Goal: Task Accomplishment & Management: Use online tool/utility

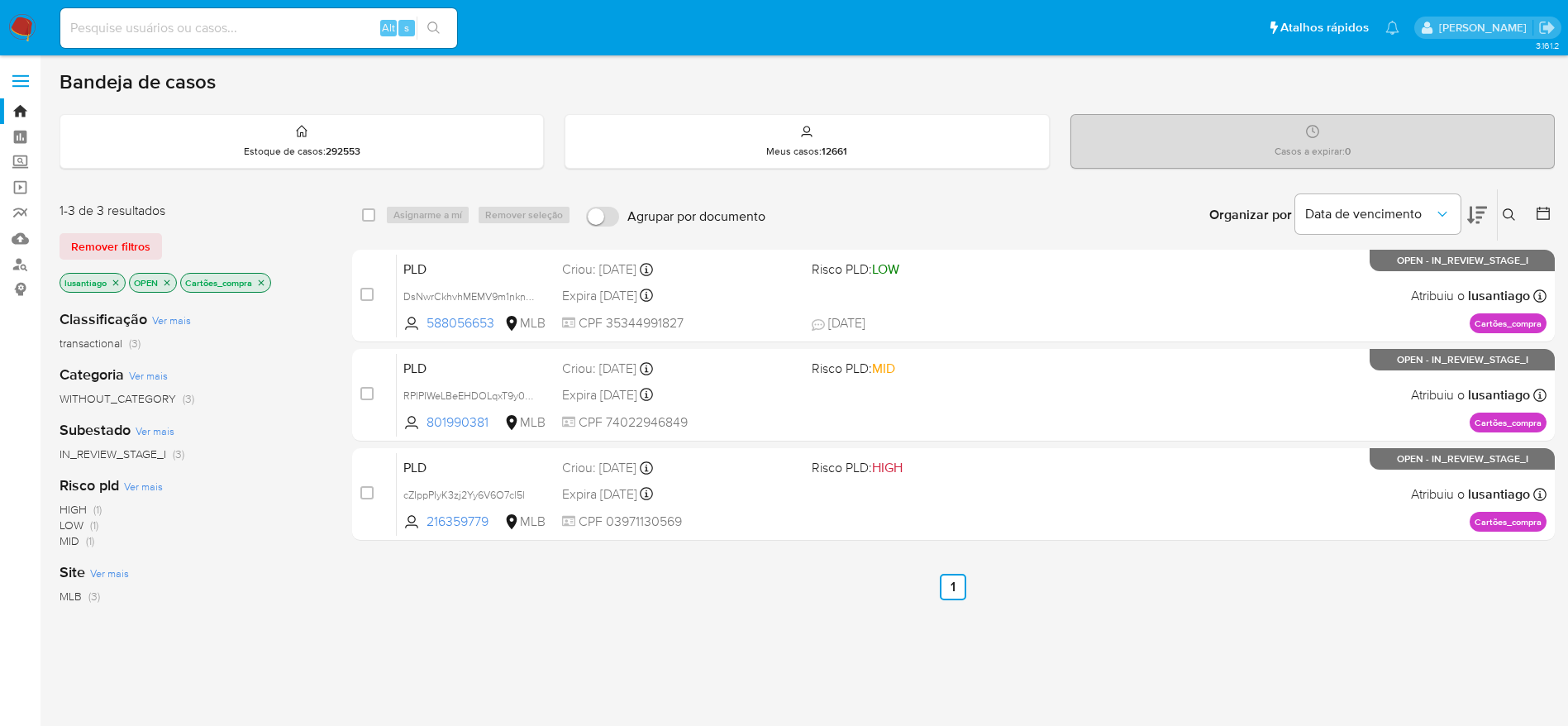
click at [242, 34] on input at bounding box center [259, 28] width 397 height 21
paste input "588056653"
type input "588056653"
click at [433, 33] on icon "search-icon" at bounding box center [434, 28] width 13 height 13
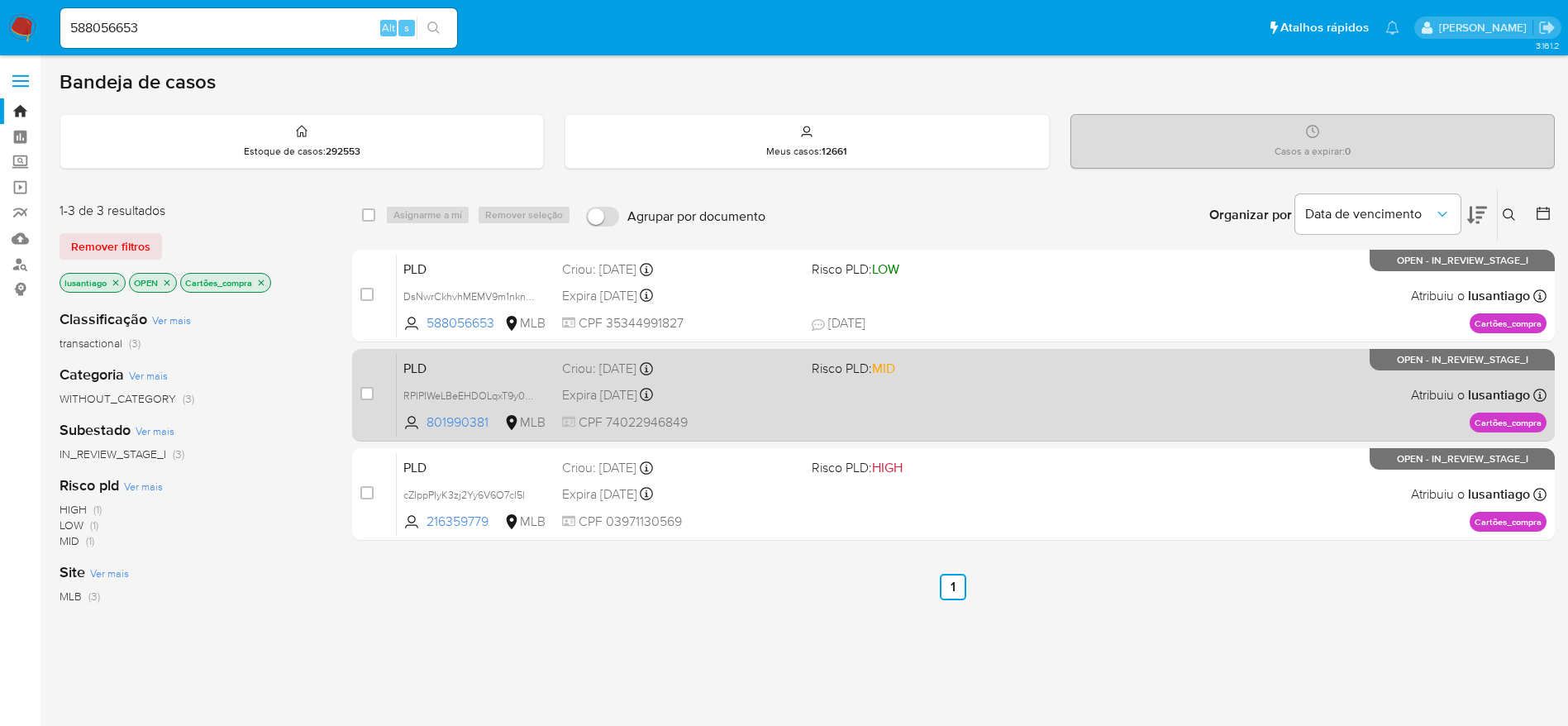
drag, startPoint x: 1148, startPoint y: 644, endPoint x: 993, endPoint y: 437, distance: 258.6
click at [1148, 644] on div "select-all-cases-checkbox Asignarme a mí Remover seleção Agrupar por documento …" at bounding box center [953, 564] width 1203 height 750
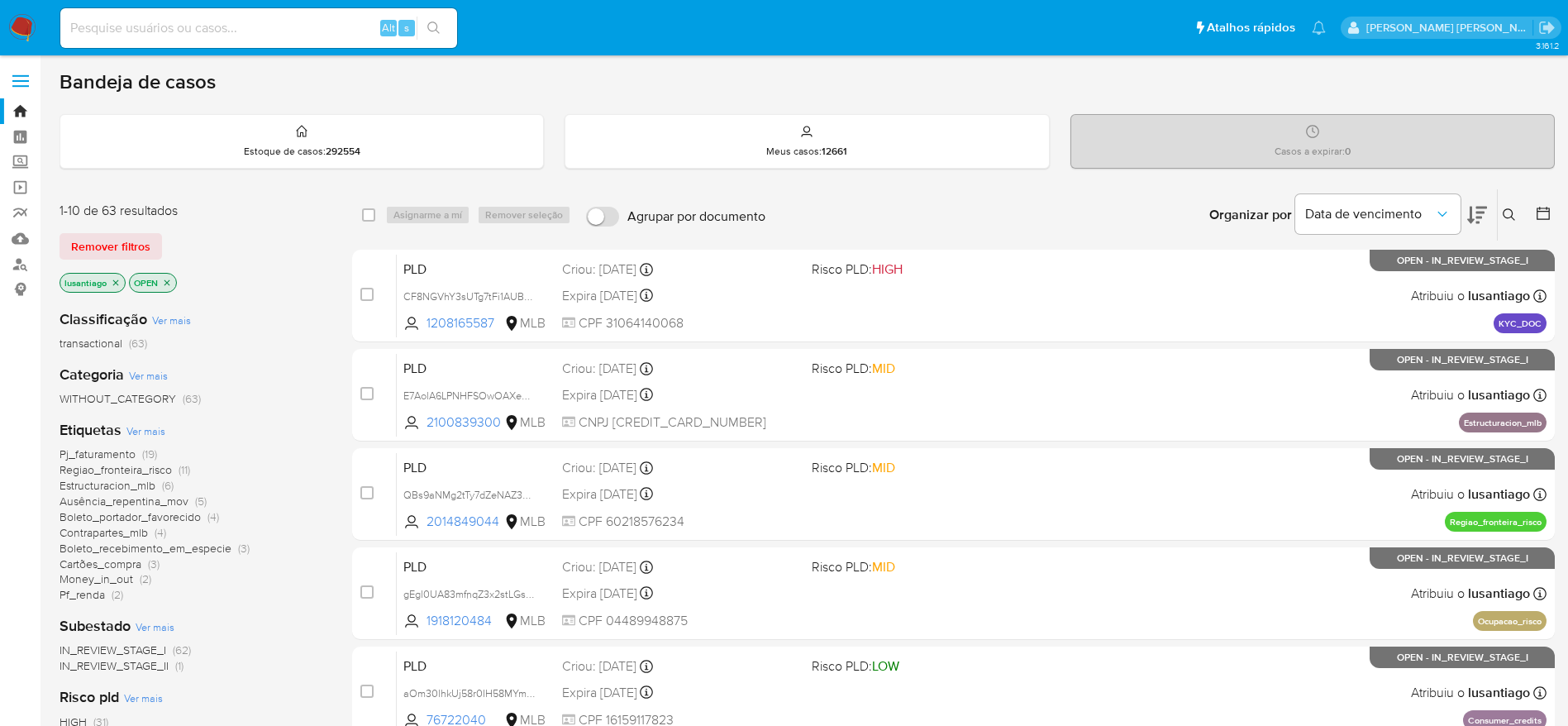
click at [177, 21] on input at bounding box center [259, 28] width 397 height 21
paste input "588056653"
type input "588056653"
click at [435, 25] on icon "search-icon" at bounding box center [434, 28] width 13 height 13
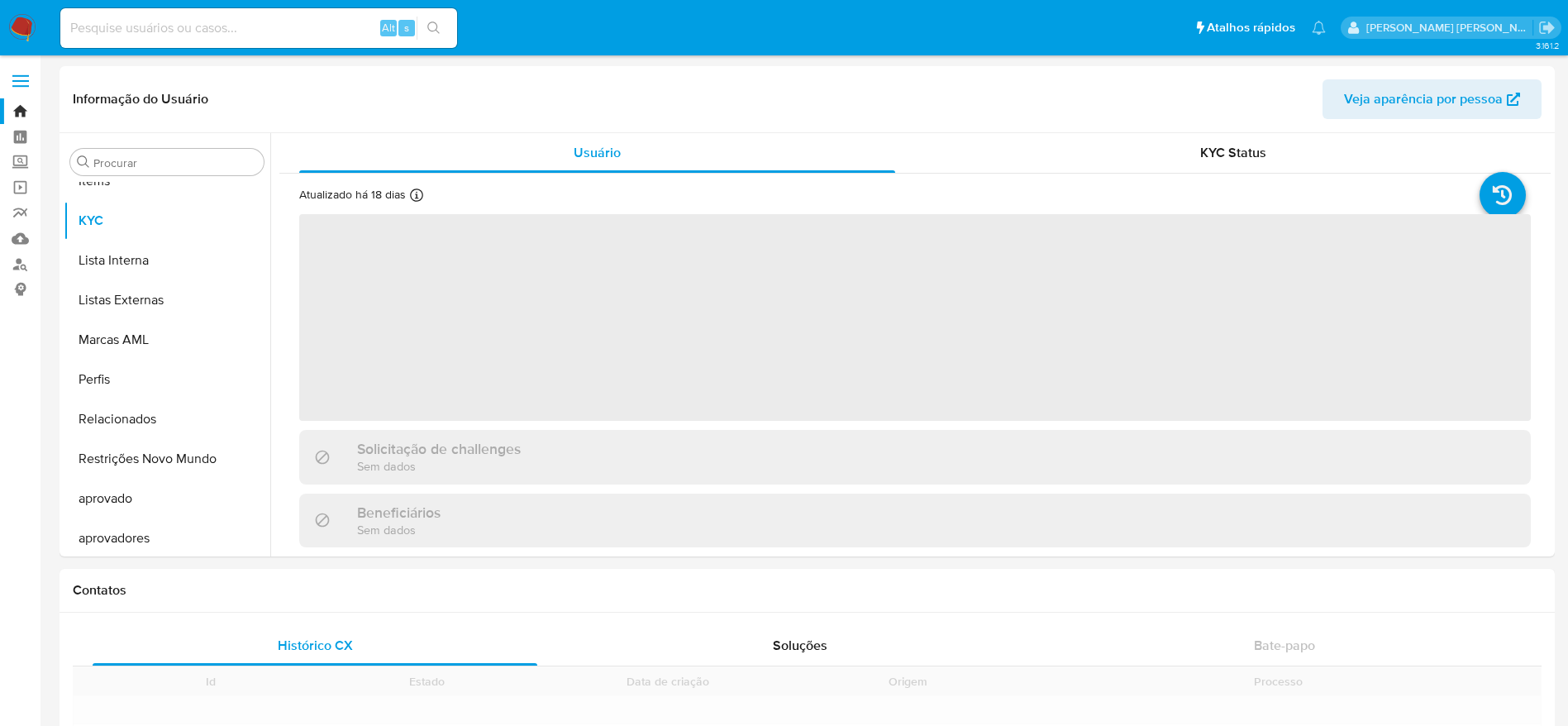
scroll to position [858, 0]
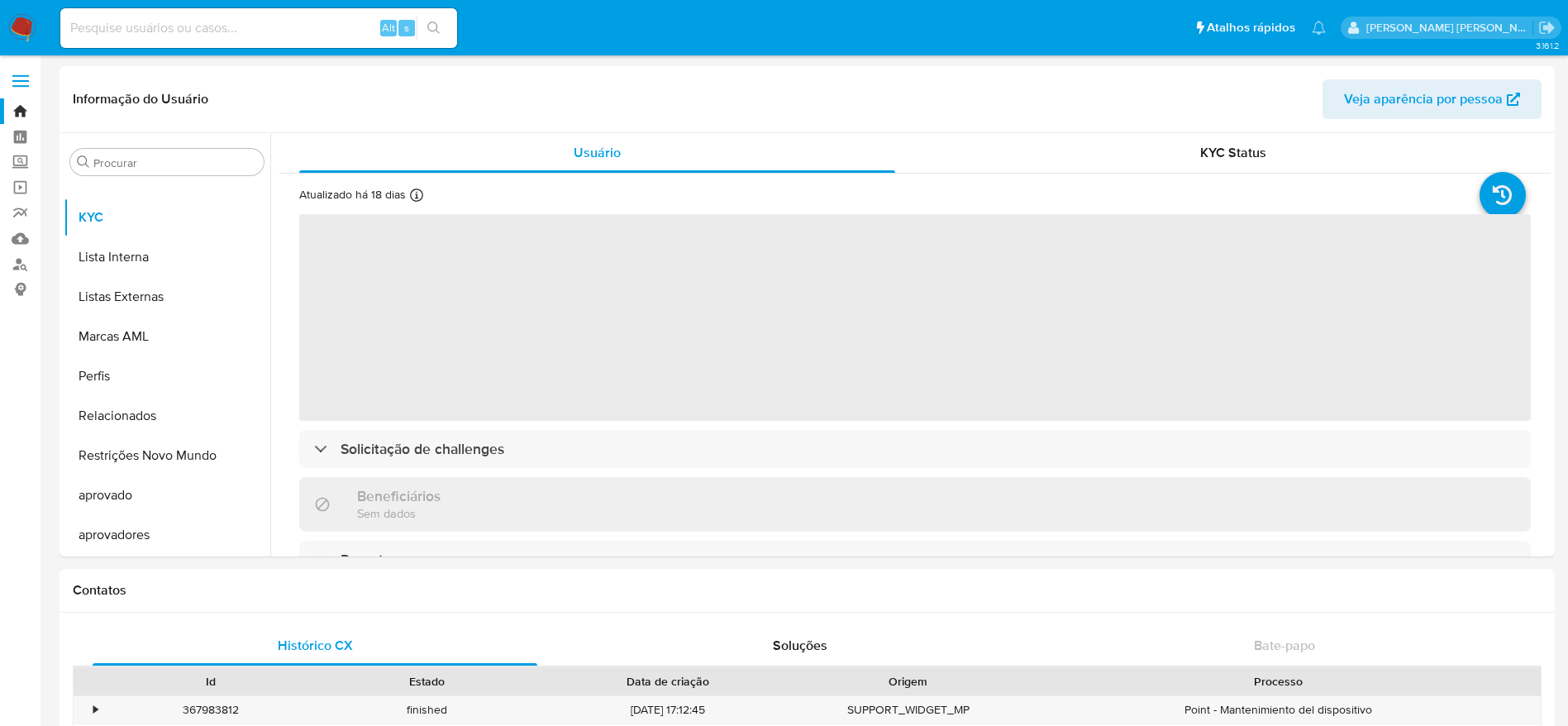
select select "10"
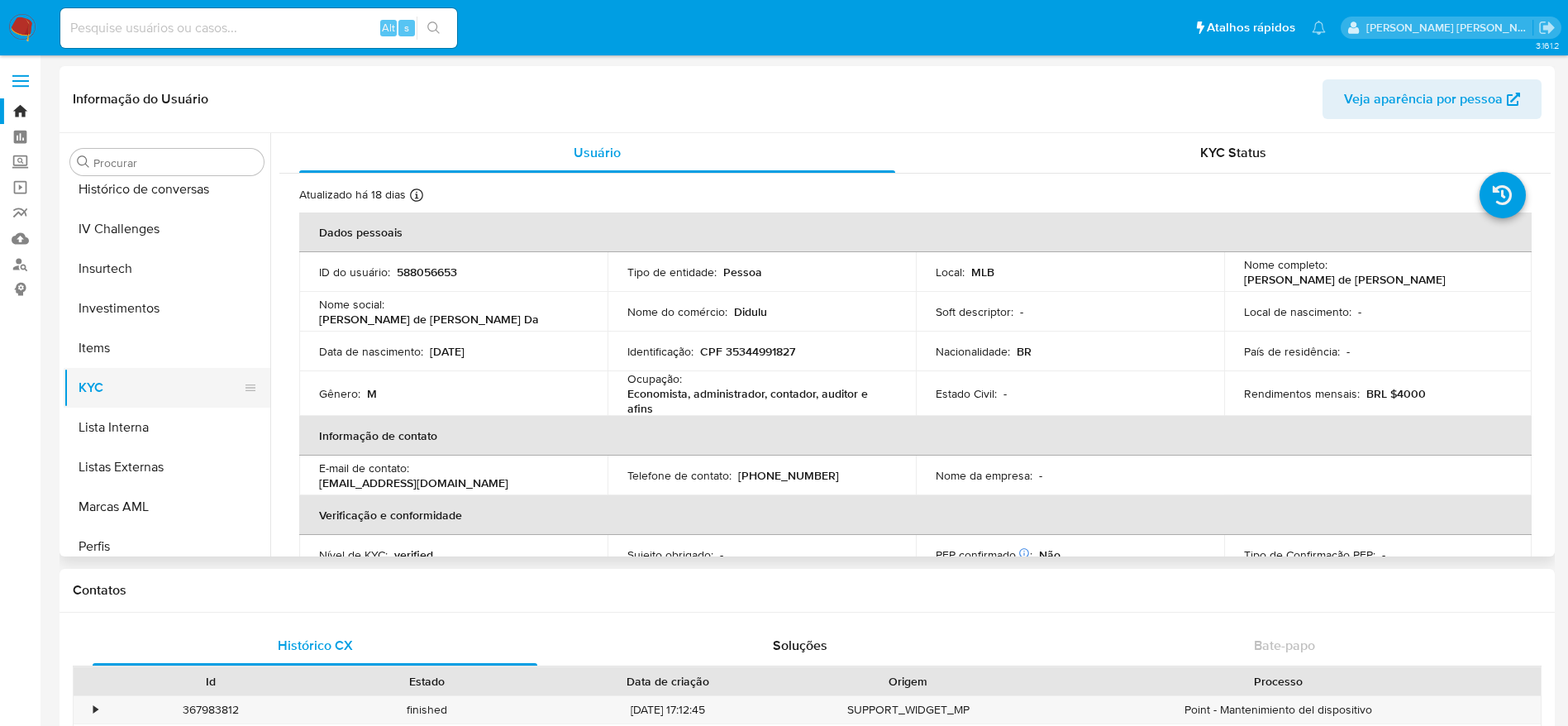
scroll to position [610, 0]
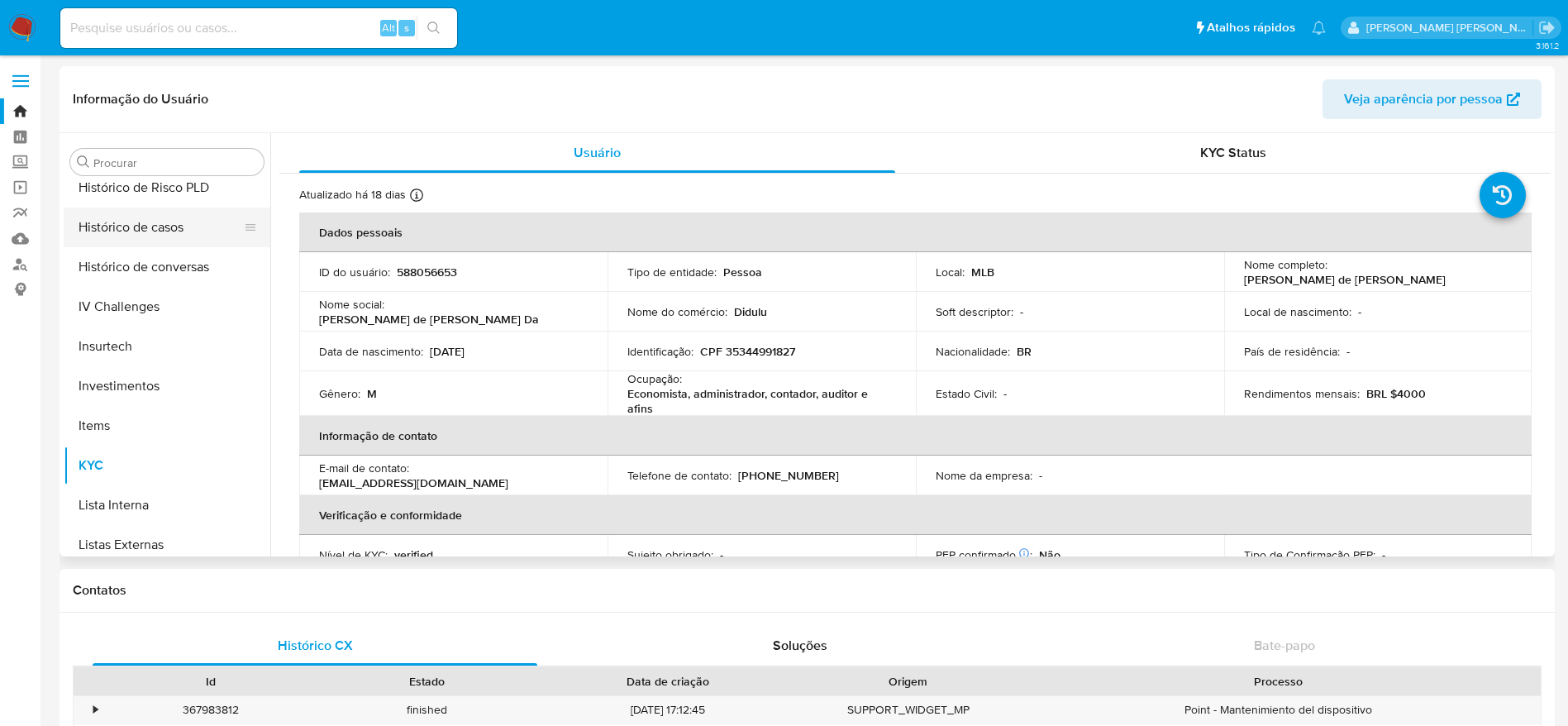
click at [149, 230] on button "Histórico de casos" at bounding box center [160, 227] width 194 height 39
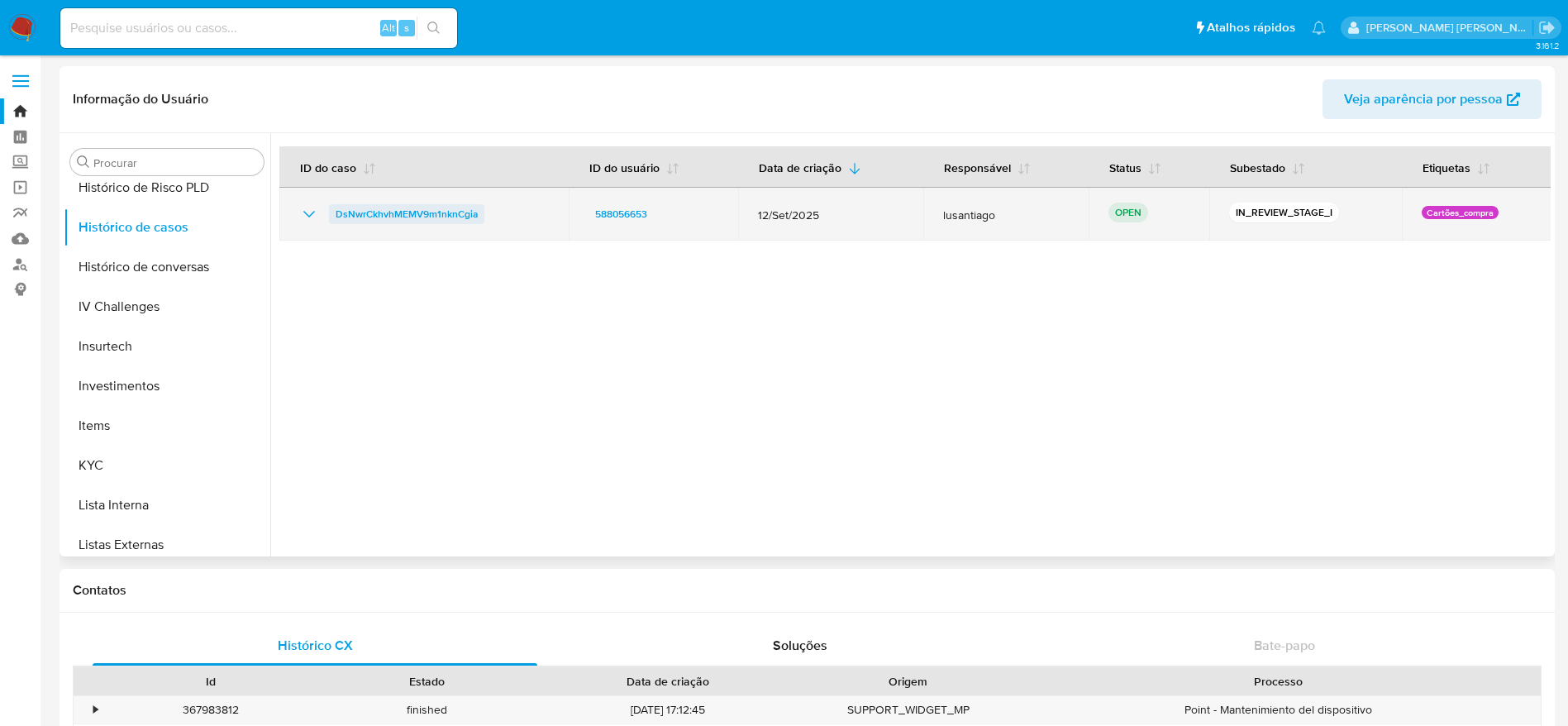
click at [421, 212] on span "DsNwrCkhvhMEMV9m1nknCgia" at bounding box center [406, 214] width 142 height 20
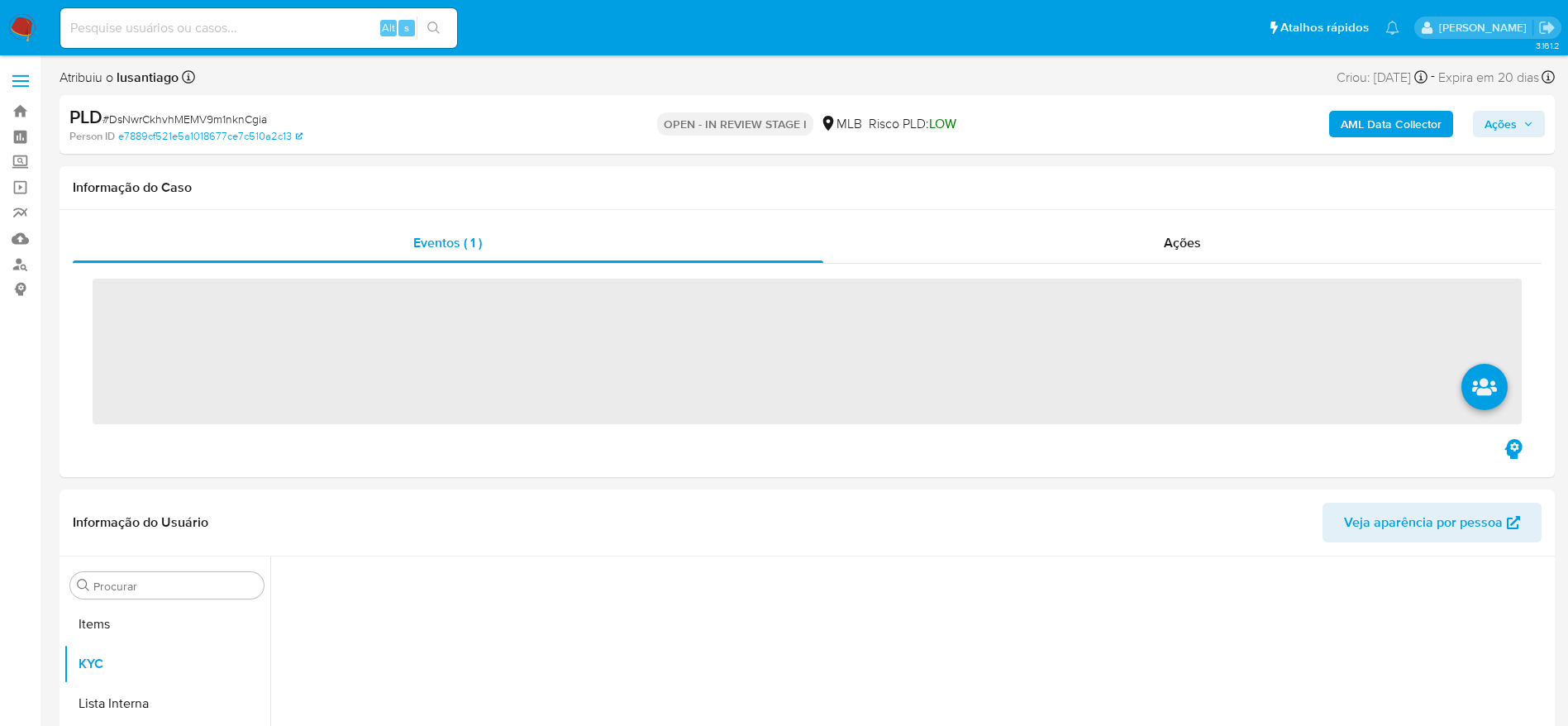
scroll to position [858, 0]
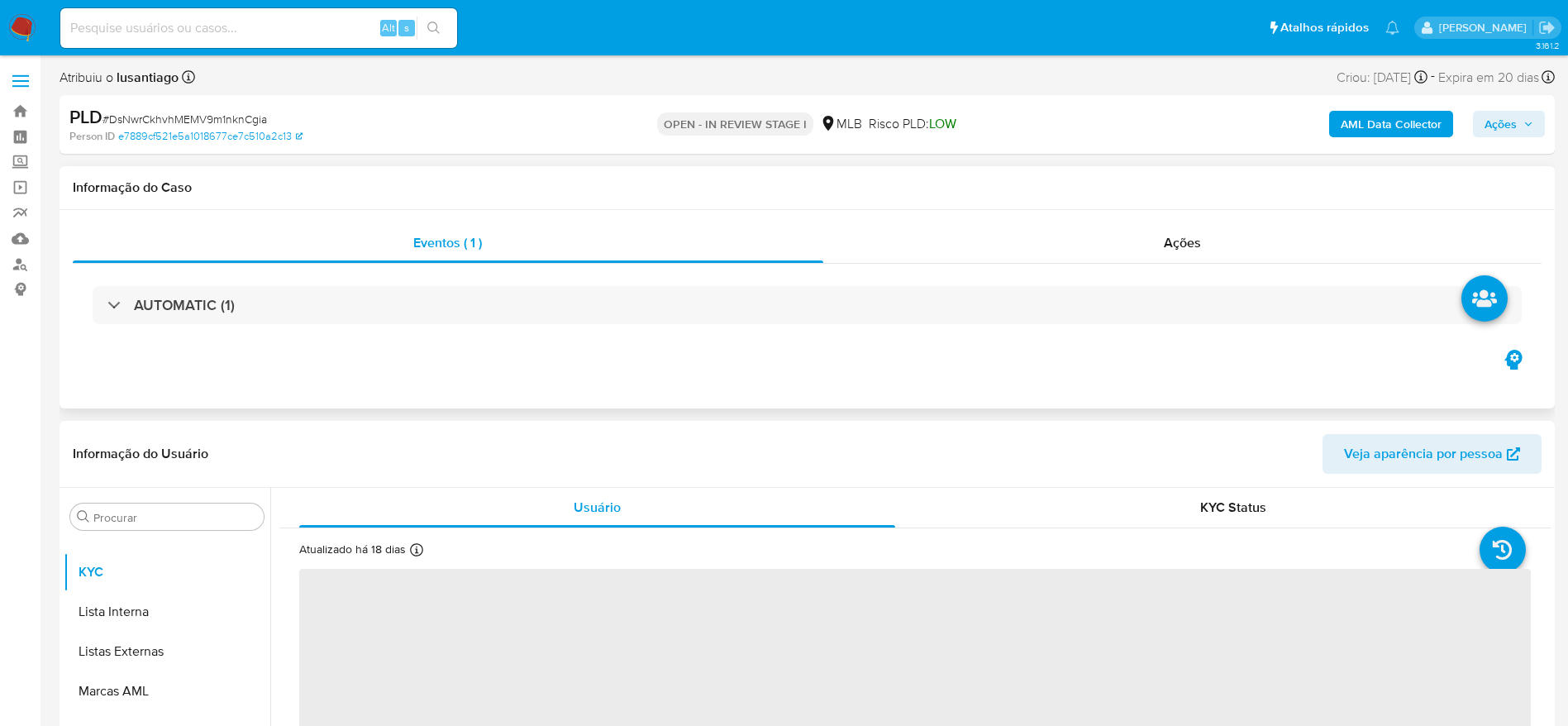
select select "10"
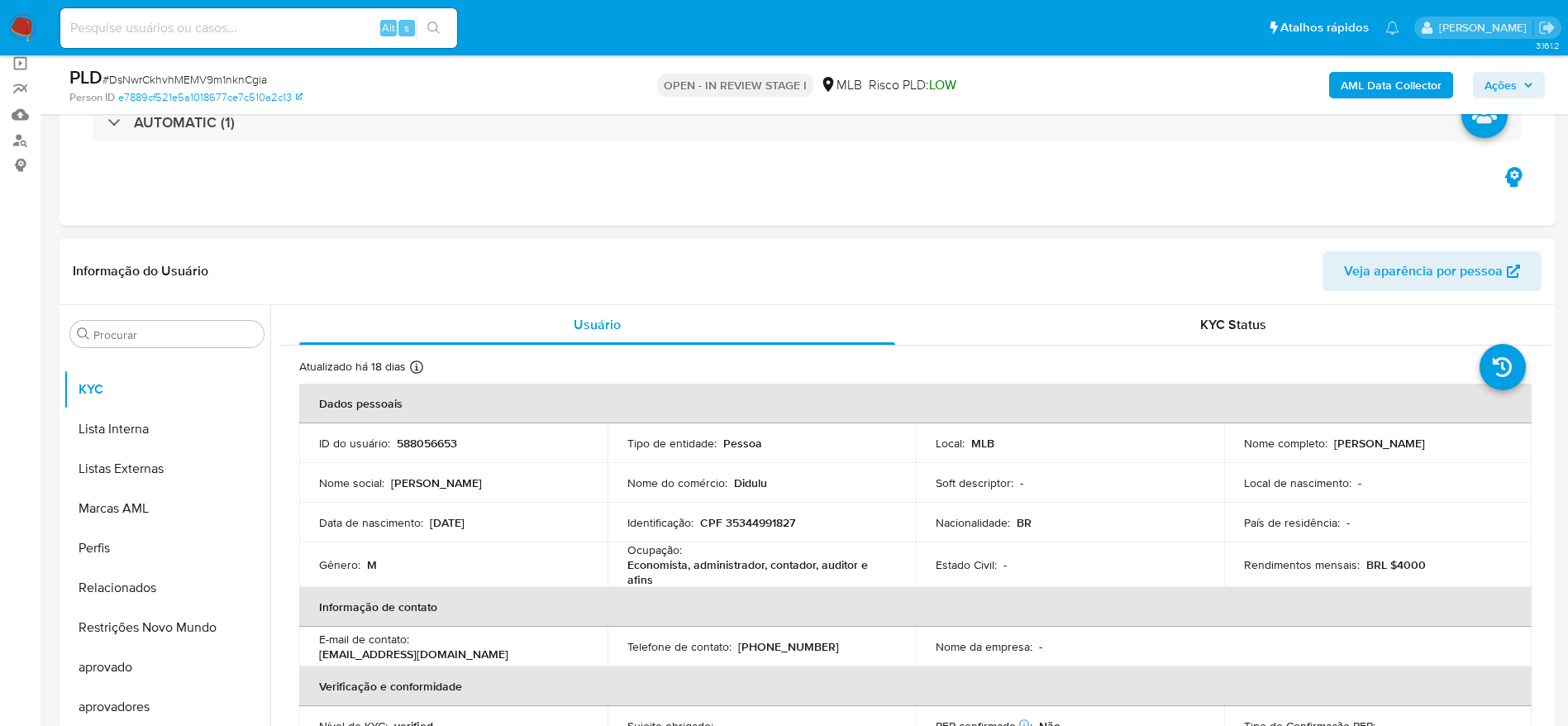
scroll to position [248, 0]
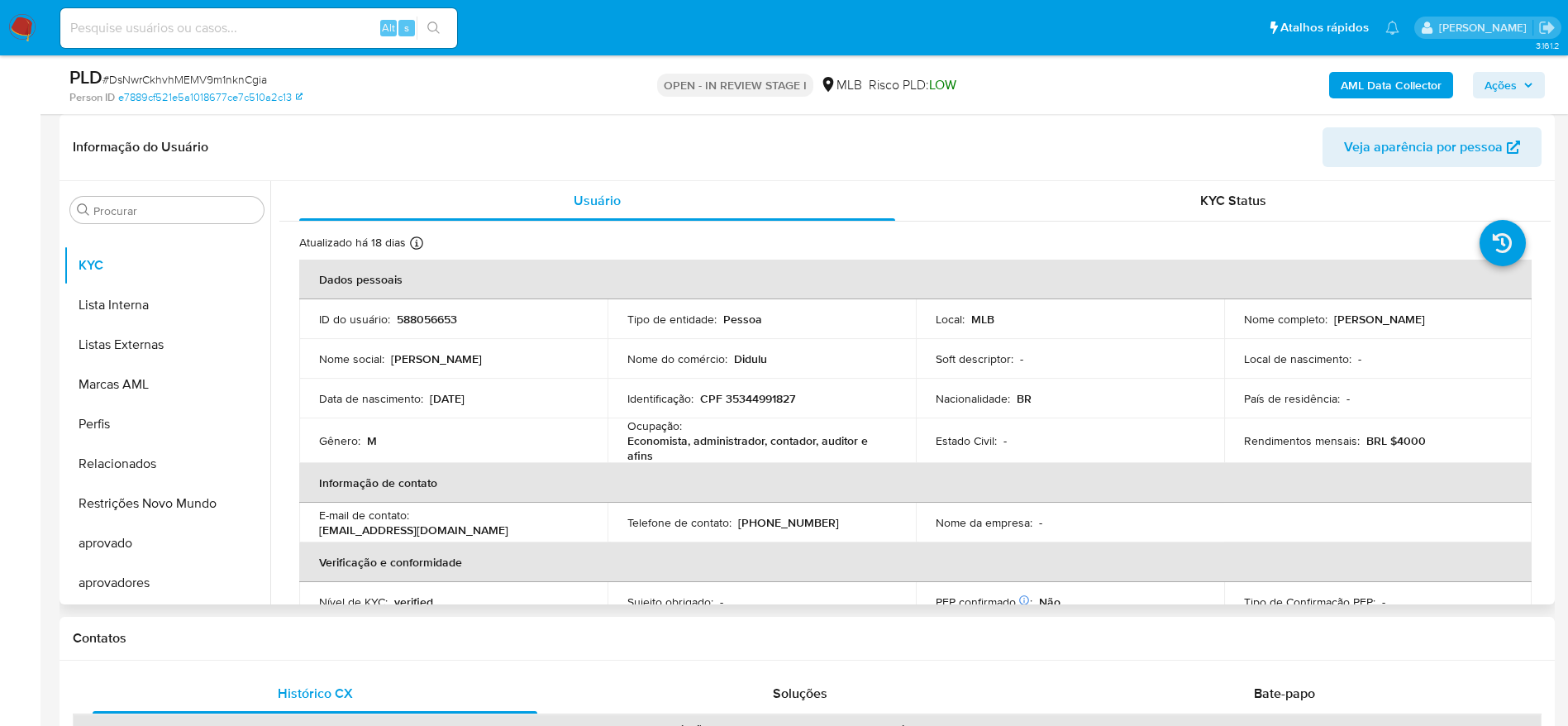
click at [767, 397] on p "CPF 35344991827" at bounding box center [748, 399] width 95 height 15
copy p "35344991827"
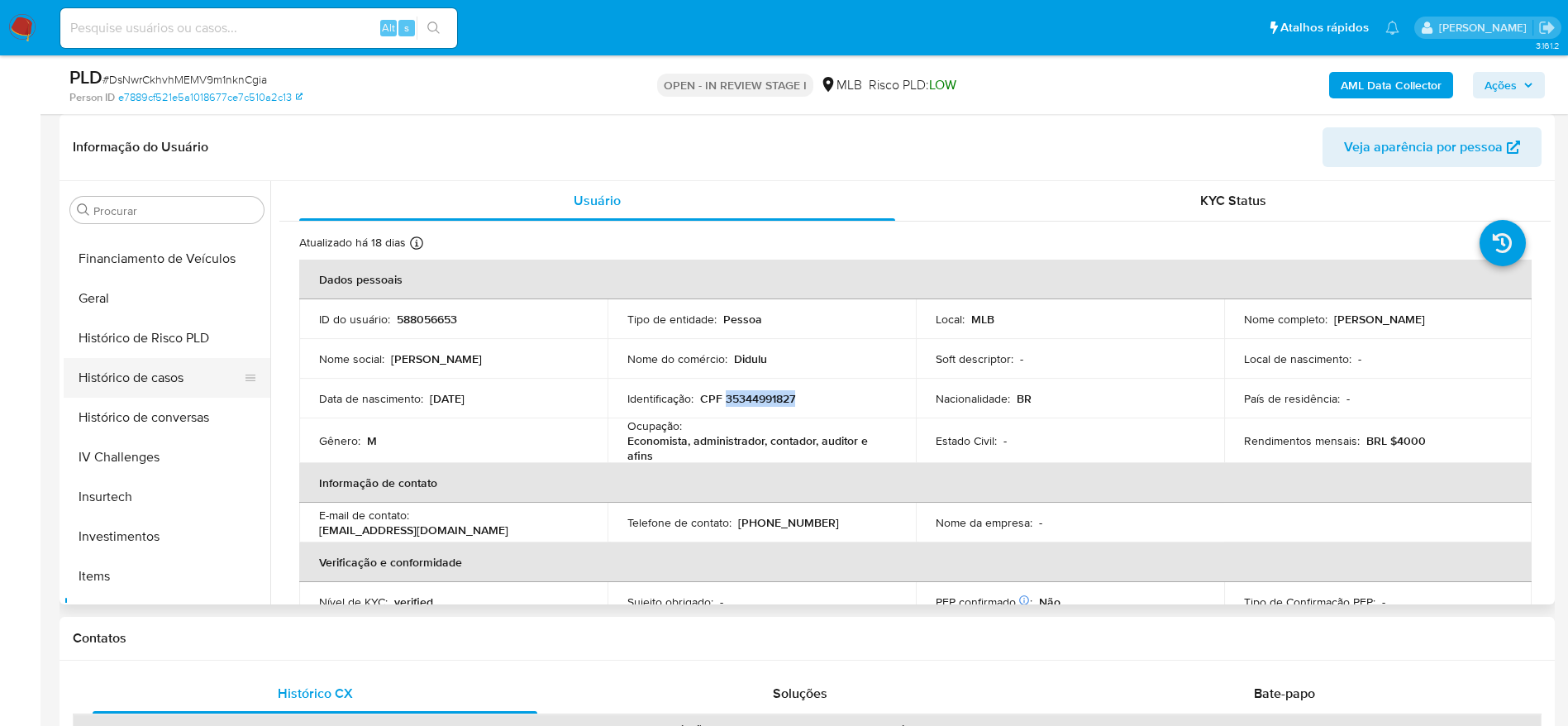
scroll to position [485, 0]
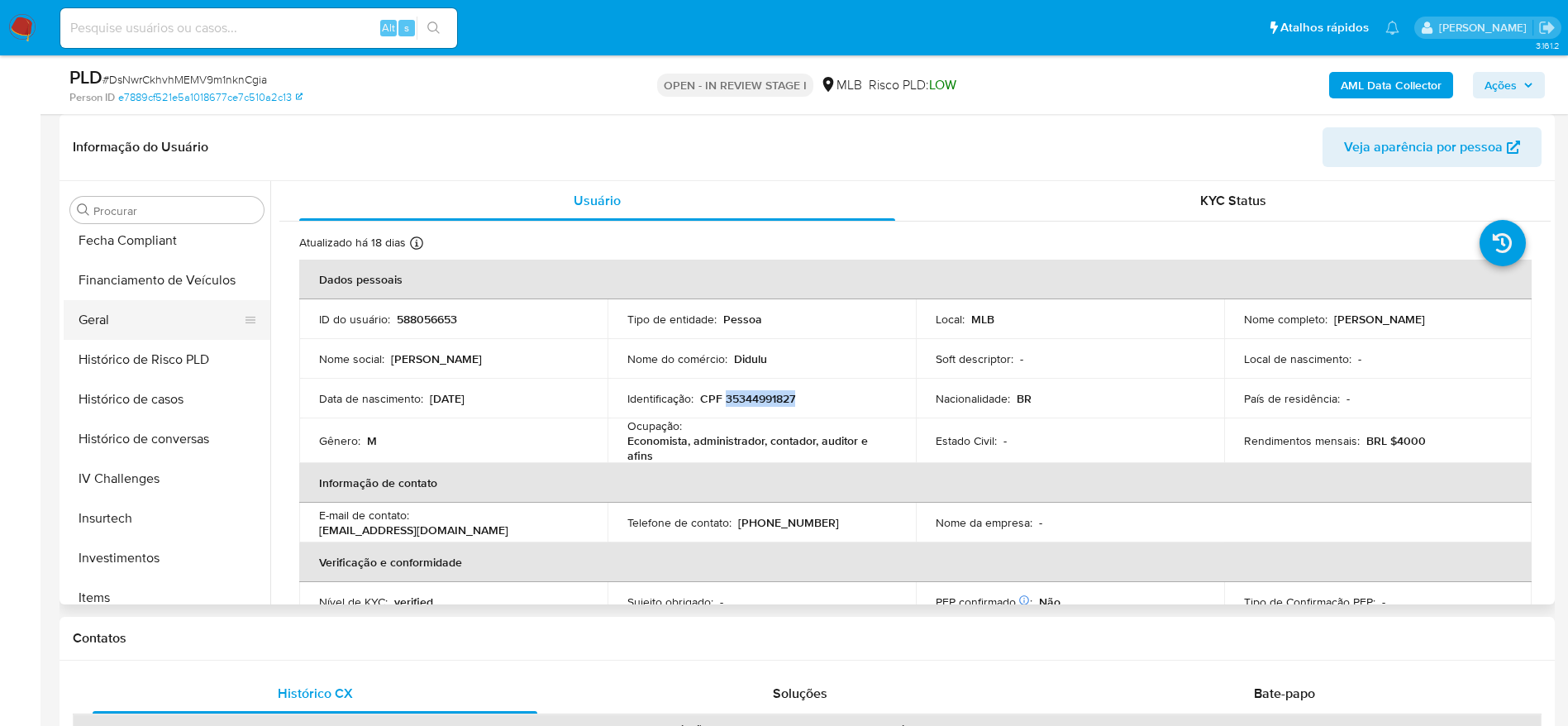
click at [141, 316] on button "Geral" at bounding box center [160, 319] width 194 height 39
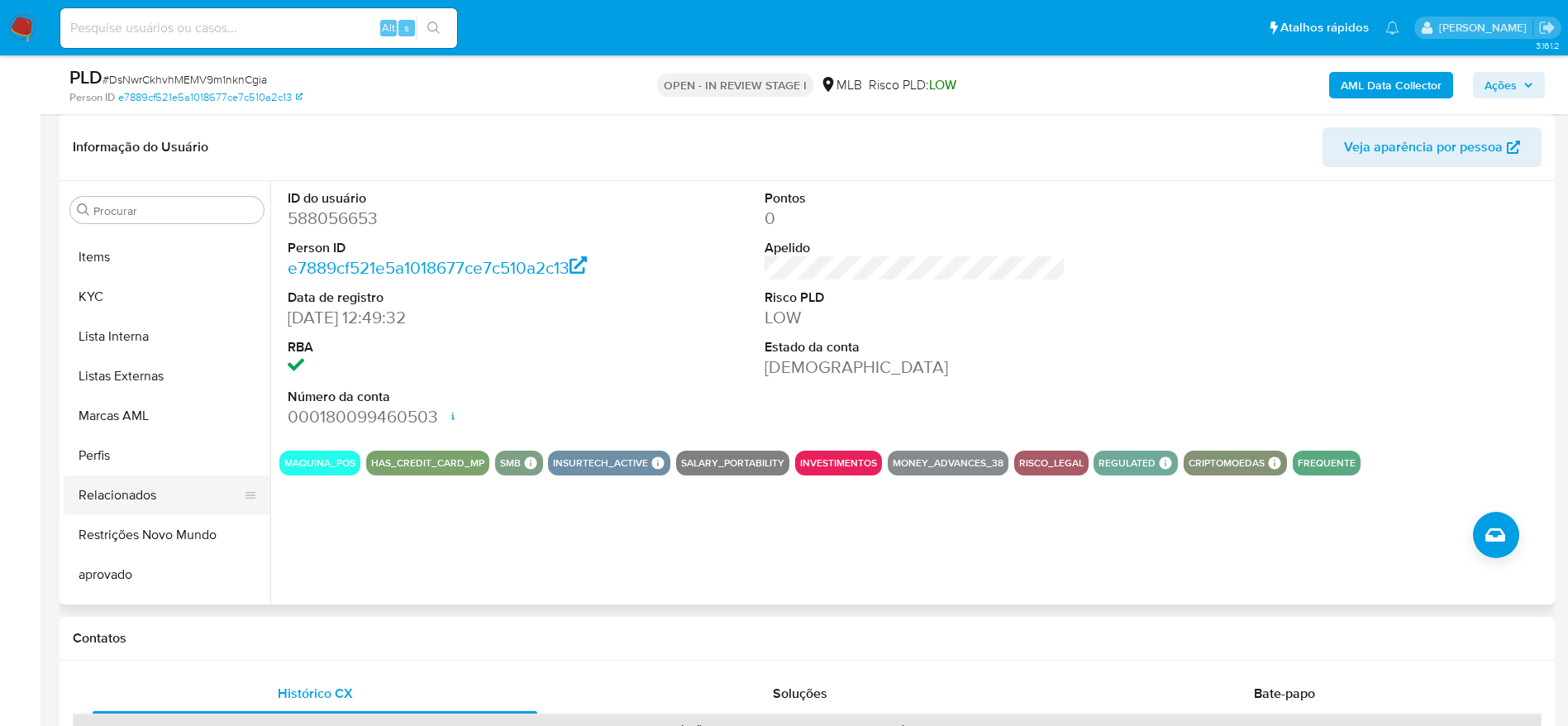
scroll to position [858, 0]
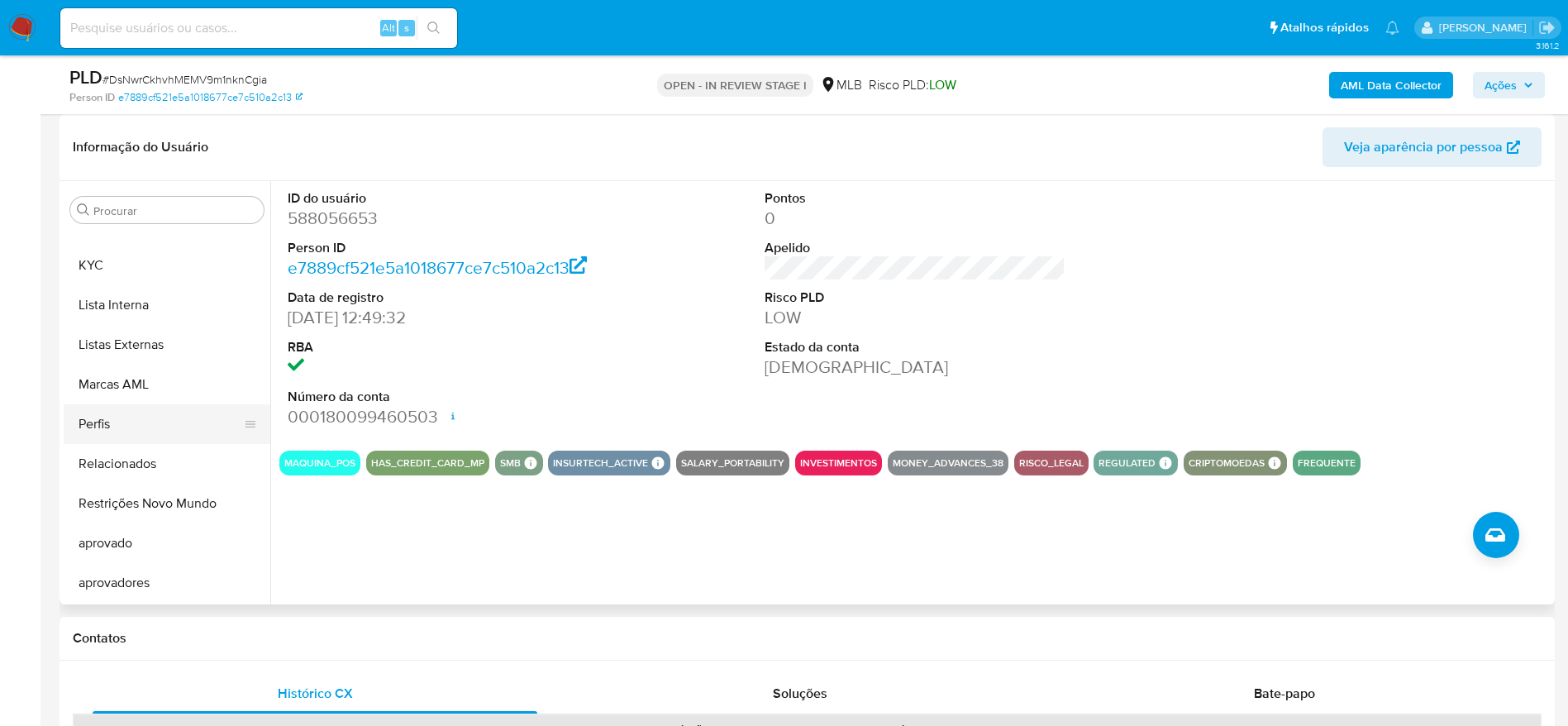
click at [154, 442] on button "Perfis" at bounding box center [160, 424] width 194 height 39
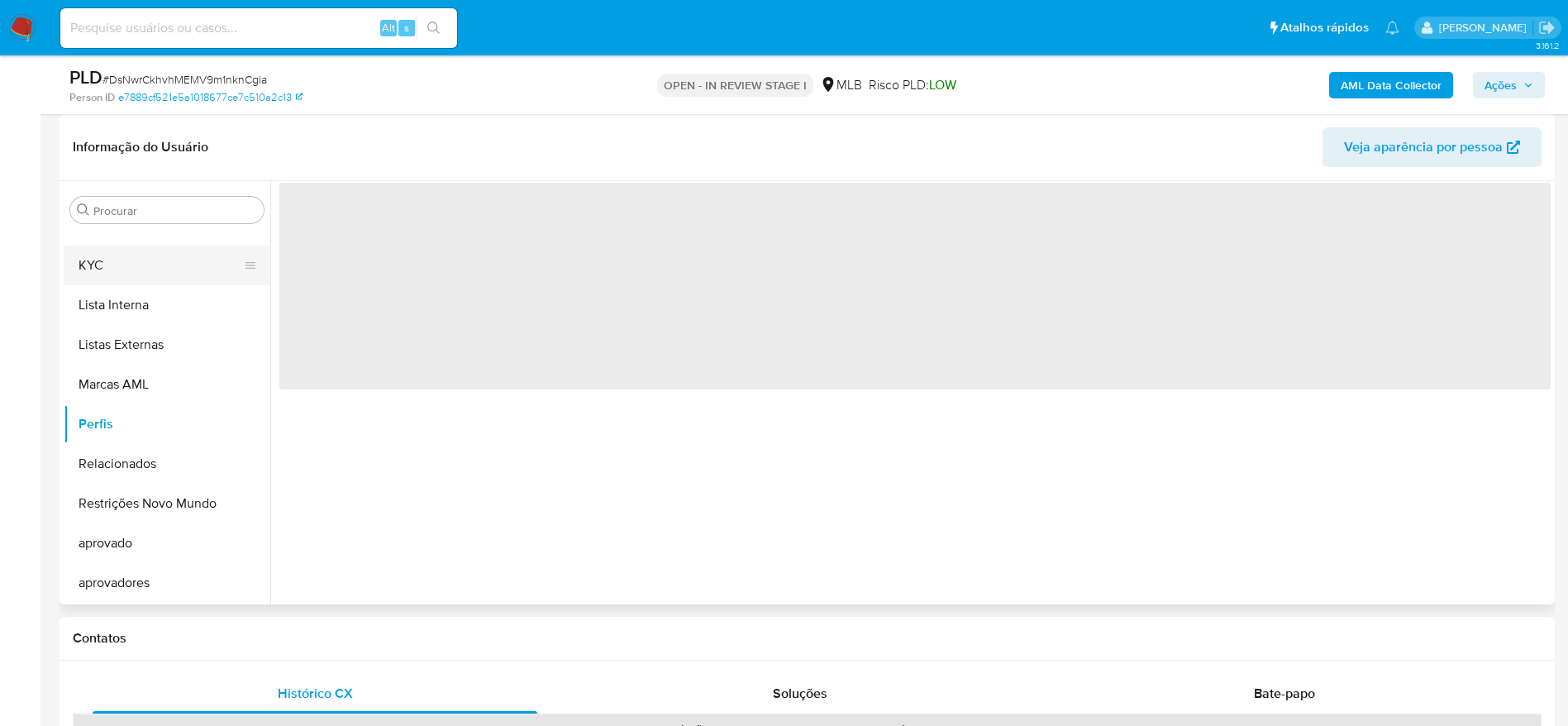
click at [116, 256] on button "KYC" at bounding box center [160, 265] width 194 height 39
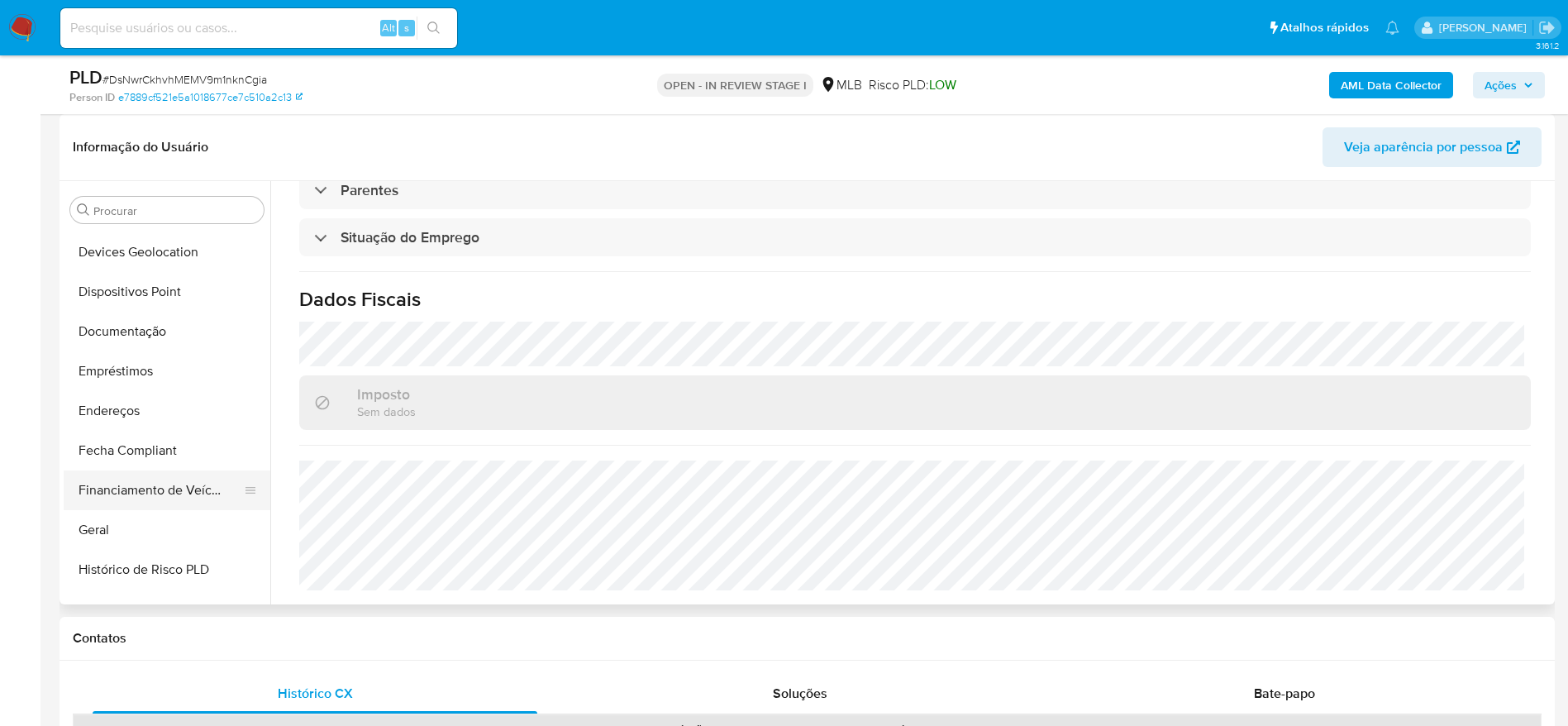
scroll to position [238, 0]
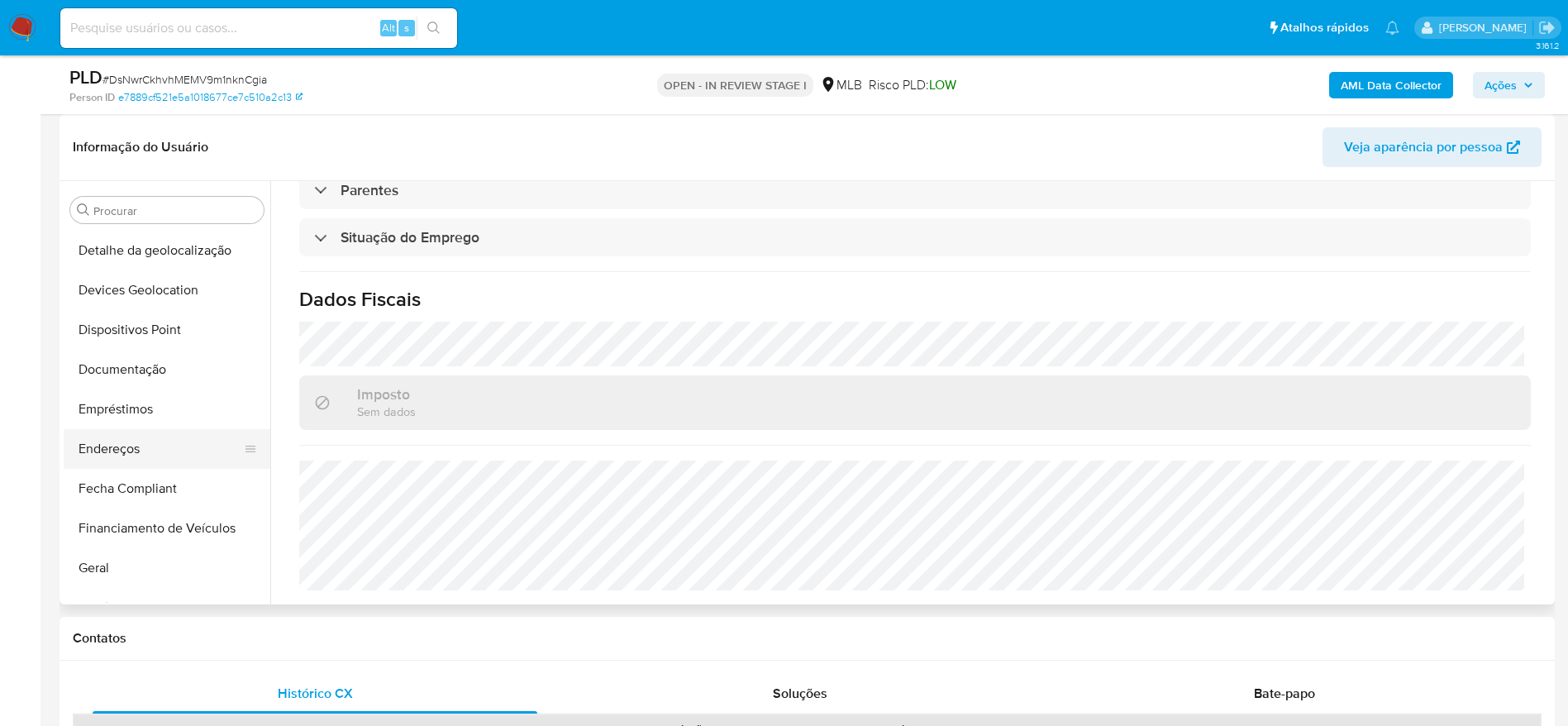
click at [122, 448] on button "Endereços" at bounding box center [160, 449] width 194 height 39
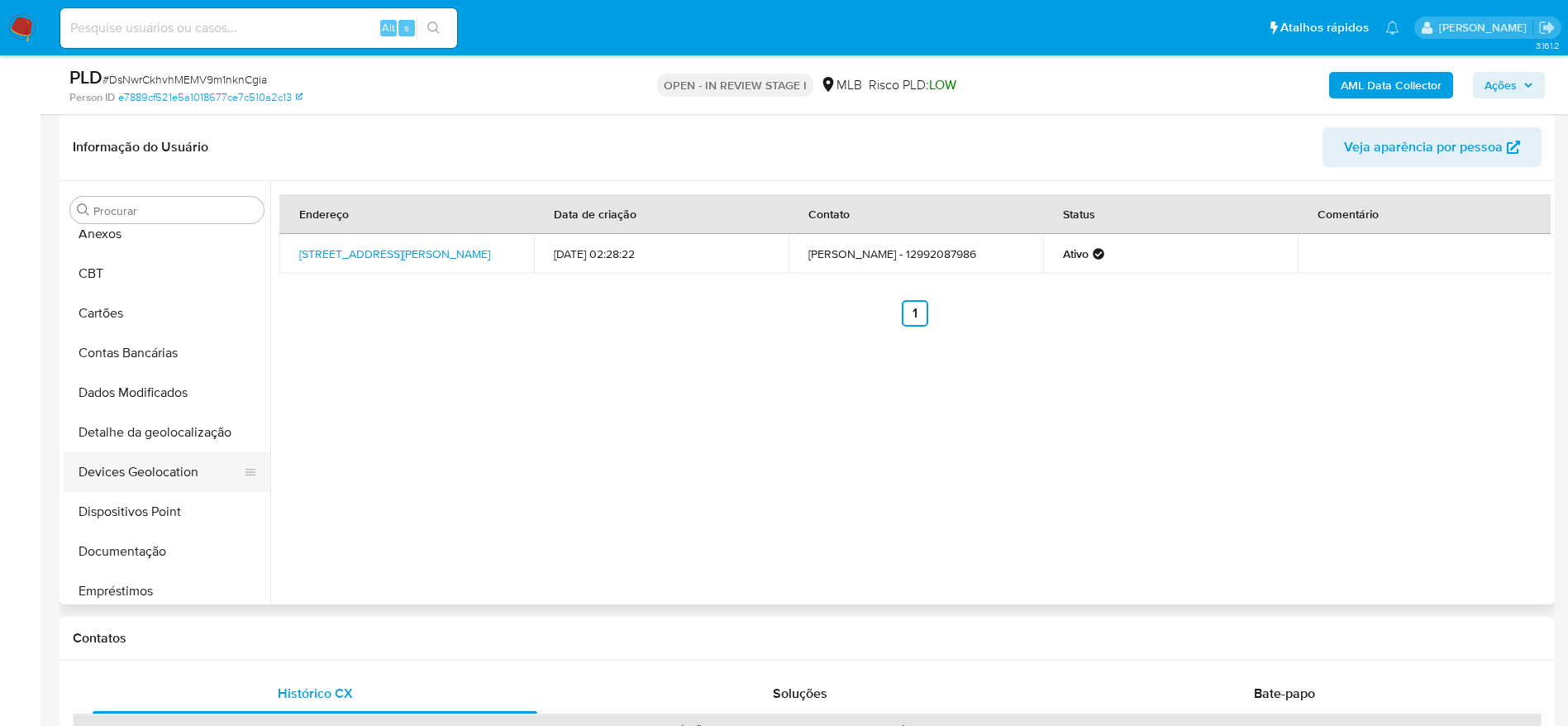
scroll to position [0, 0]
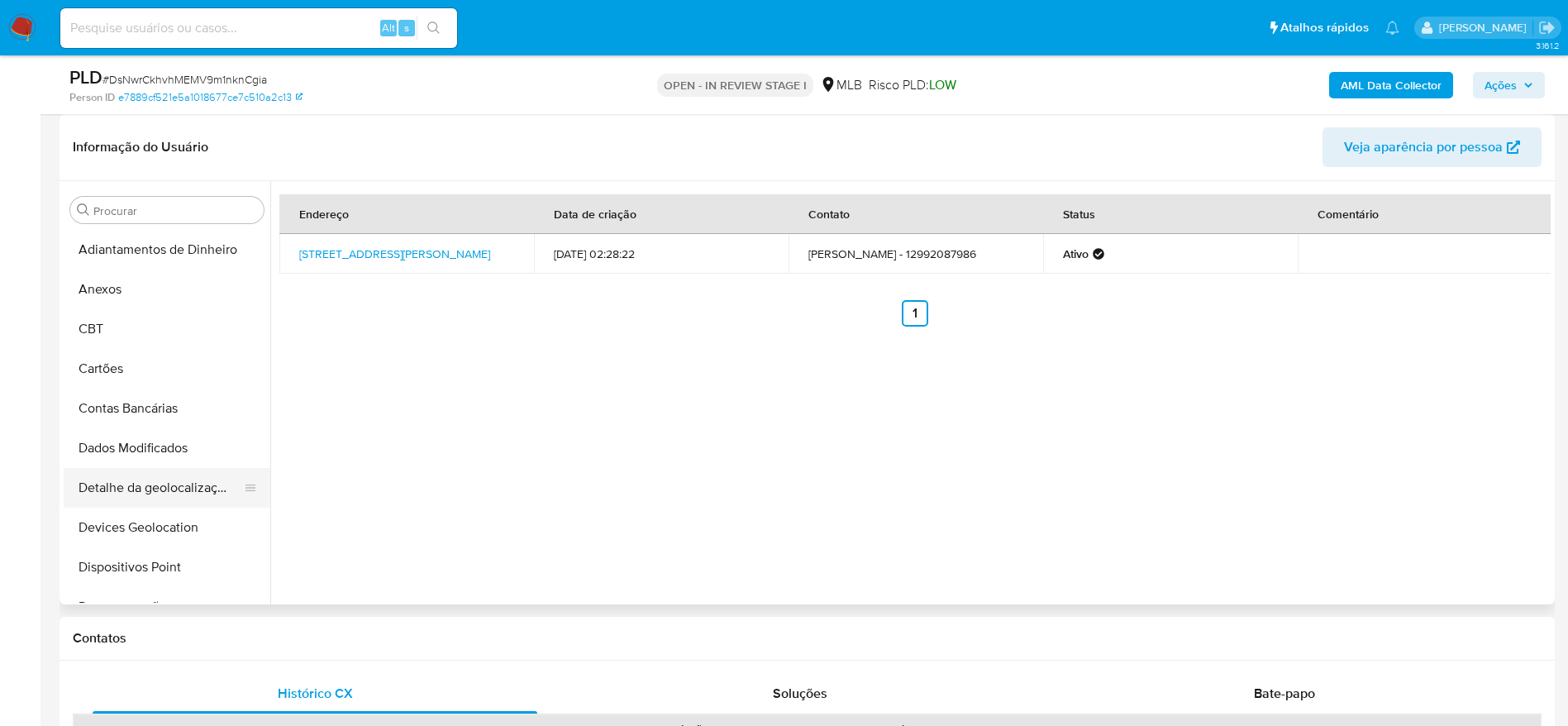
click at [136, 480] on button "Detalhe da geolocalização" at bounding box center [160, 487] width 194 height 39
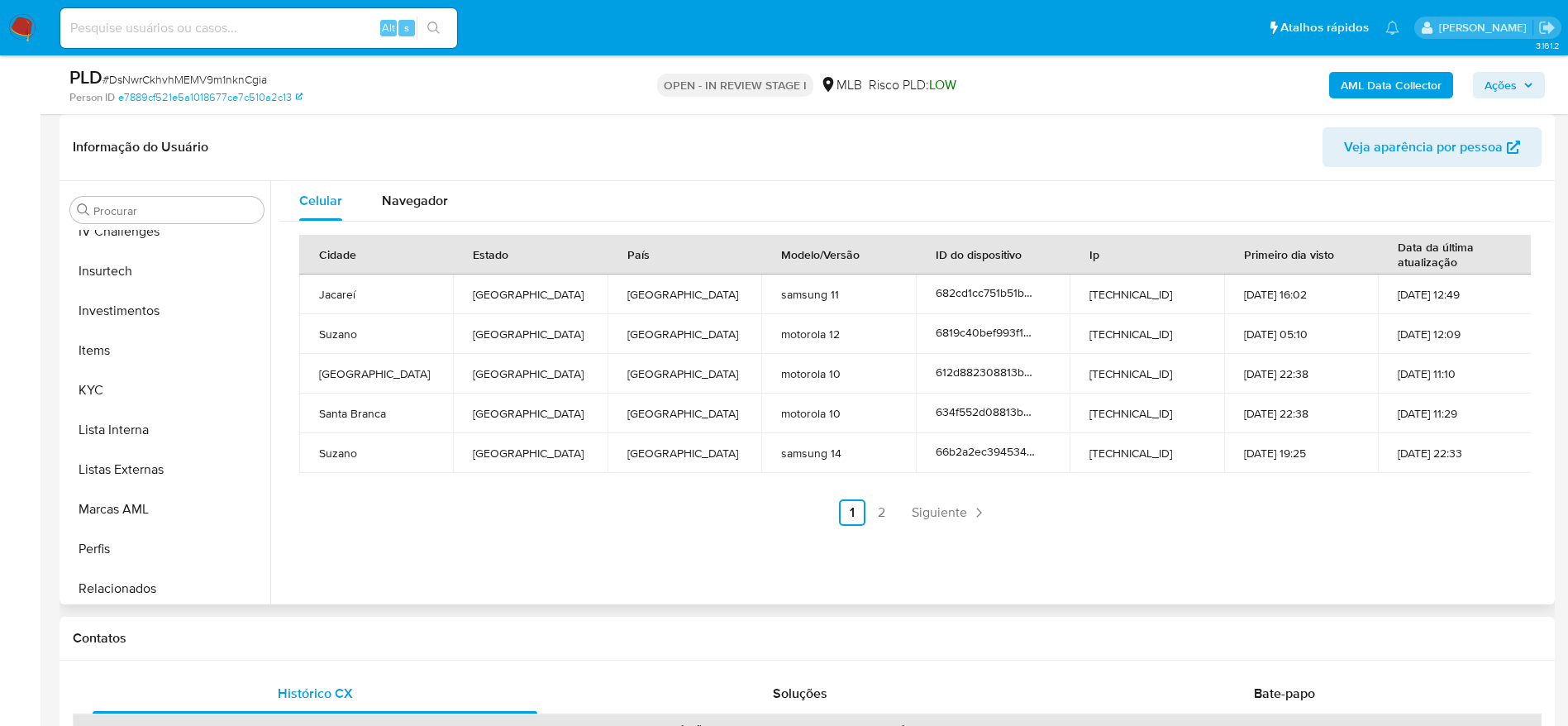
scroll to position [858, 0]
click at [123, 499] on button "Restrições Novo Mundo" at bounding box center [160, 504] width 194 height 39
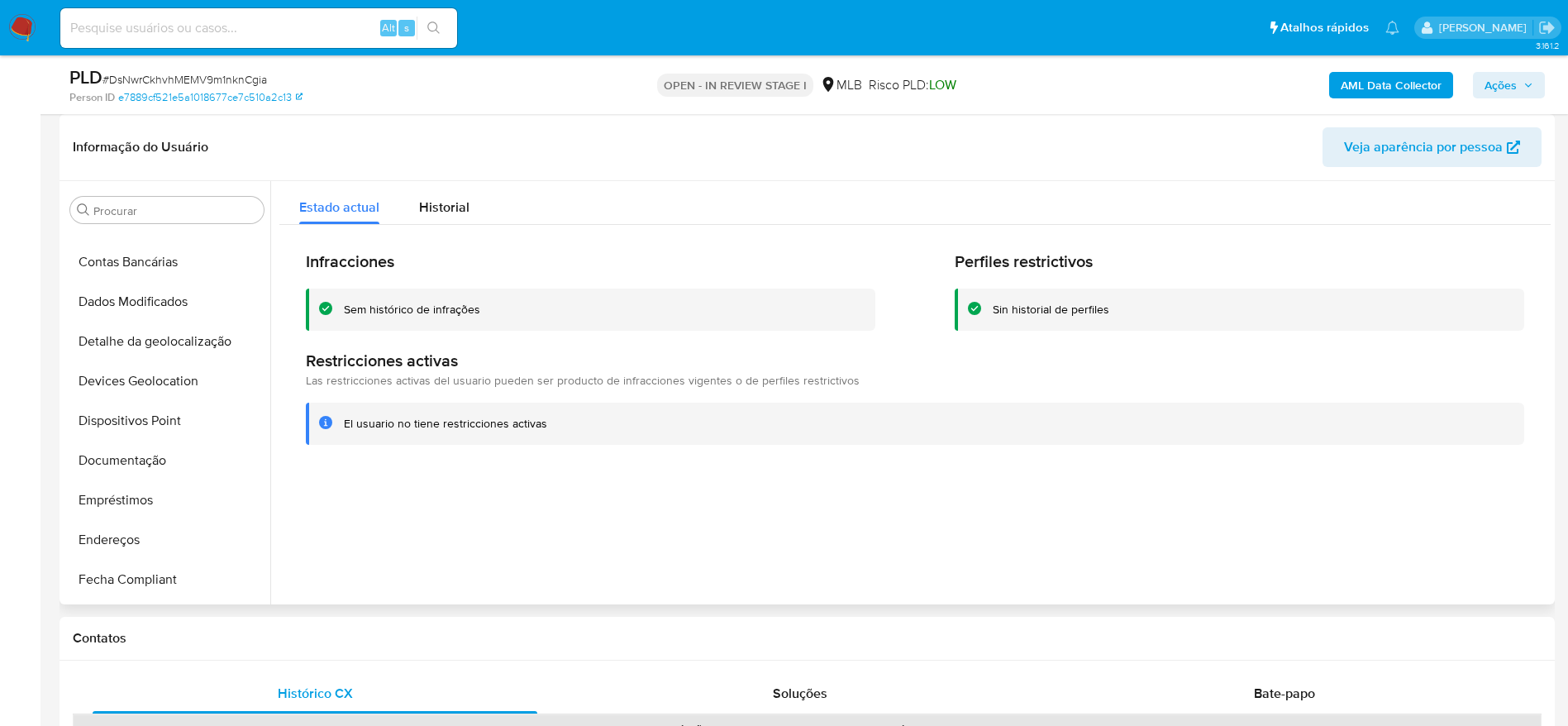
scroll to position [113, 0]
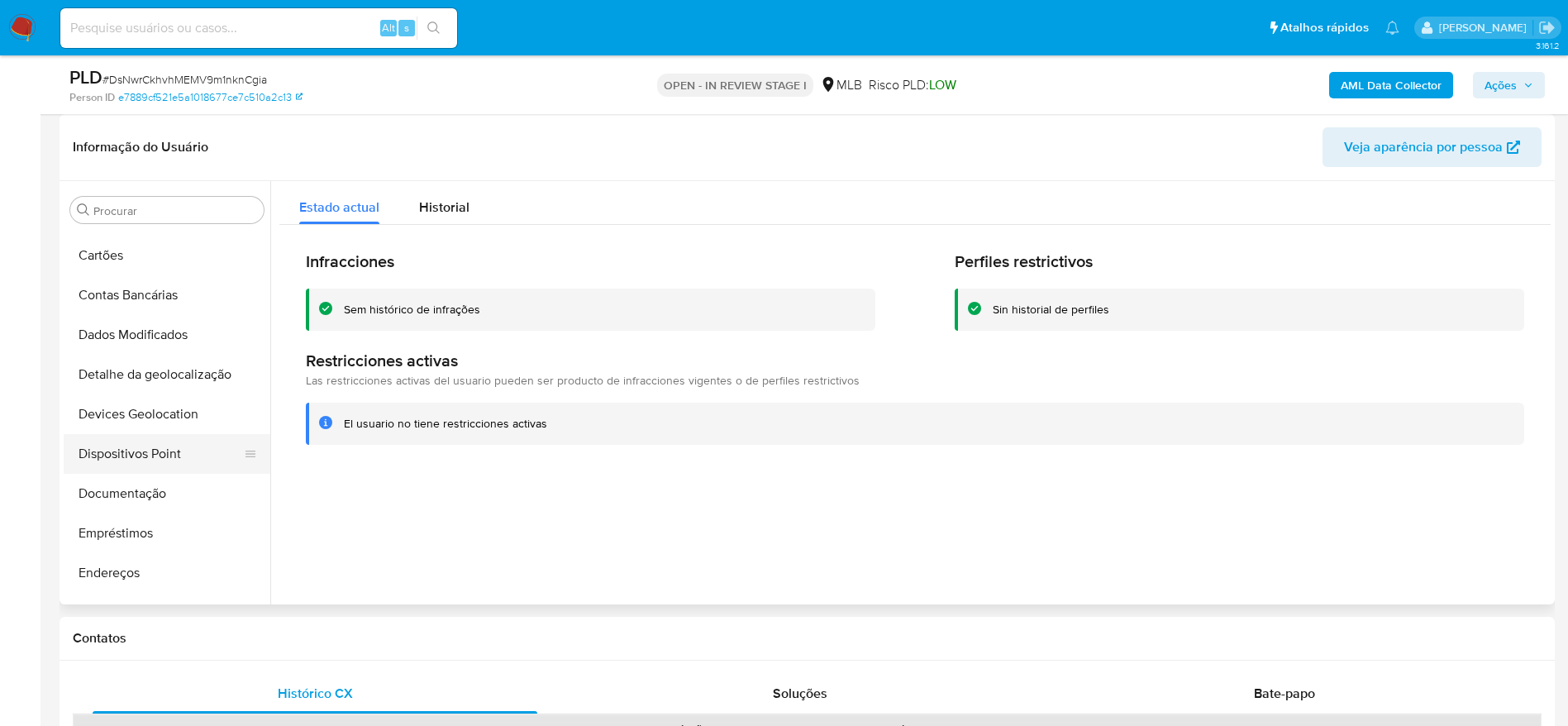
click at [159, 457] on button "Dispositivos Point" at bounding box center [160, 454] width 194 height 39
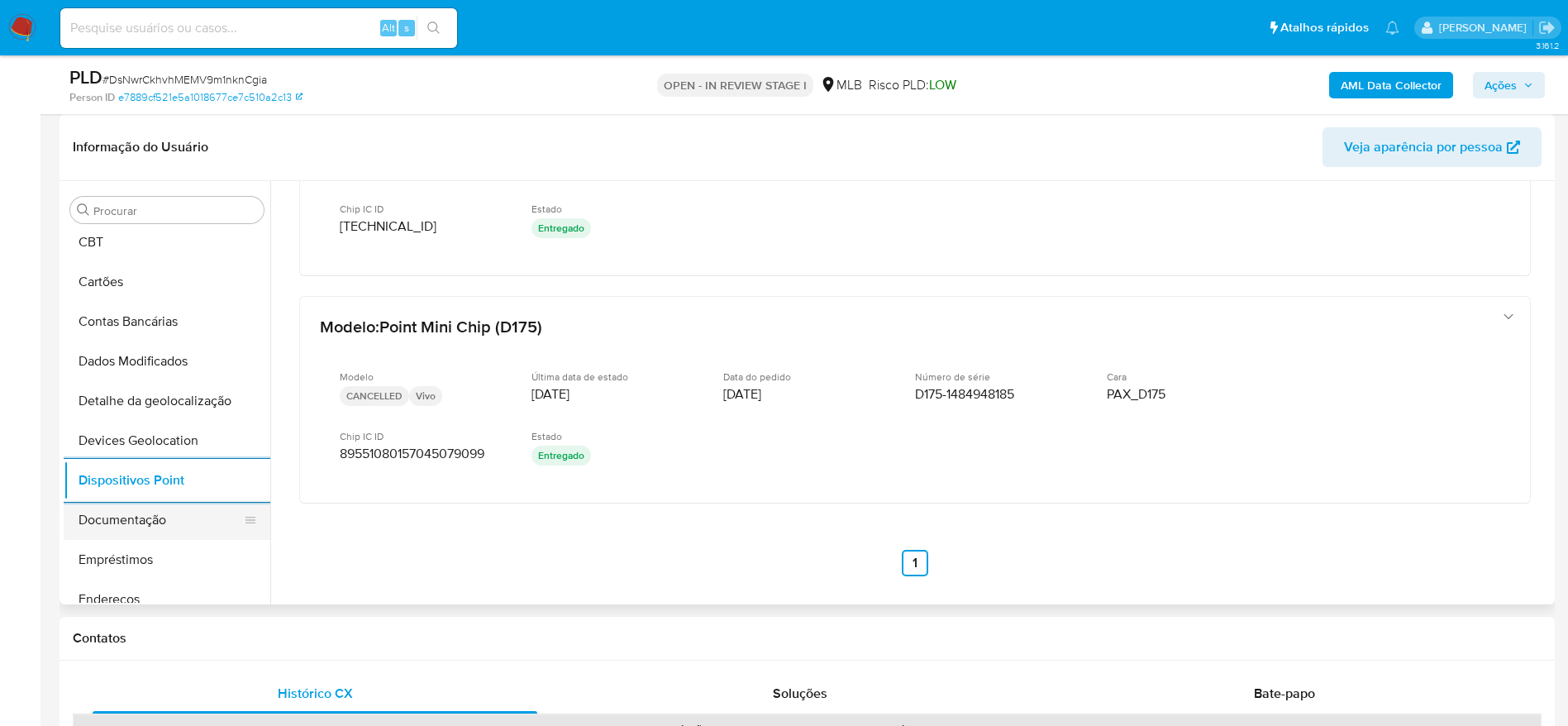
scroll to position [124, 0]
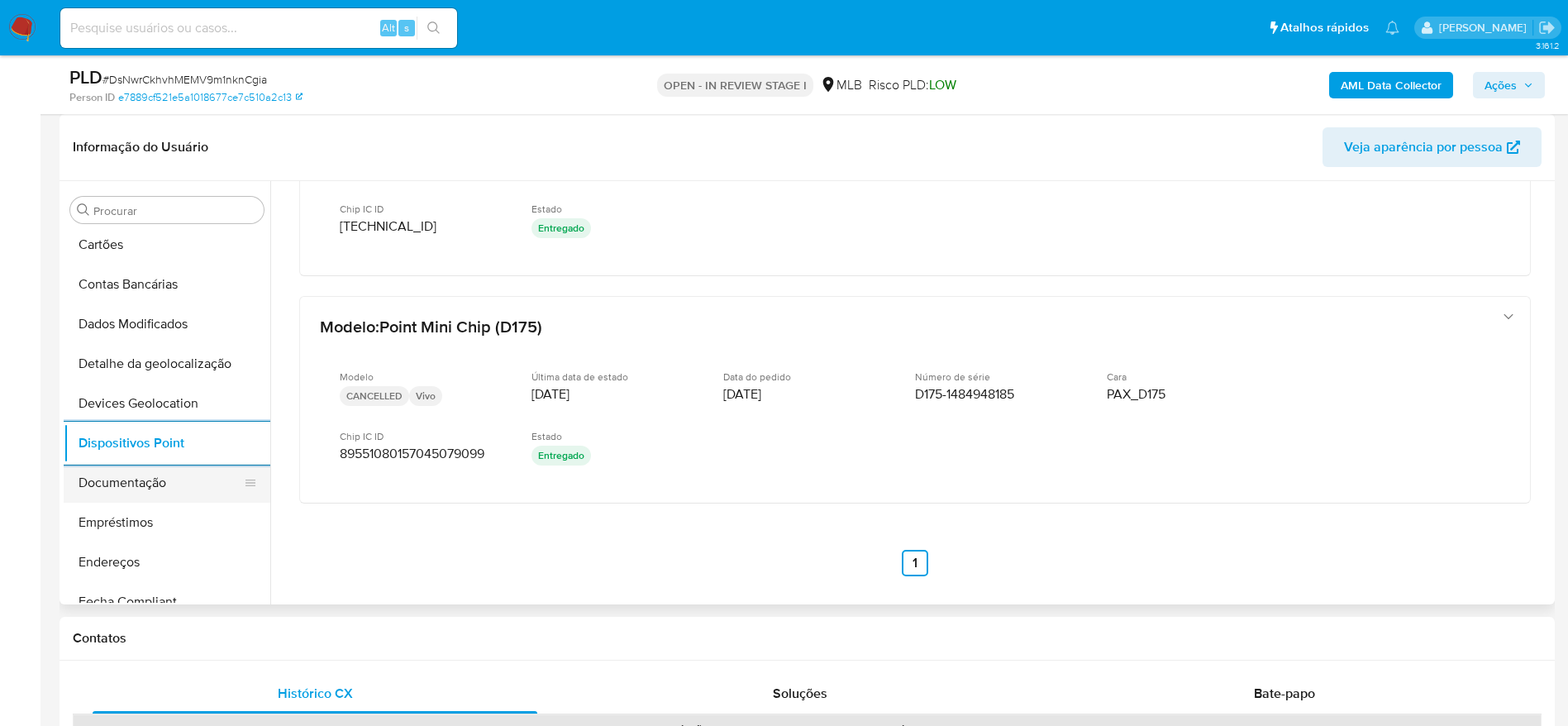
click at [171, 483] on button "Documentação" at bounding box center [160, 482] width 194 height 39
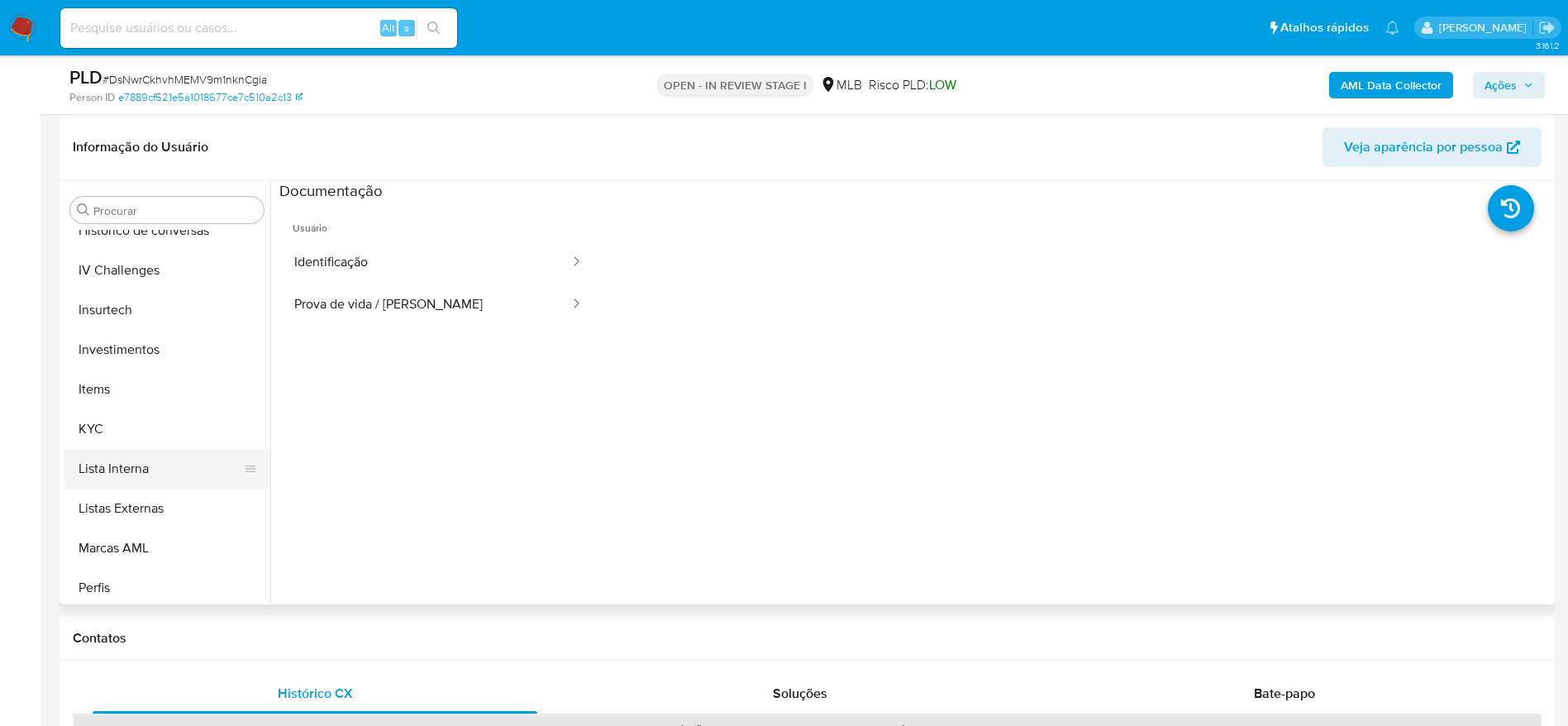
scroll to position [744, 0]
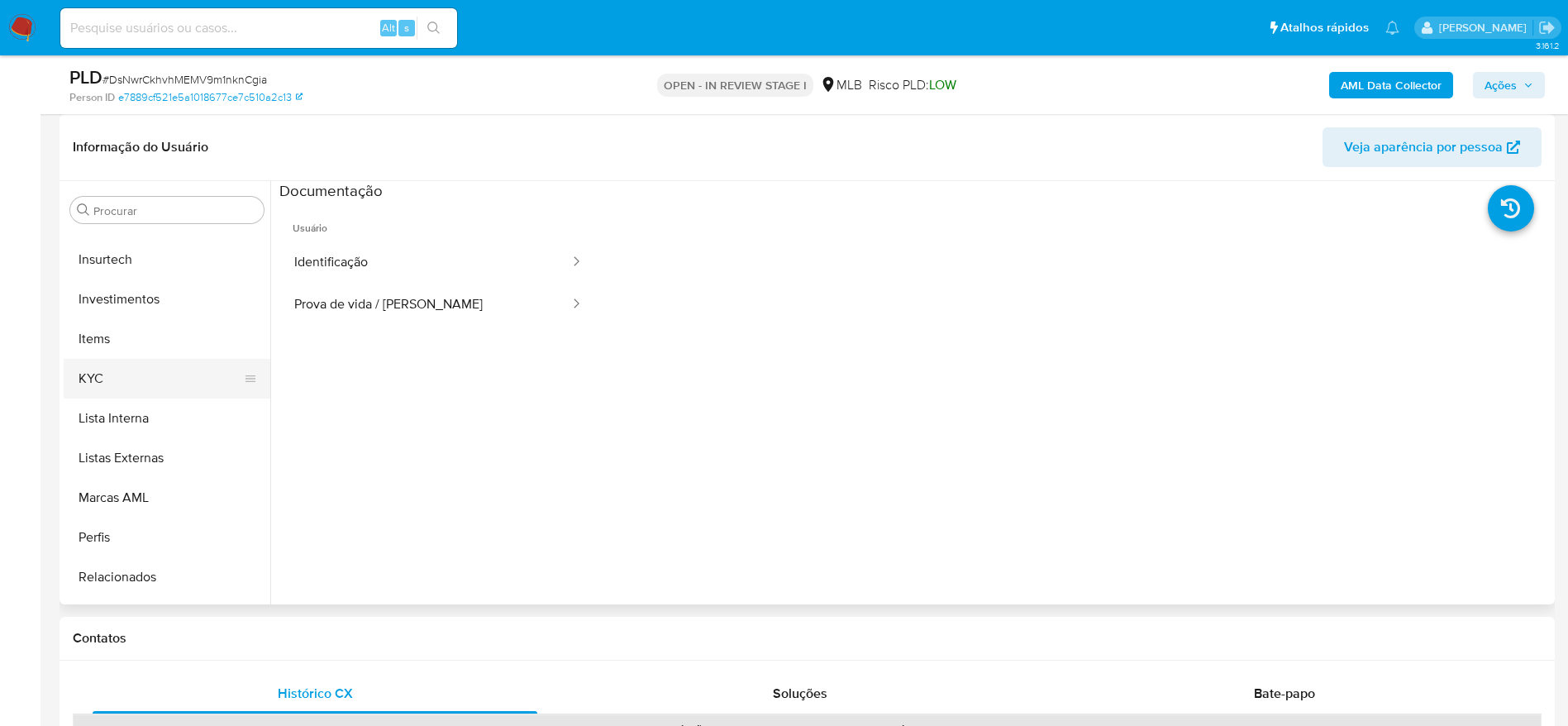
click at [142, 391] on button "KYC" at bounding box center [160, 378] width 194 height 39
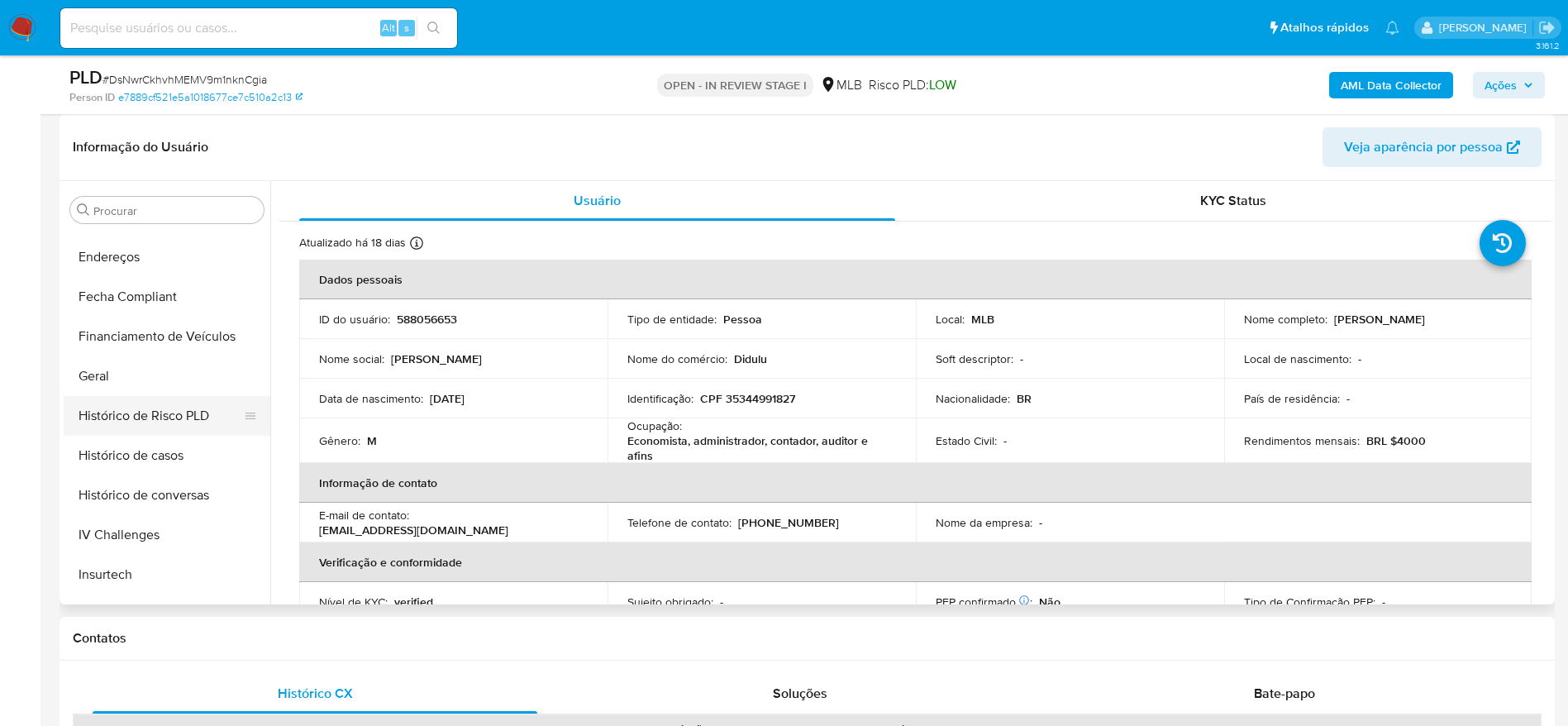
scroll to position [372, 0]
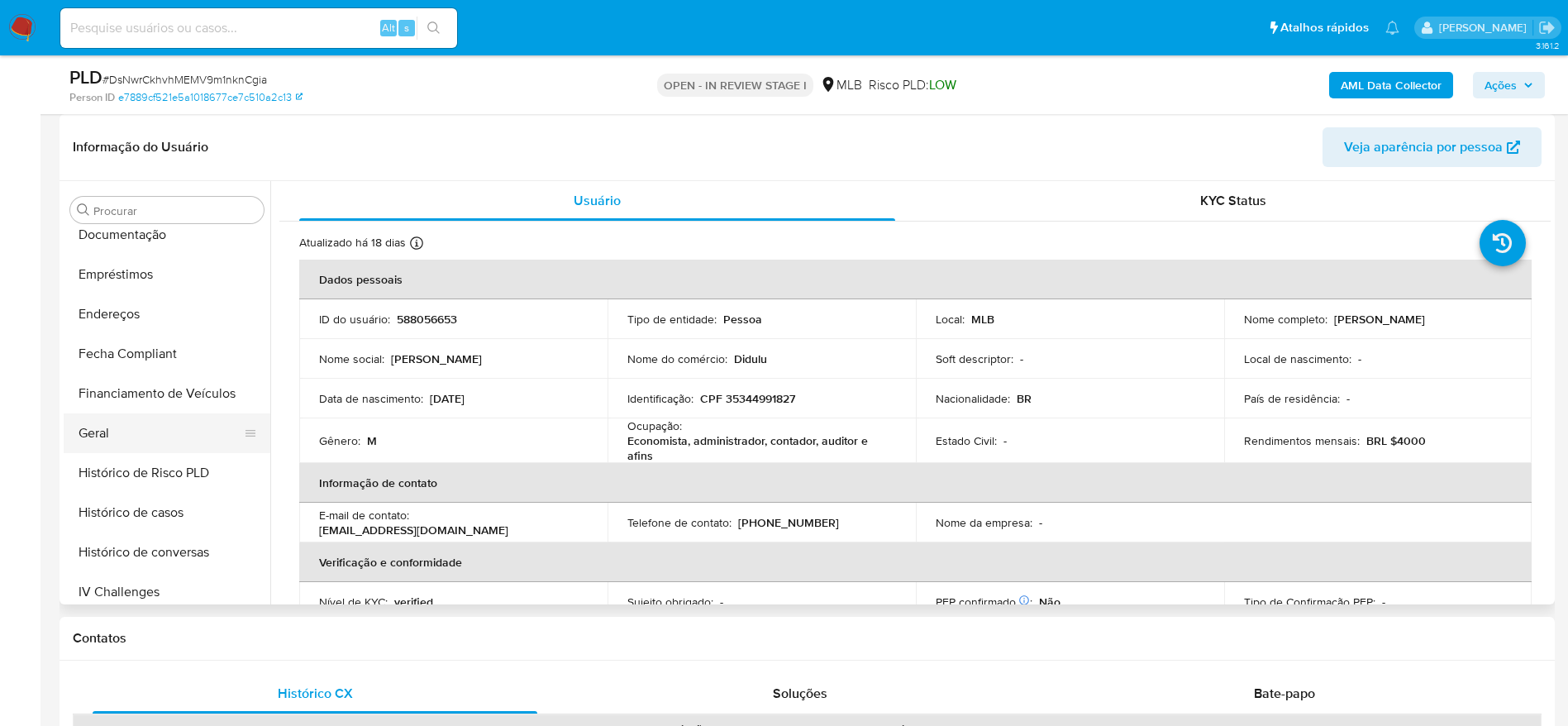
click at [119, 435] on button "Geral" at bounding box center [160, 433] width 194 height 39
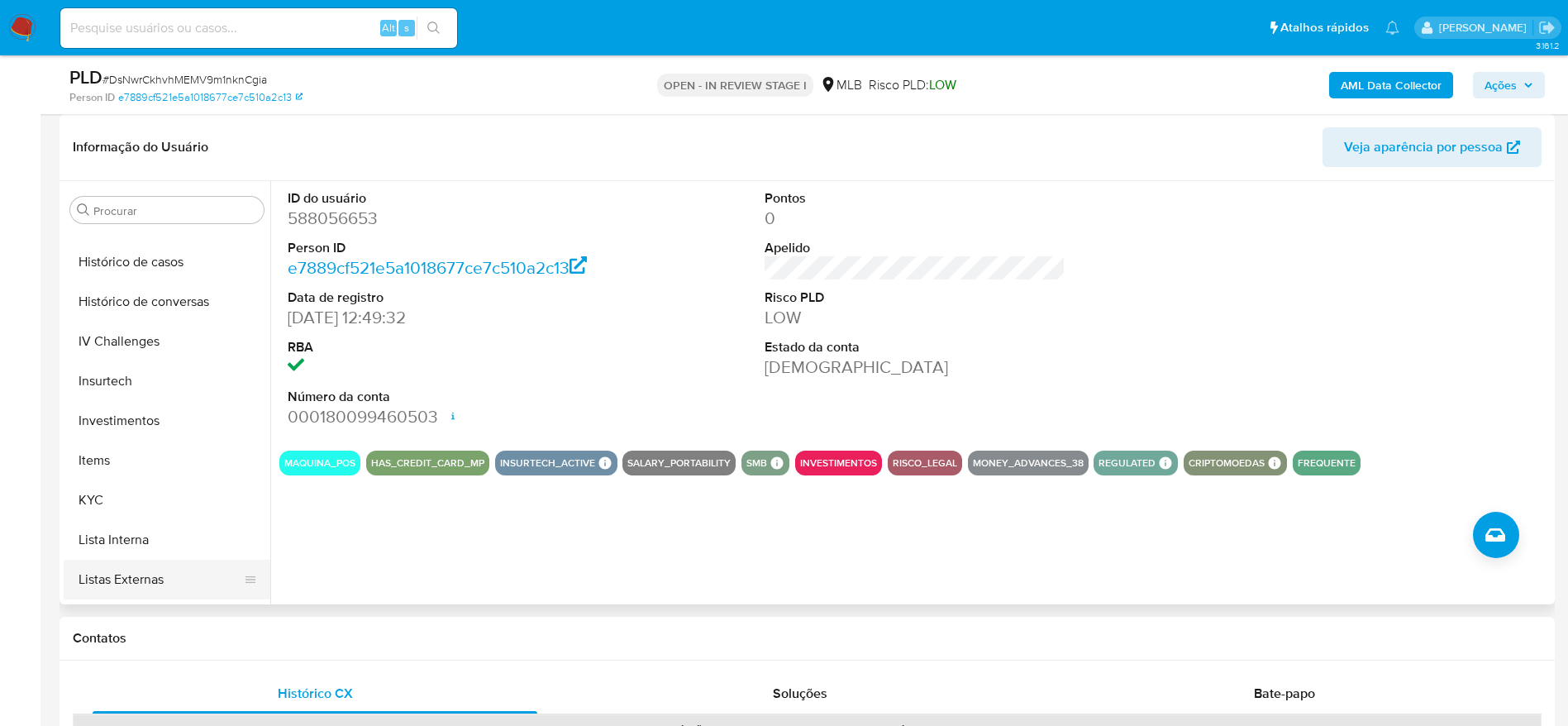
scroll to position [744, 0]
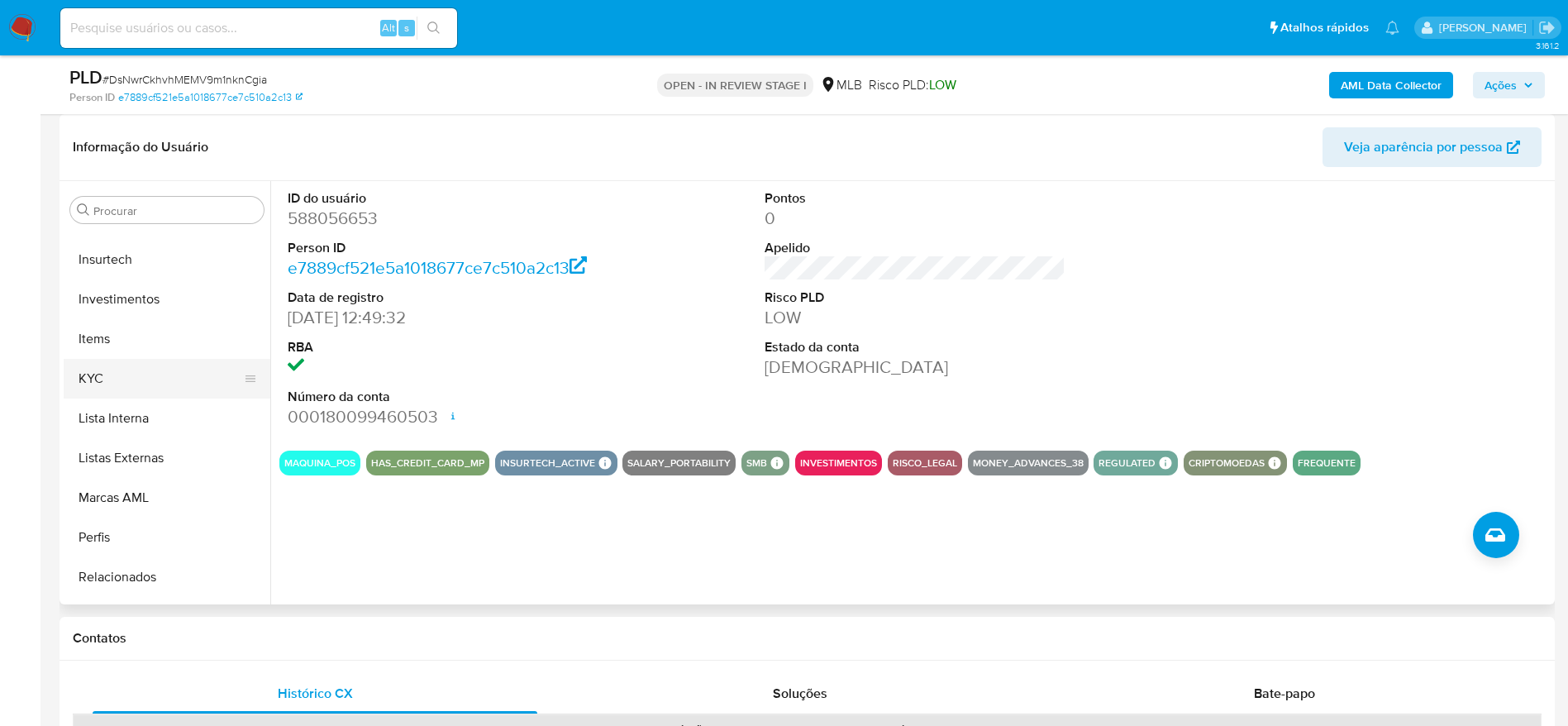
click at [121, 374] on button "KYC" at bounding box center [160, 378] width 194 height 39
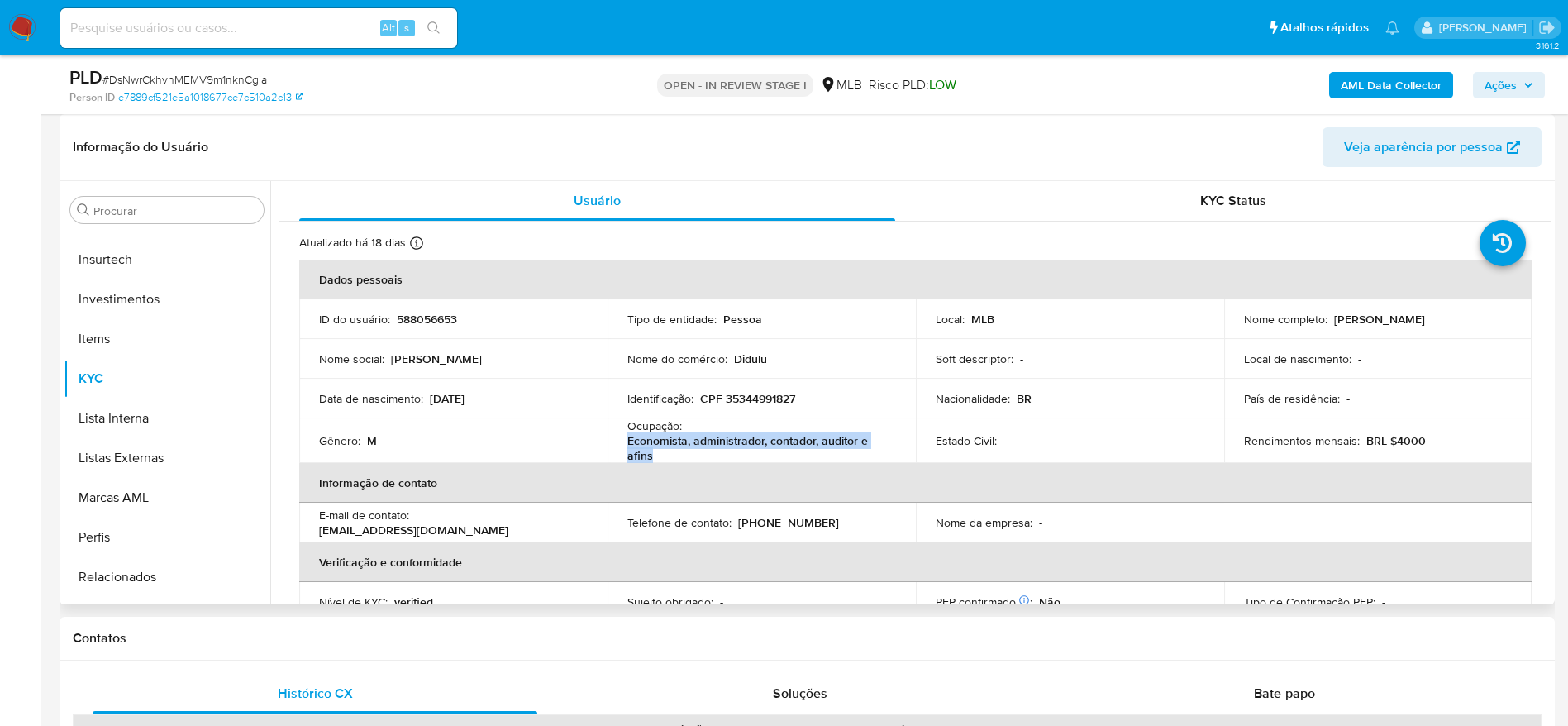
drag, startPoint x: 652, startPoint y: 453, endPoint x: 620, endPoint y: 448, distance: 32.4
click at [620, 448] on td "Ocupação : Economista, administrador, contador, auditor e afins" at bounding box center [762, 440] width 309 height 45
copy p "Economista, administrador, contador, auditor e afins"
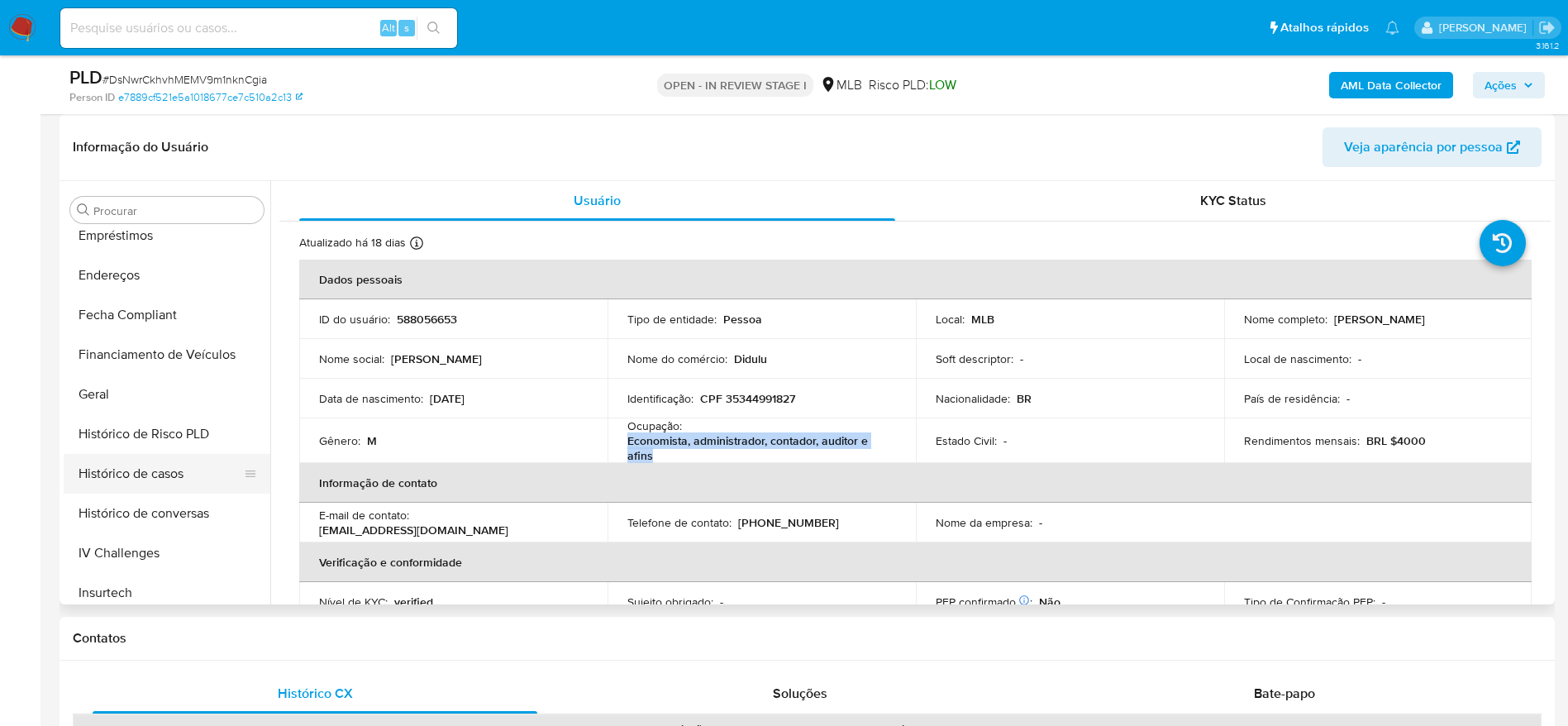
scroll to position [372, 0]
drag, startPoint x: 157, startPoint y: 494, endPoint x: 152, endPoint y: 511, distance: 17.7
click at [155, 496] on button "Histórico de casos" at bounding box center [160, 512] width 194 height 39
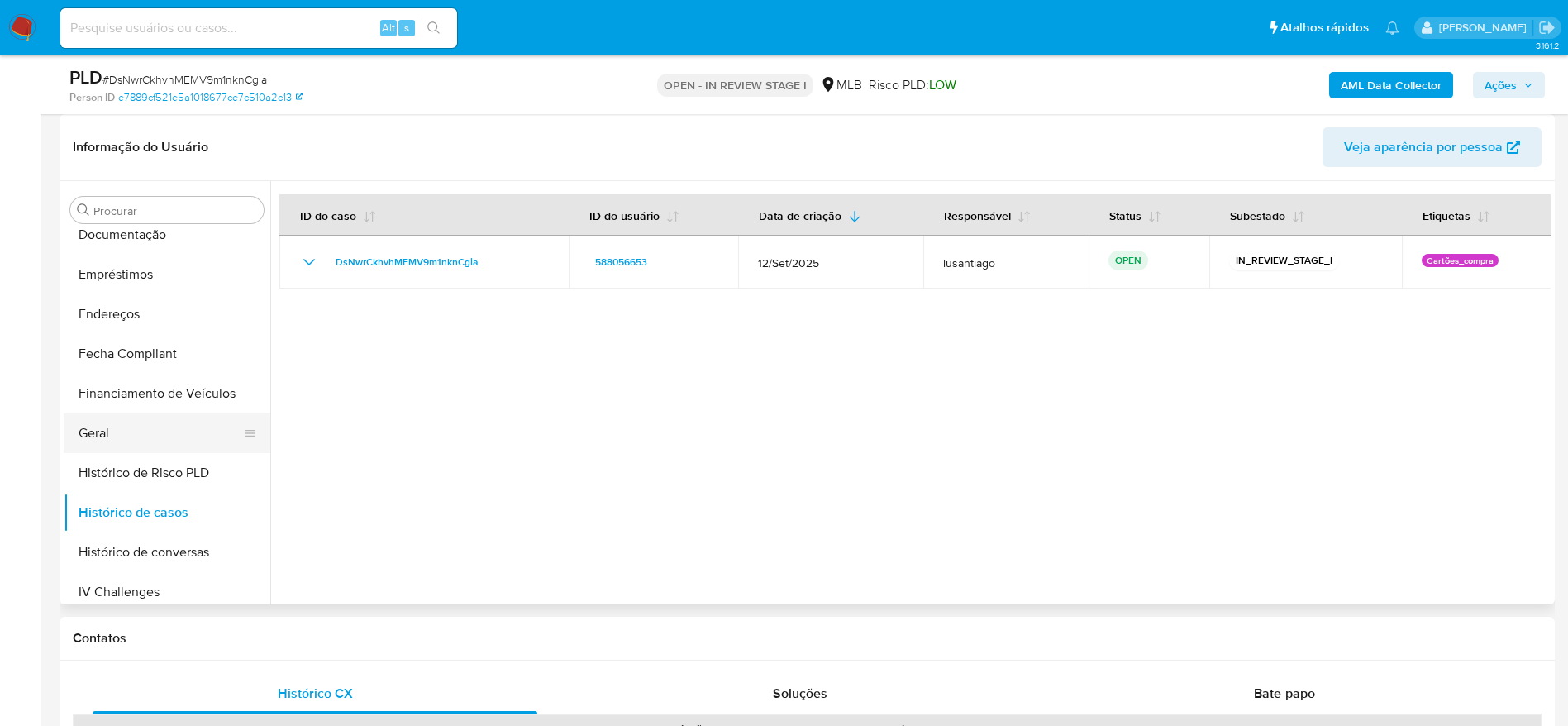
click at [123, 446] on button "Geral" at bounding box center [160, 433] width 194 height 39
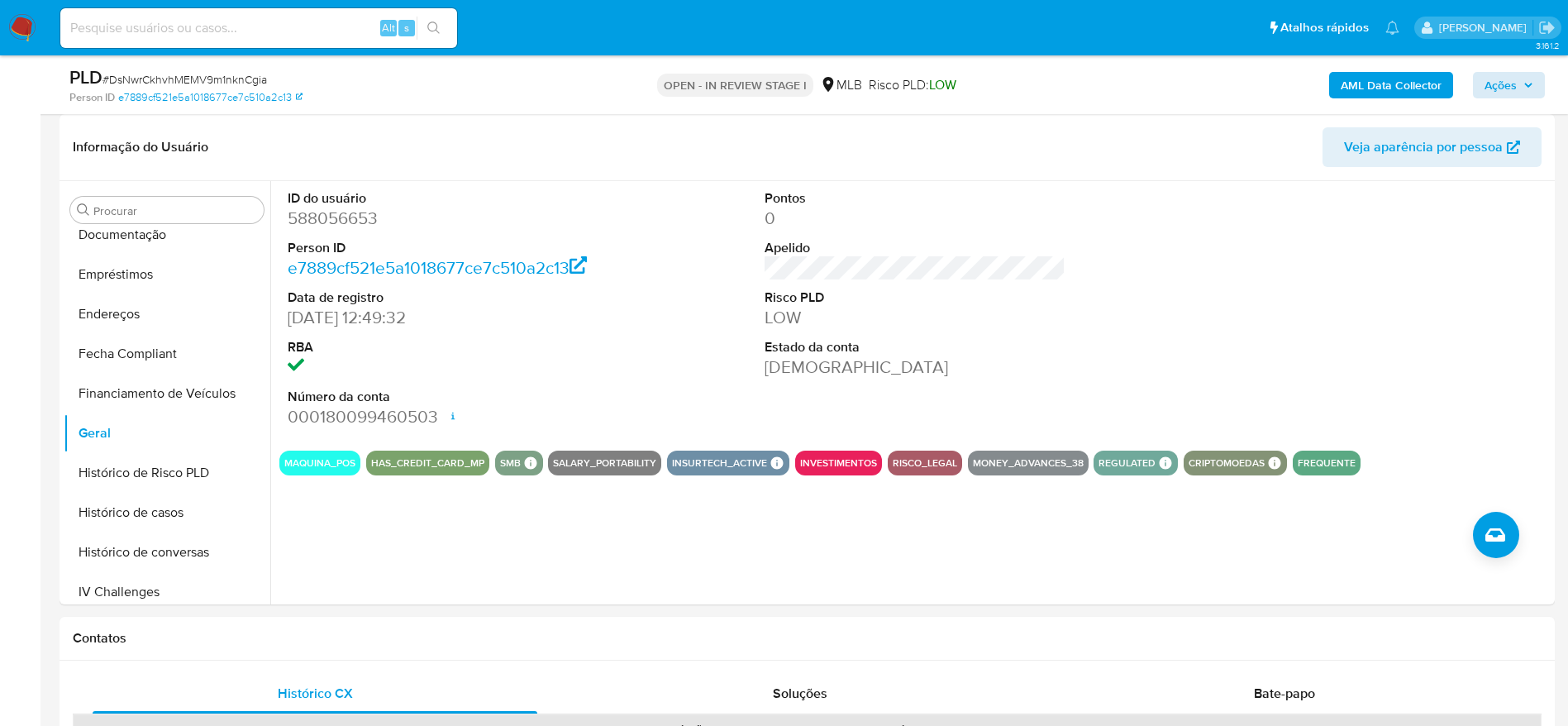
drag, startPoint x: 1502, startPoint y: 64, endPoint x: 1496, endPoint y: 84, distance: 20.9
click at [1502, 73] on div "AML Data Collector Ações" at bounding box center [1301, 84] width 488 height 39
click at [1496, 84] on span "Ações" at bounding box center [1501, 85] width 33 height 27
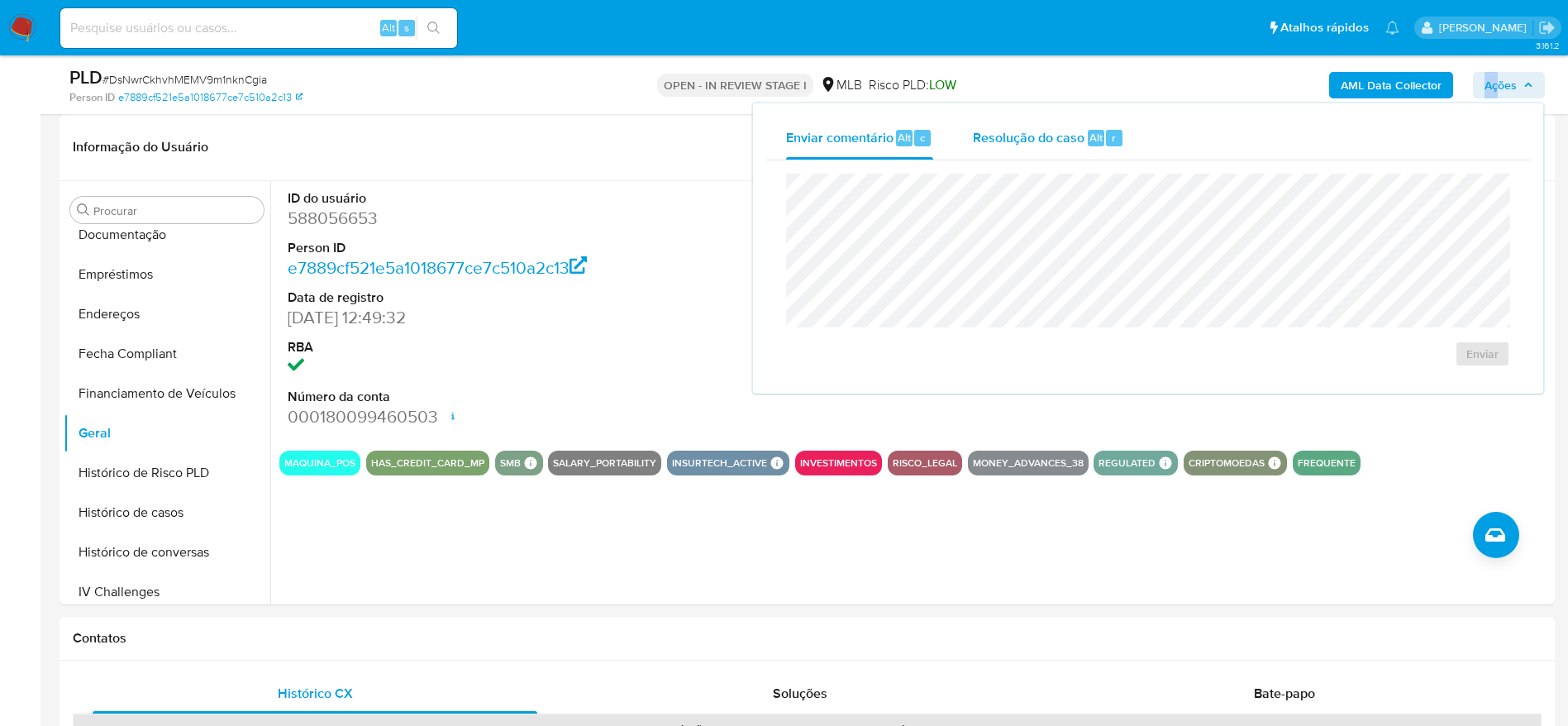
click at [1045, 147] on div "Resolução do caso Alt r" at bounding box center [1049, 138] width 151 height 43
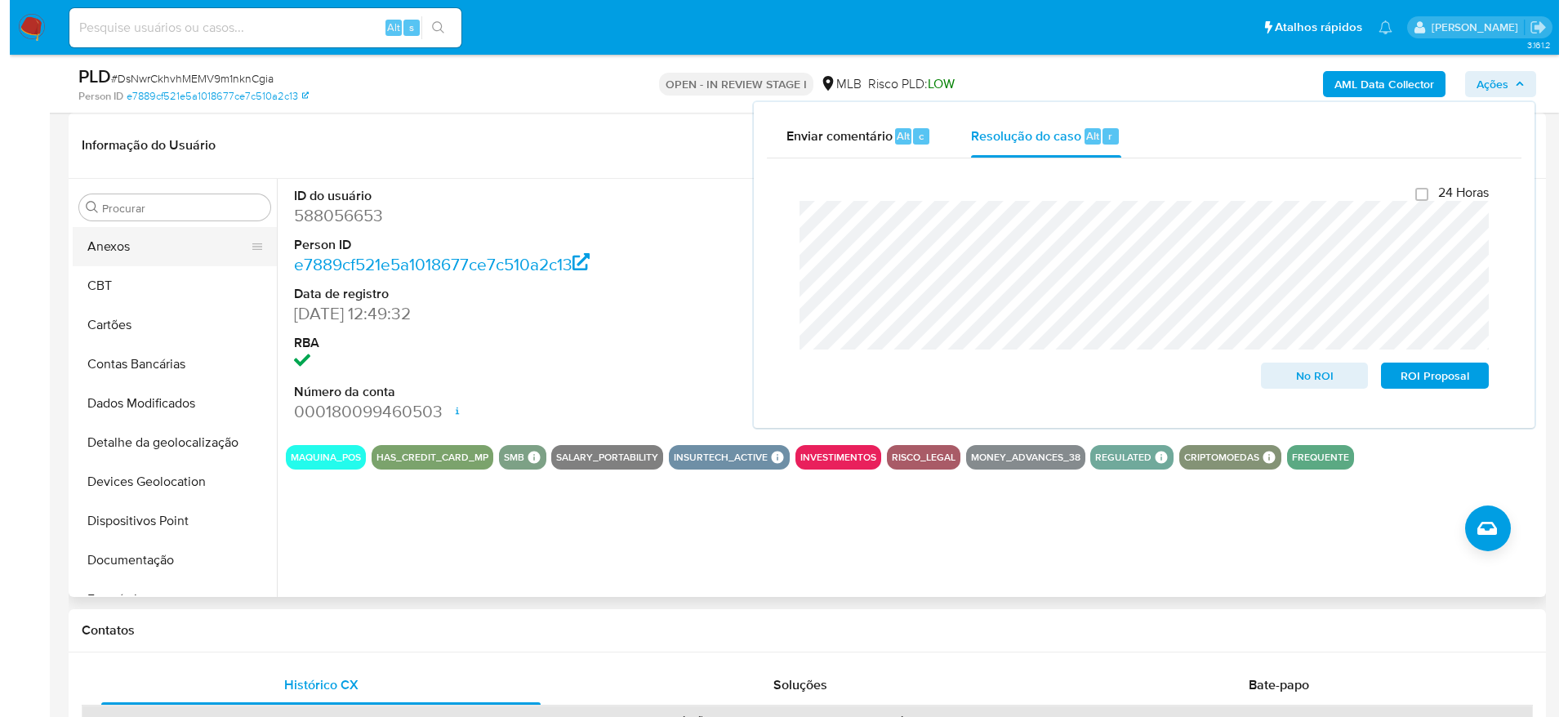
scroll to position [0, 0]
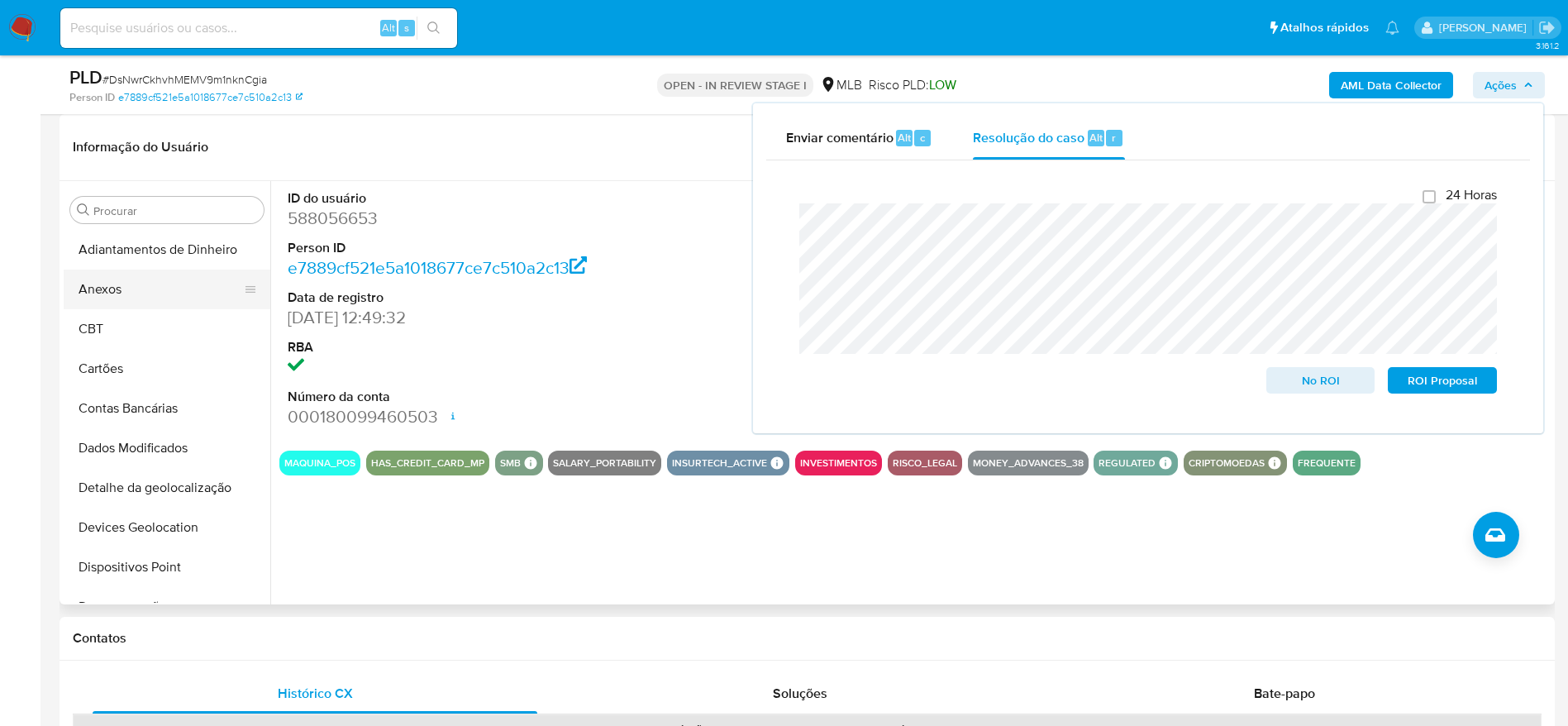
click at [127, 299] on button "Anexos" at bounding box center [160, 289] width 194 height 39
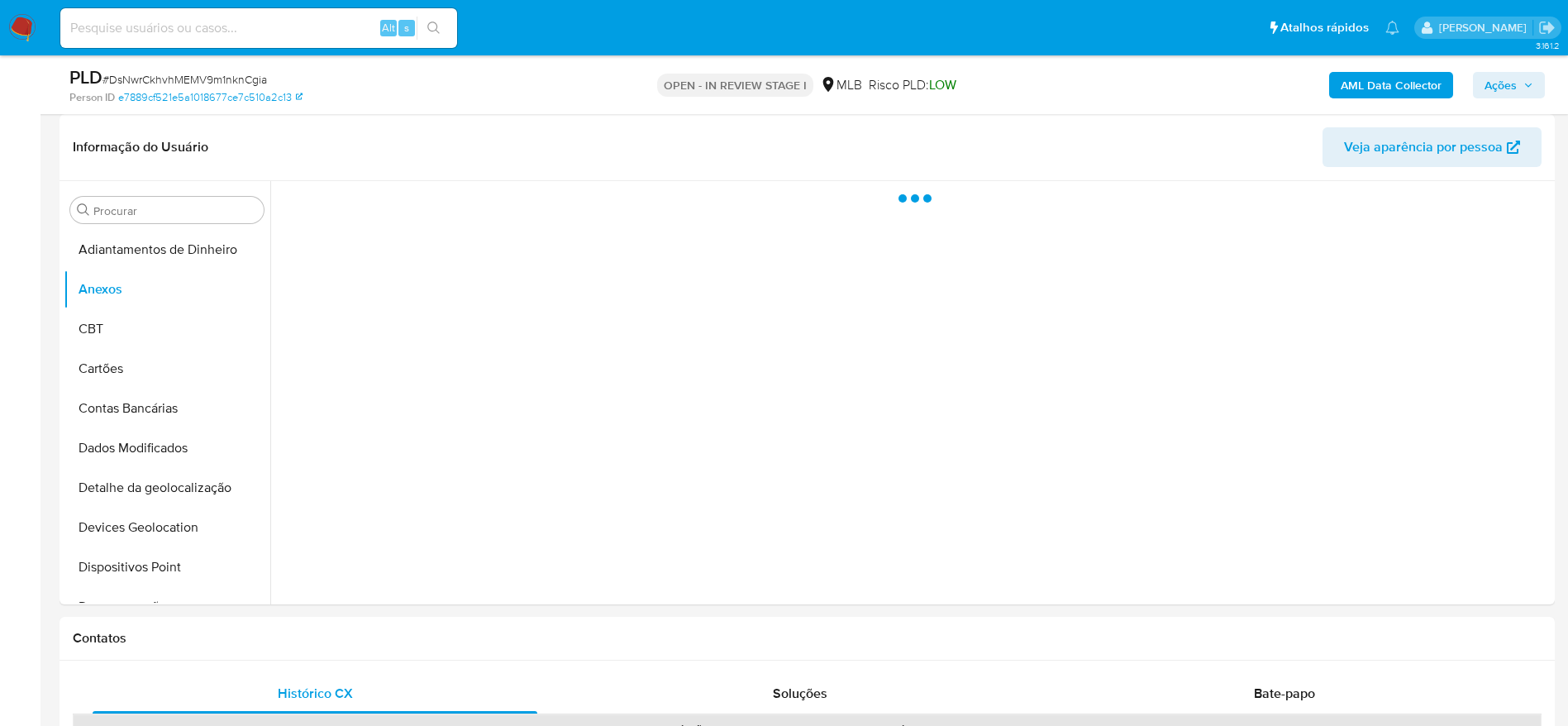
click at [1357, 93] on b "AML Data Collector" at bounding box center [1391, 85] width 101 height 27
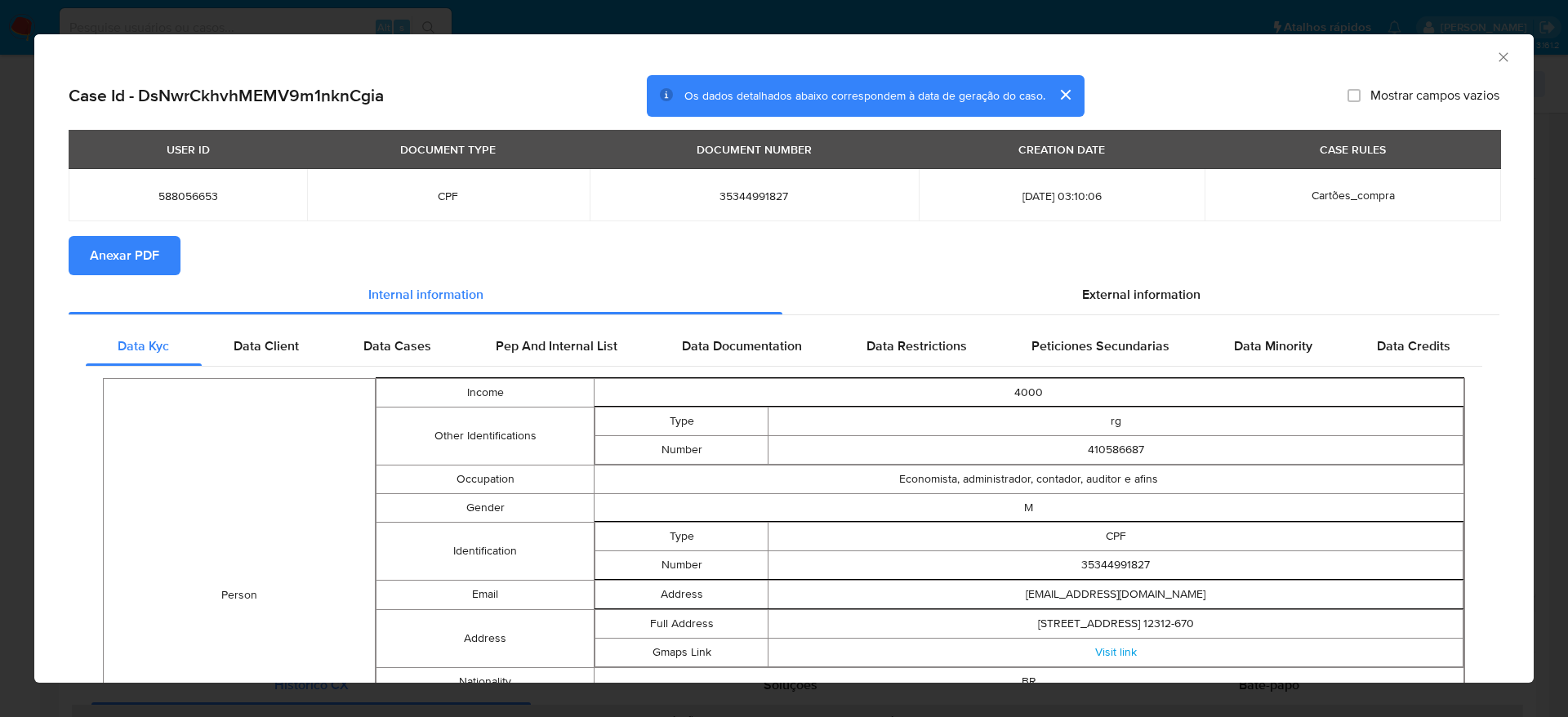
click at [118, 252] on span "Anexar PDF" at bounding box center [124, 256] width 69 height 36
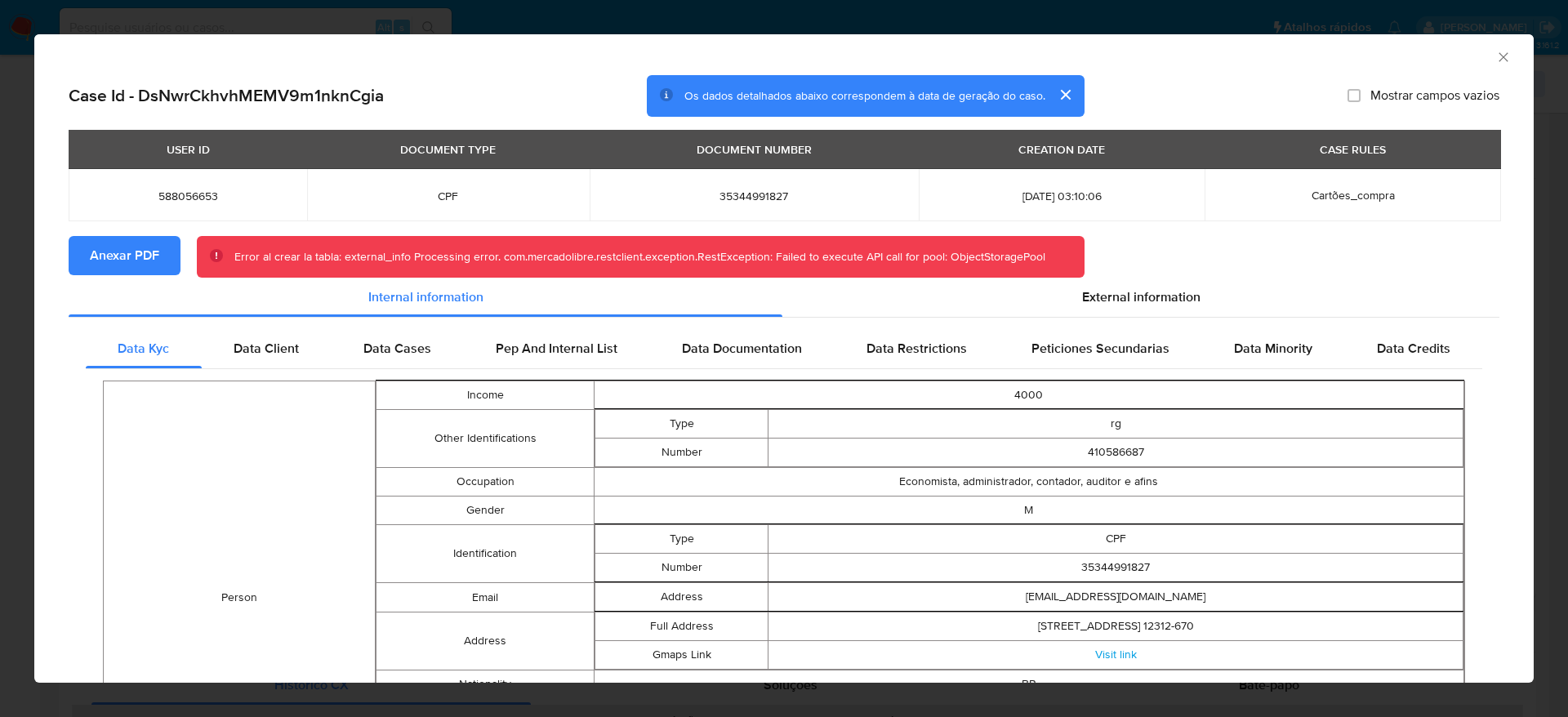
click at [1496, 52] on icon "Fechar a janela" at bounding box center [1504, 57] width 16 height 16
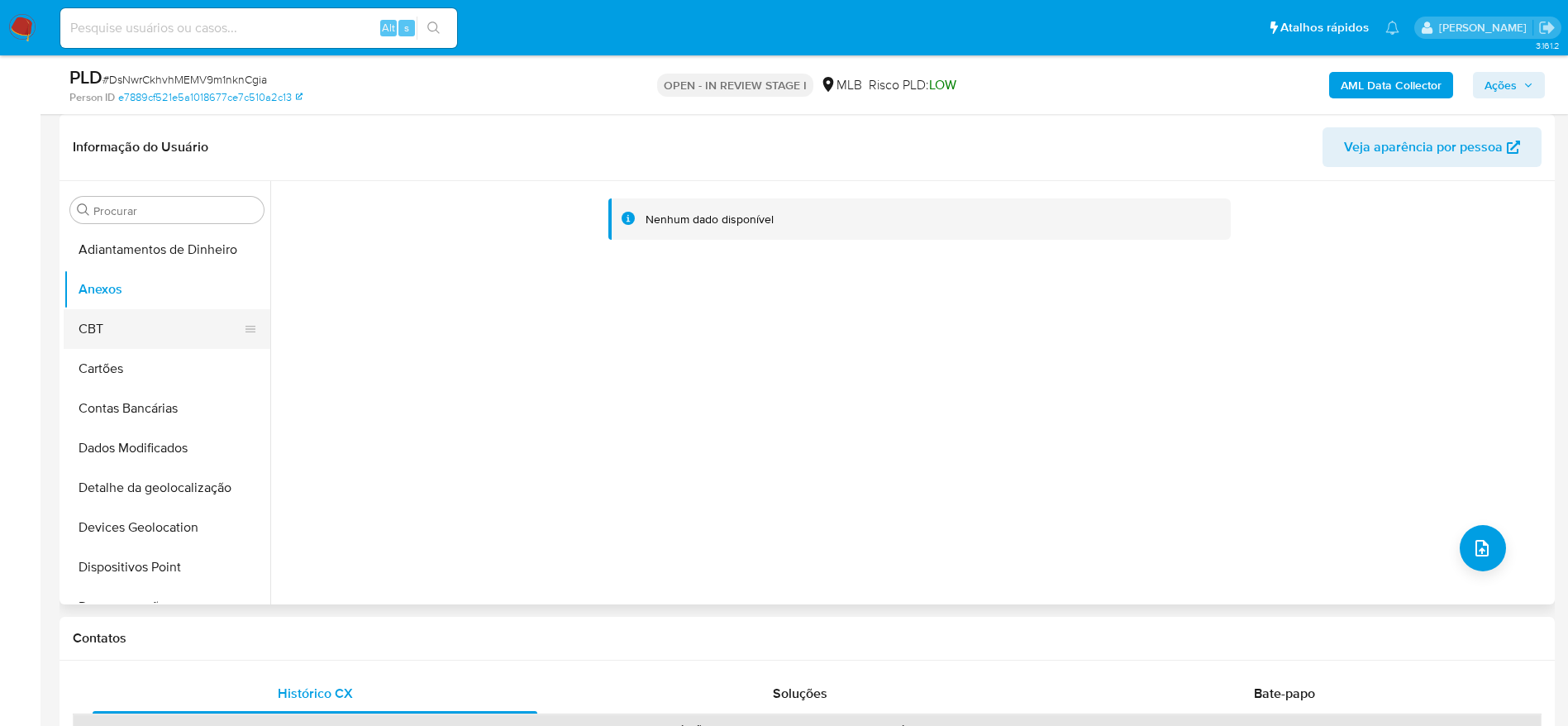
click at [116, 328] on button "CBT" at bounding box center [160, 329] width 194 height 39
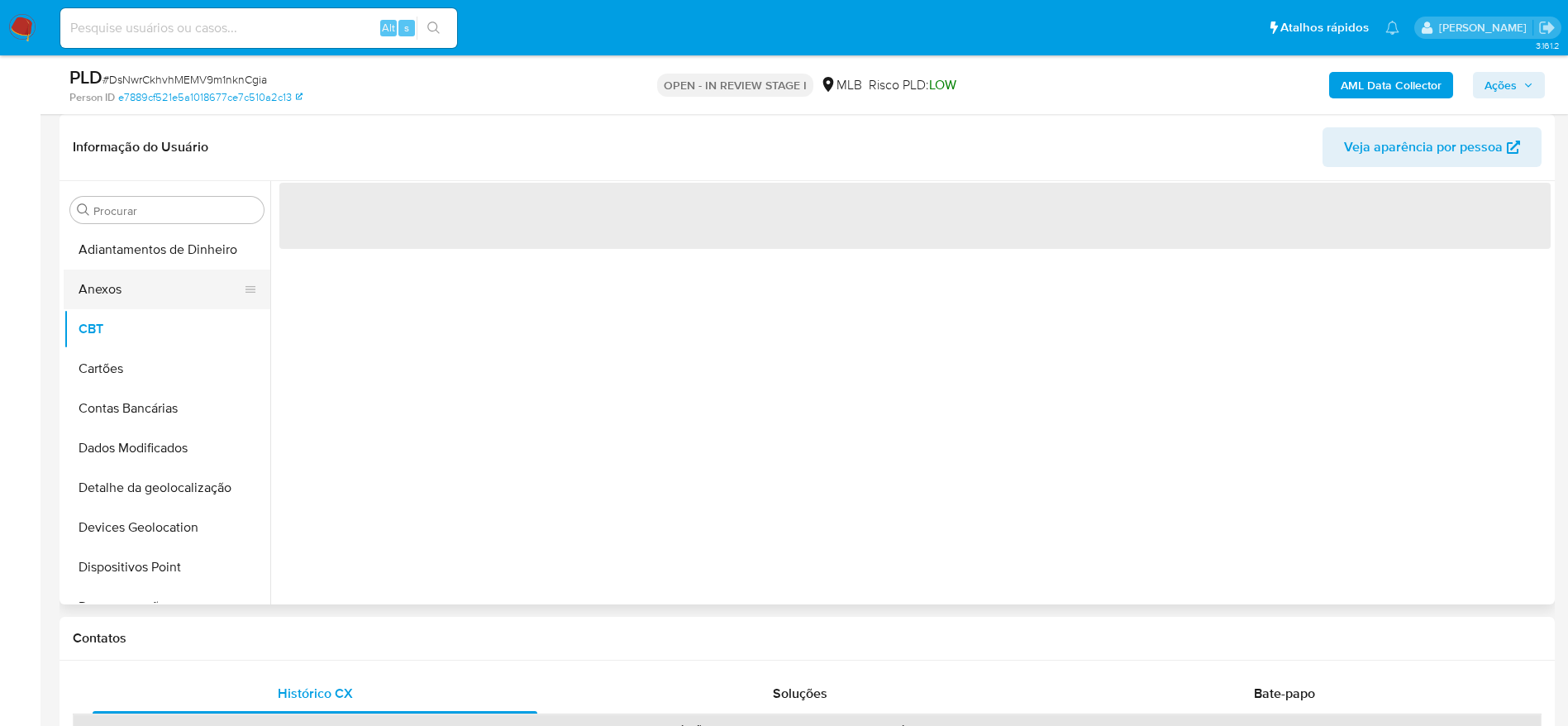
click at [130, 285] on button "Anexos" at bounding box center [160, 289] width 194 height 39
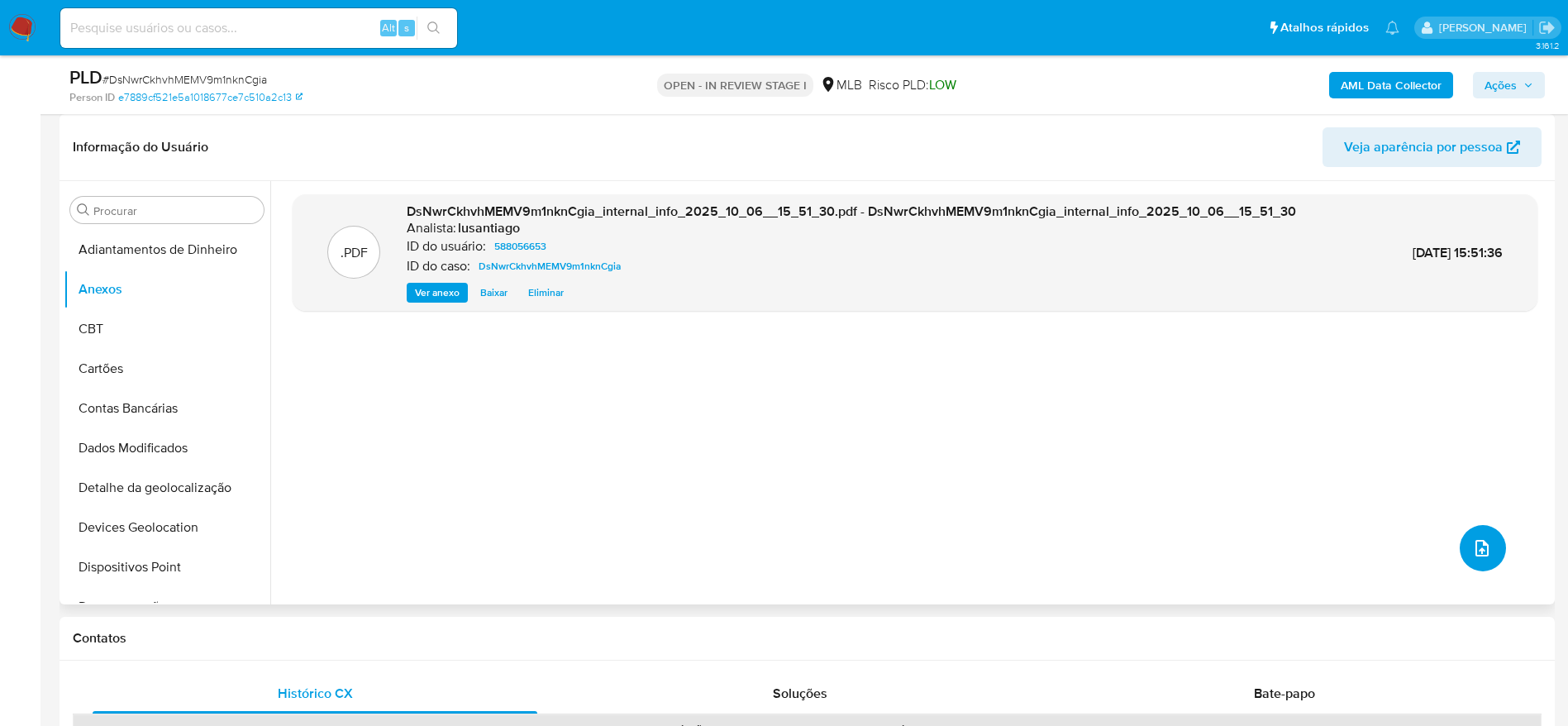
click at [1485, 545] on icon "upload-file" at bounding box center [1482, 549] width 20 height 20
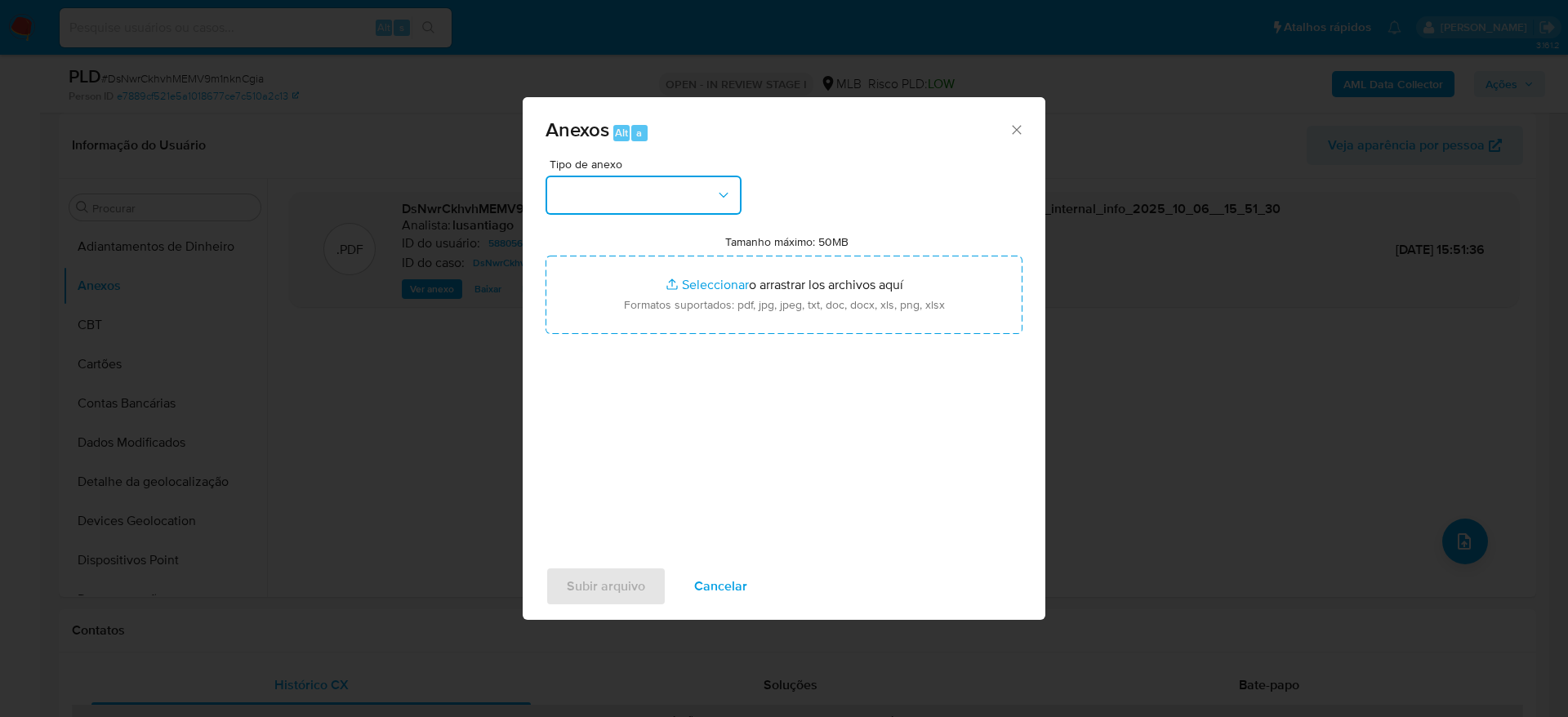
click at [645, 197] on button "button" at bounding box center [643, 194] width 196 height 39
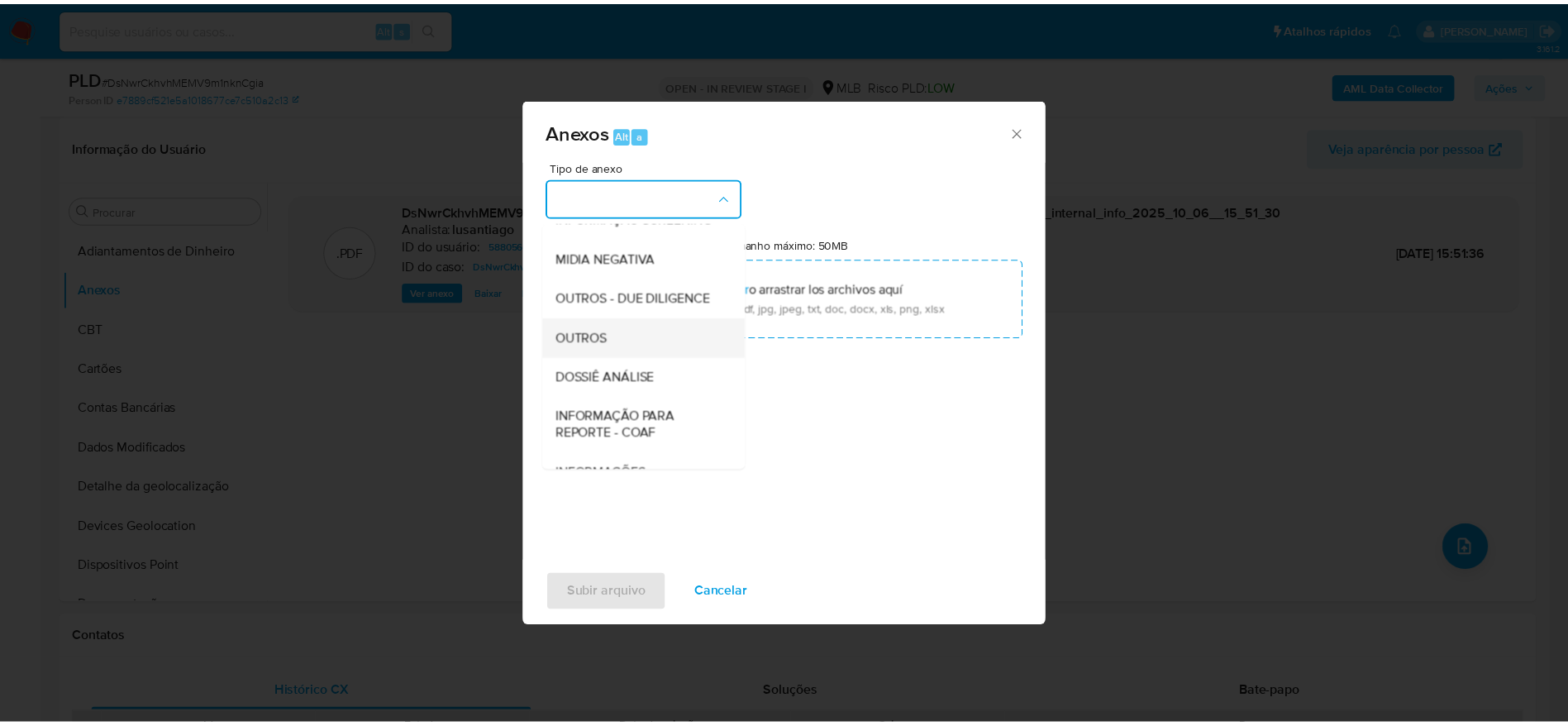
scroll to position [130, 0]
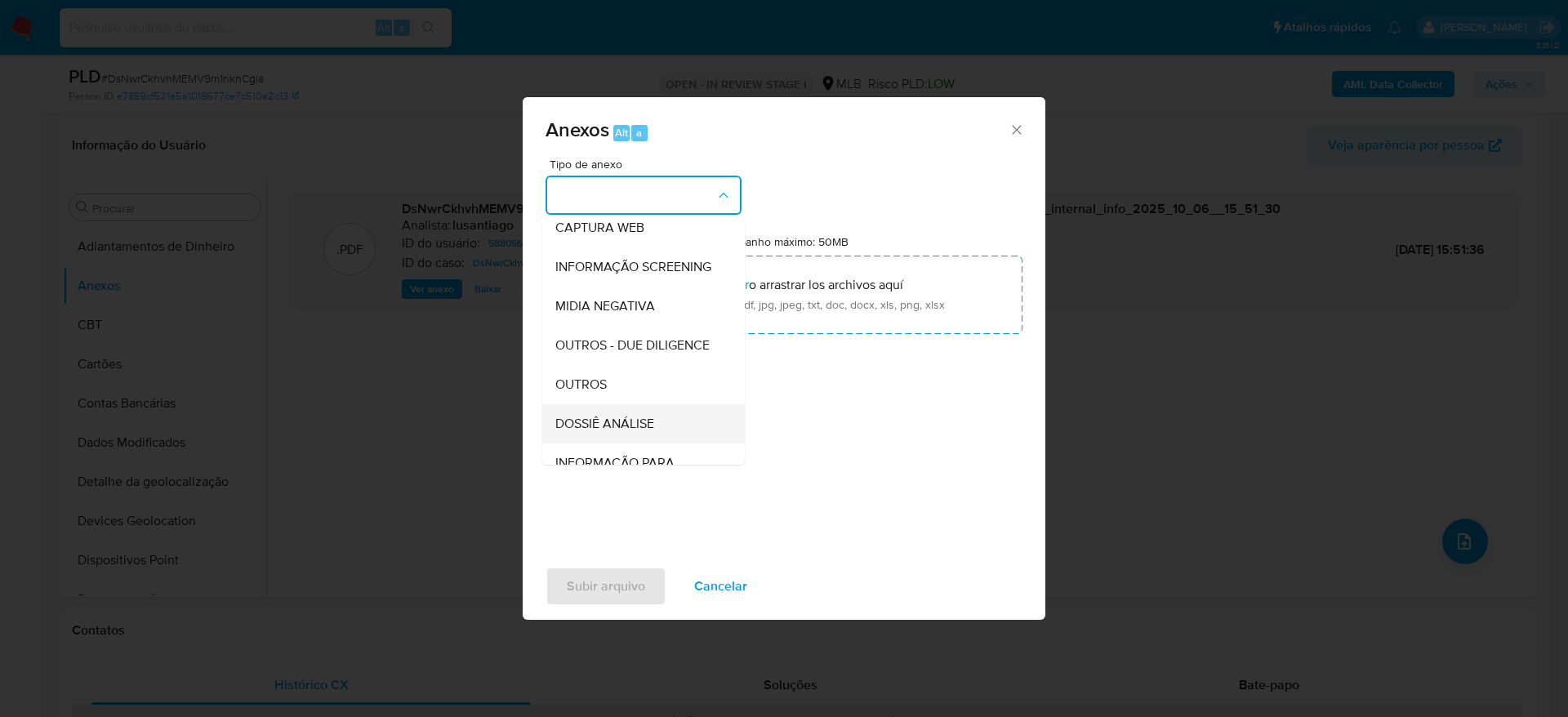
click at [630, 432] on span "DOSSIÊ ANÁLISE" at bounding box center [605, 423] width 98 height 16
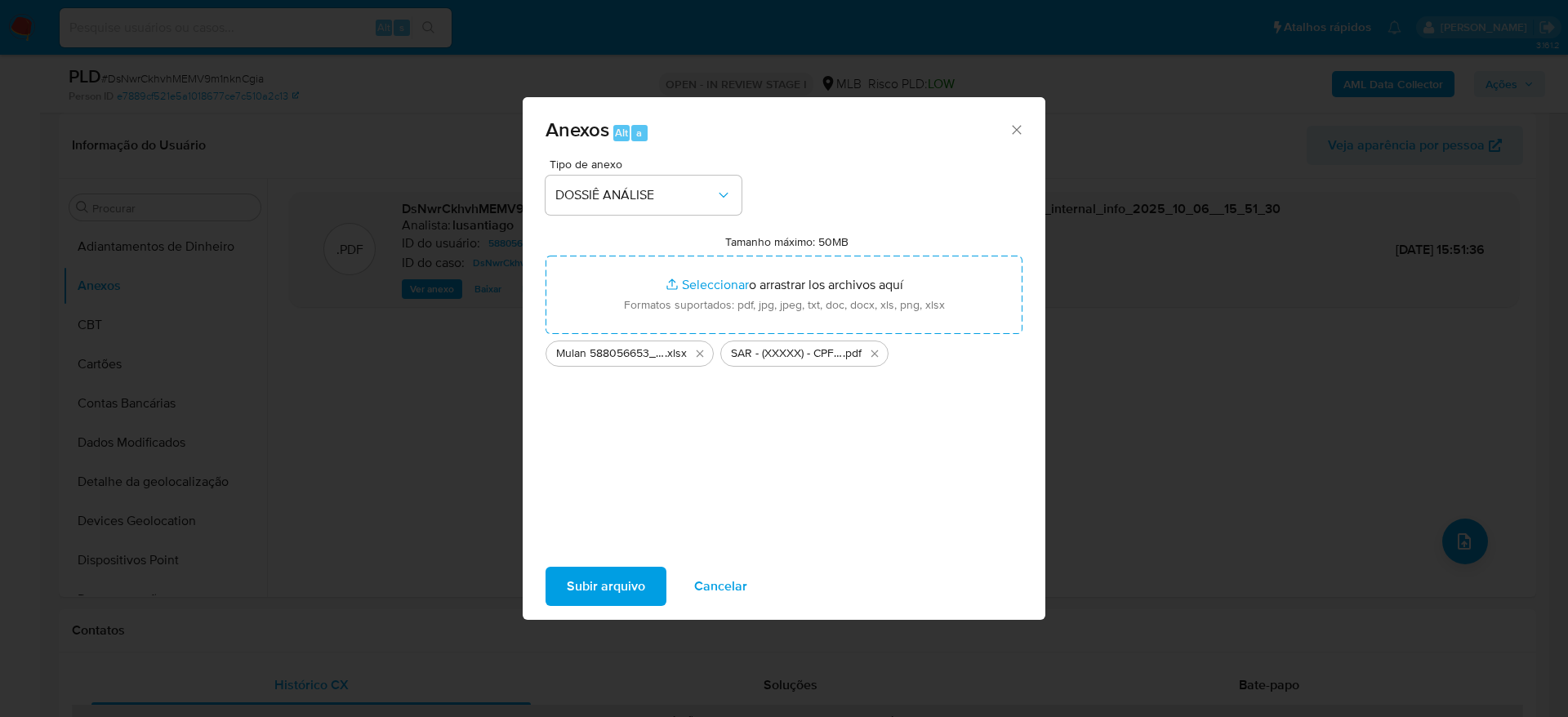
click at [613, 586] on span "Subir arquivo" at bounding box center [606, 586] width 79 height 36
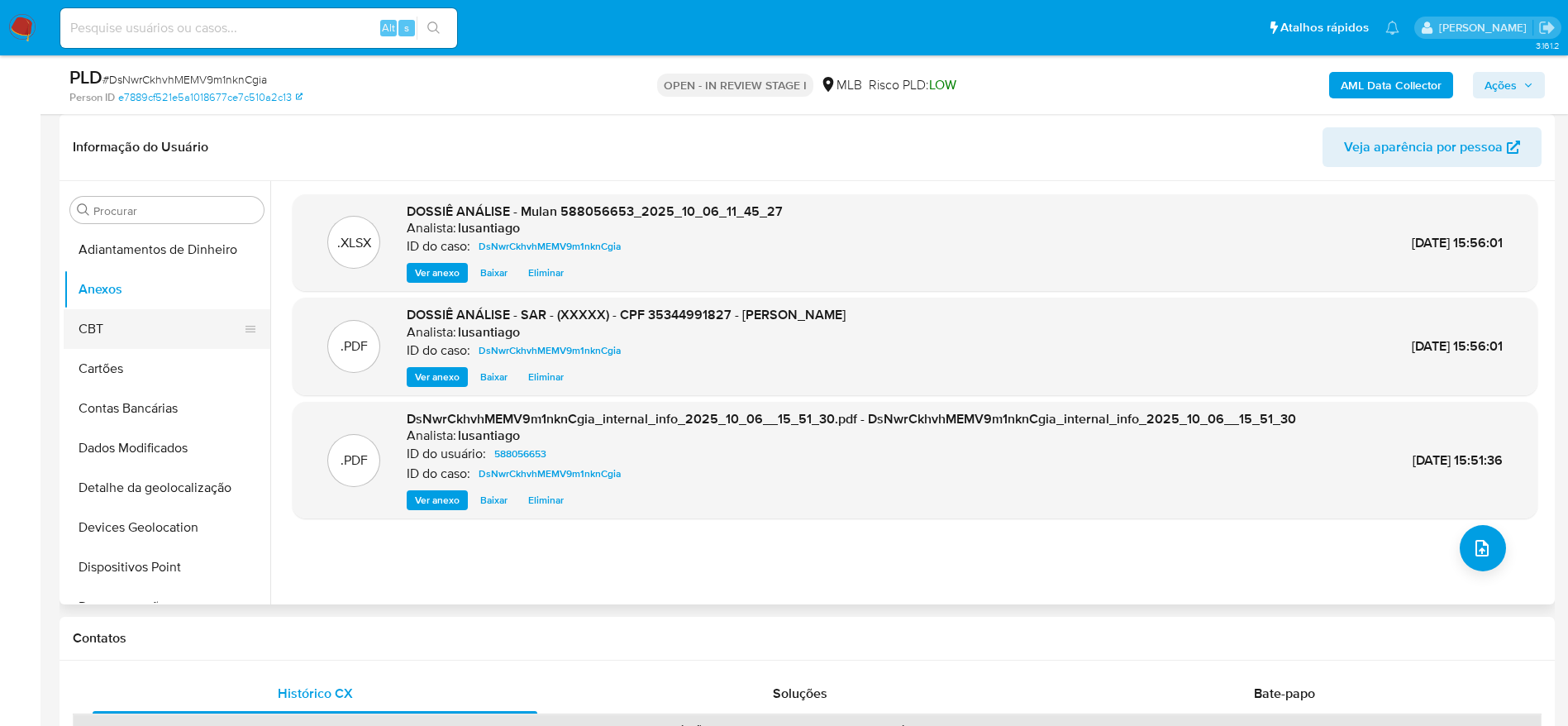
click at [165, 323] on button "CBT" at bounding box center [160, 329] width 194 height 39
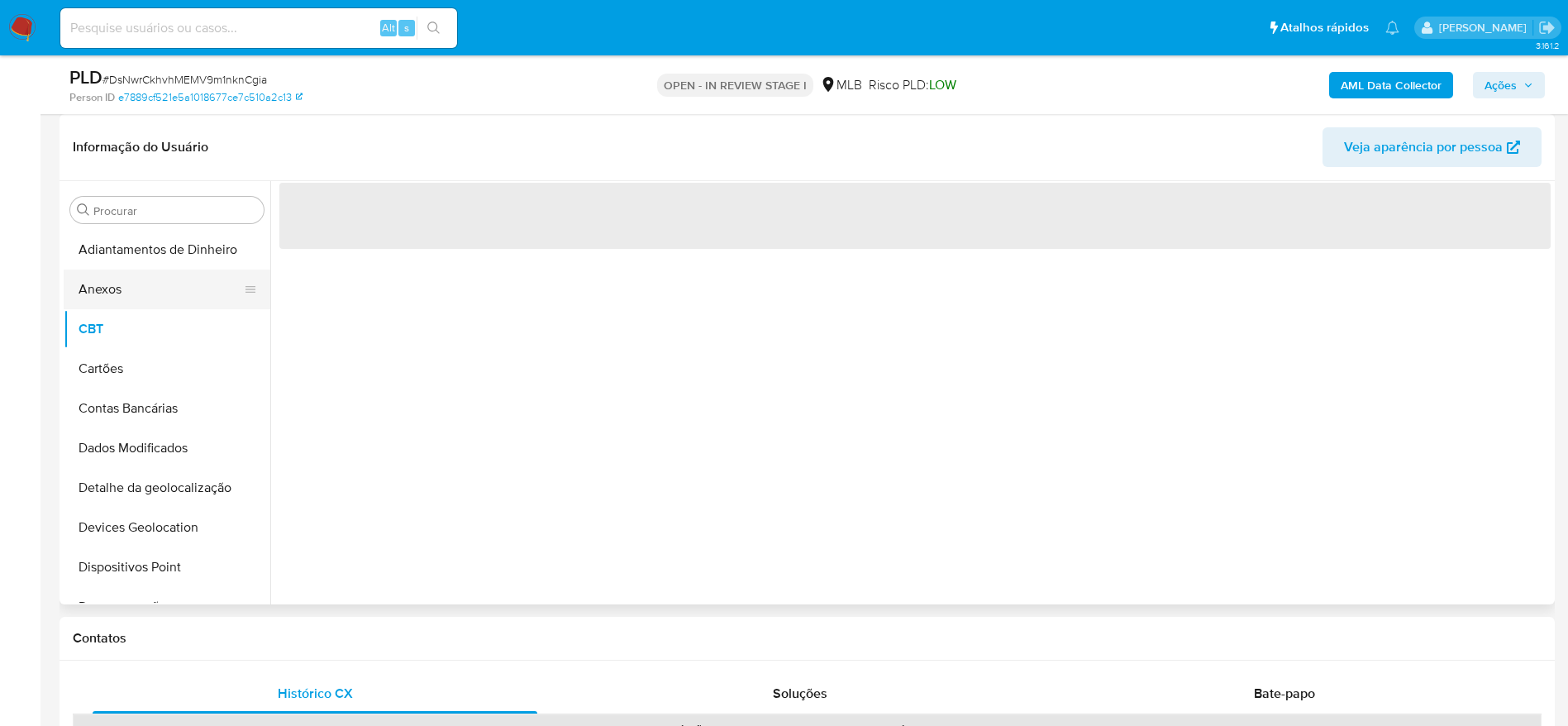
click at [129, 294] on button "Anexos" at bounding box center [160, 289] width 194 height 39
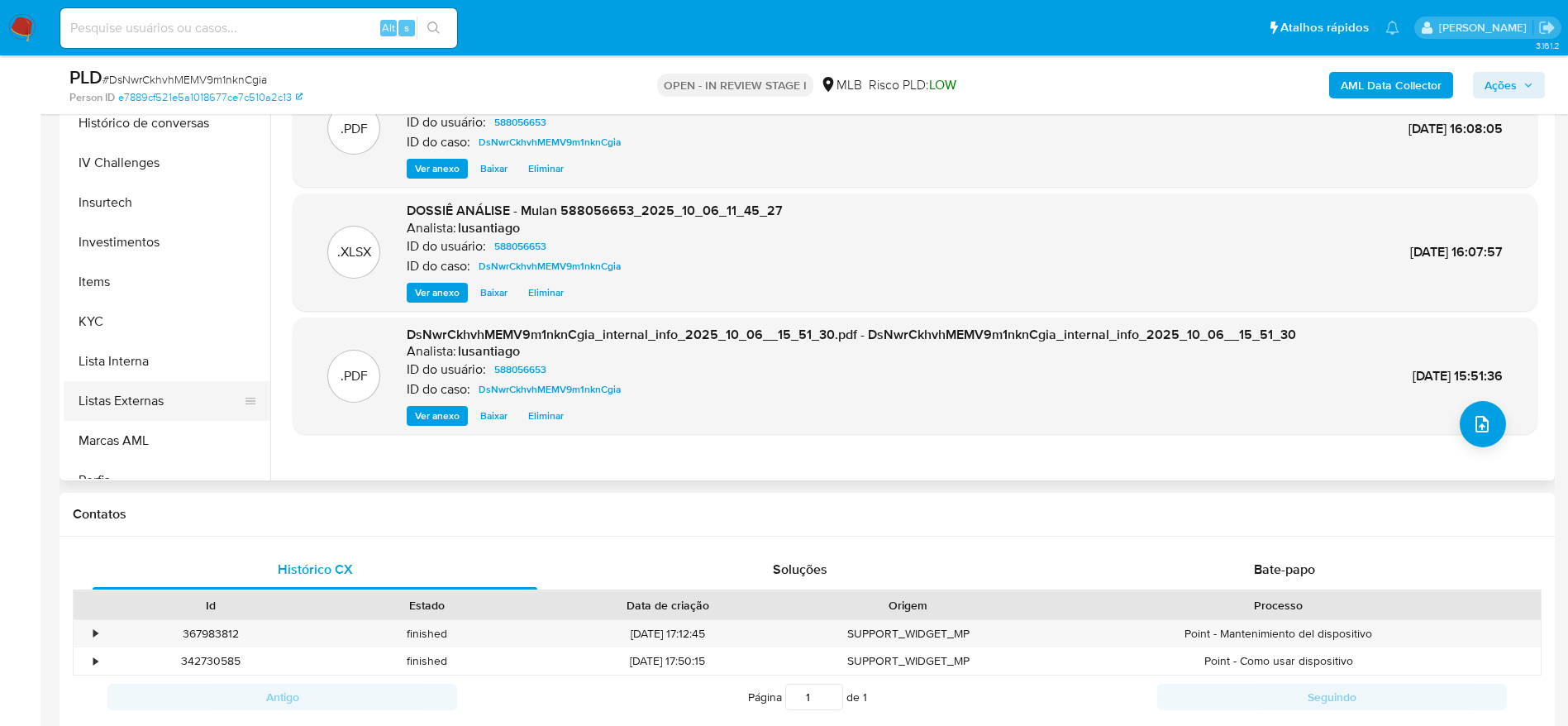
scroll to position [621, 0]
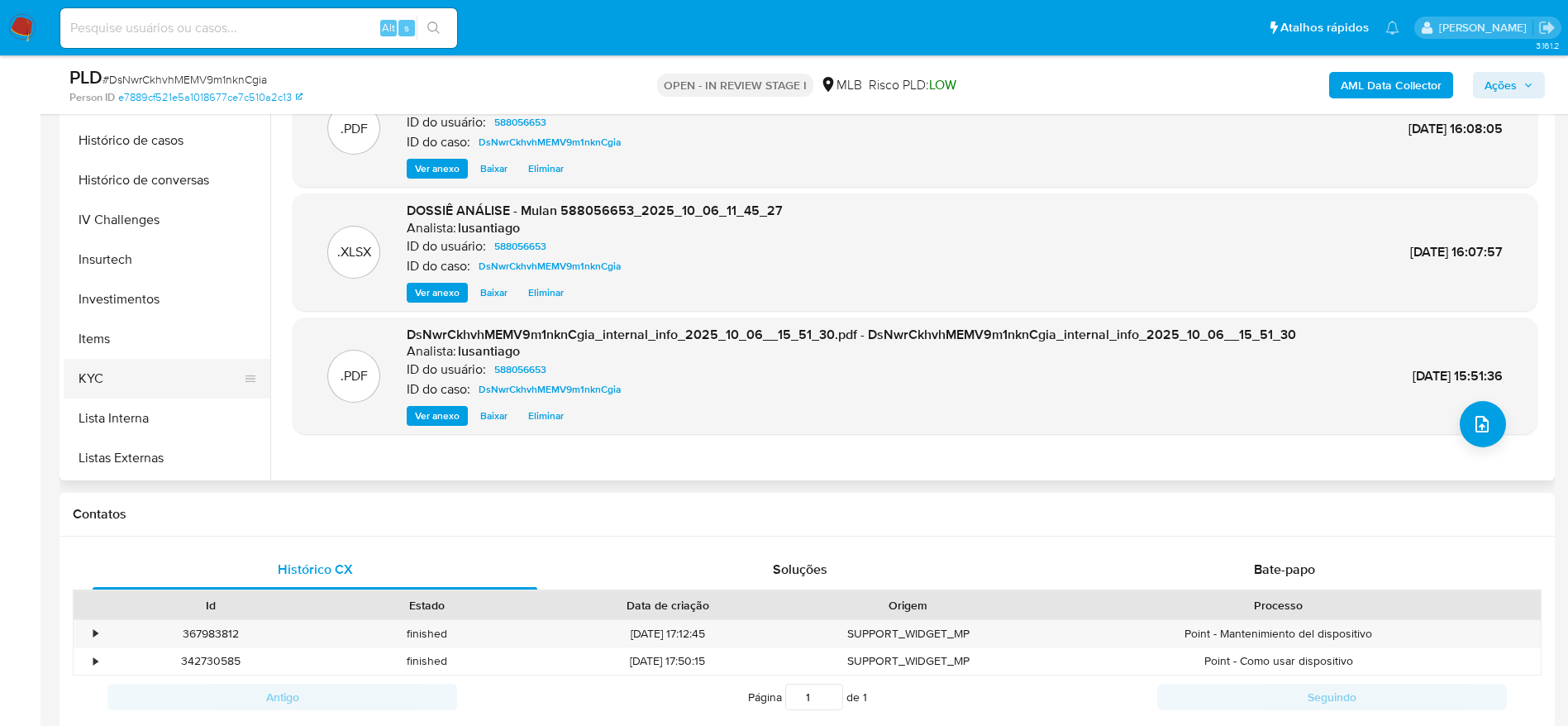
click at [124, 366] on button "KYC" at bounding box center [160, 378] width 194 height 39
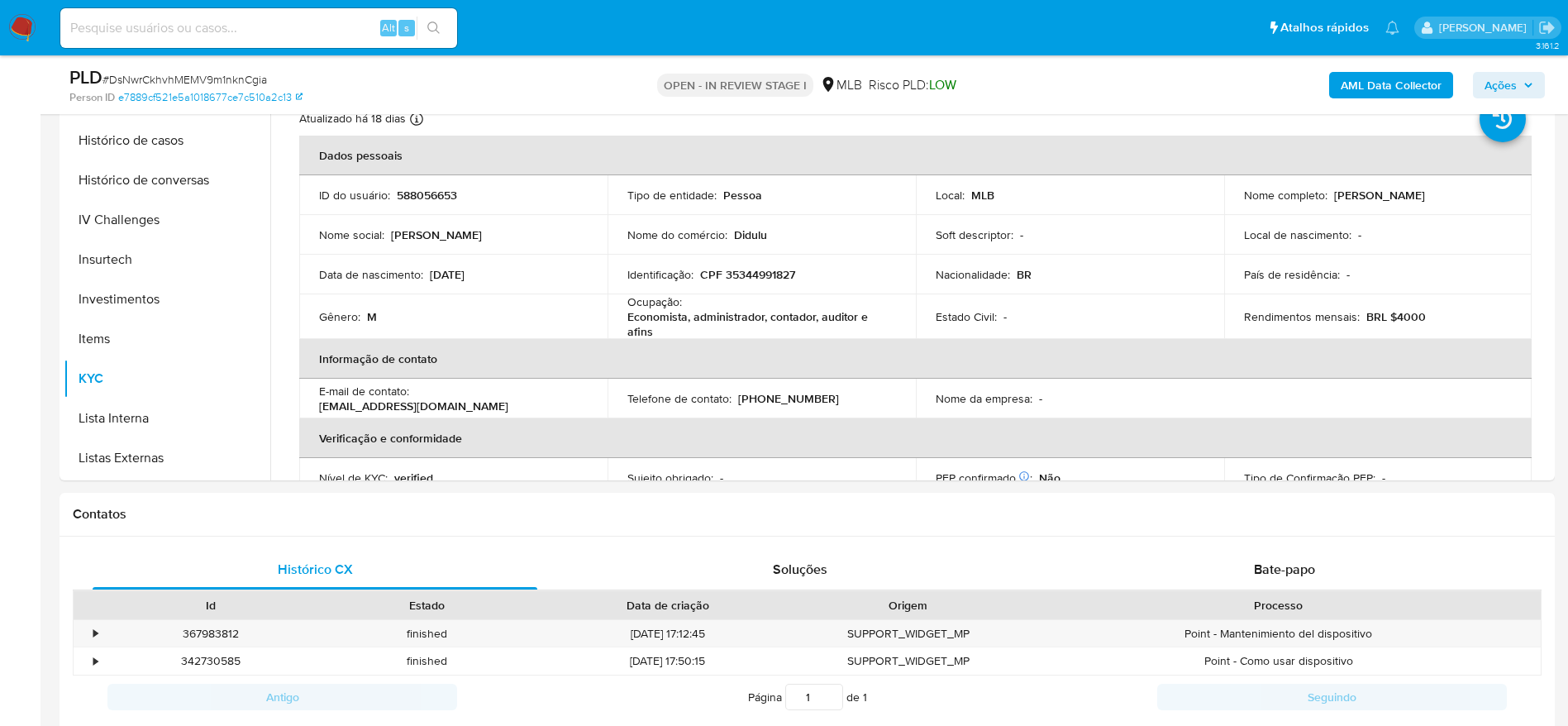
click at [1501, 70] on div "AML Data Collector Ações" at bounding box center [1301, 84] width 488 height 39
click at [1491, 80] on span "Ações" at bounding box center [1501, 85] width 33 height 27
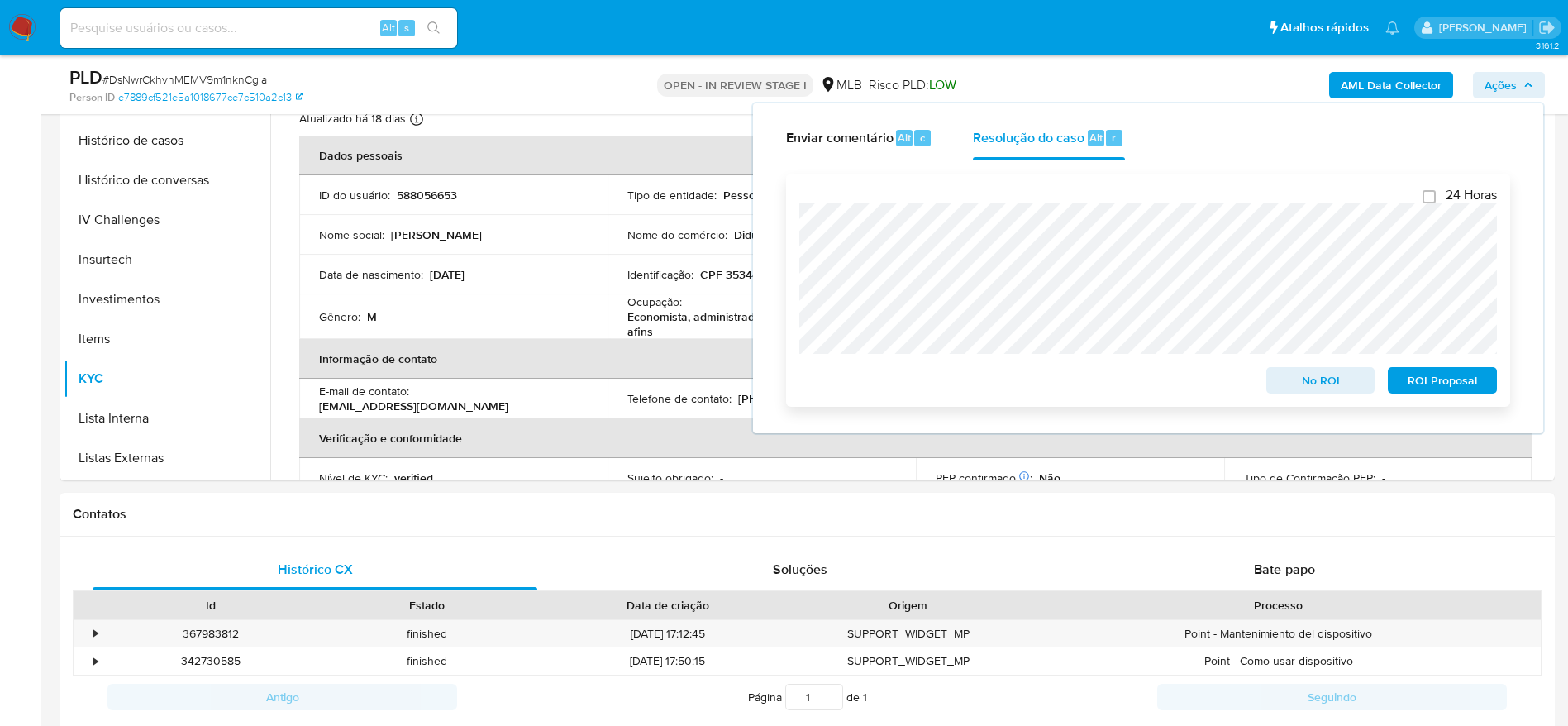
click at [1445, 379] on span "ROI Proposal" at bounding box center [1442, 381] width 86 height 23
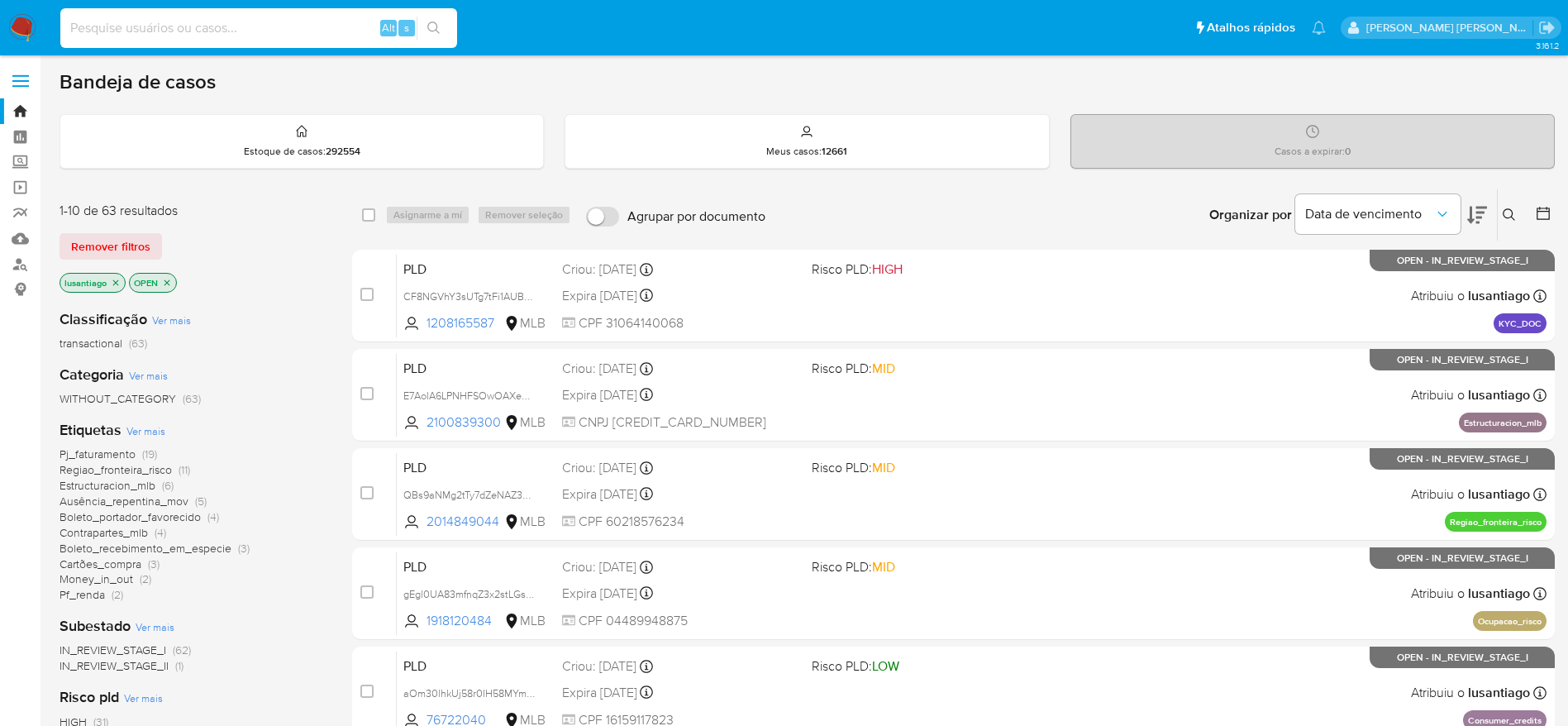
click at [196, 29] on input at bounding box center [259, 28] width 397 height 21
paste input "202879565"
type input "202879565"
click at [439, 27] on icon "search-icon" at bounding box center [434, 28] width 13 height 13
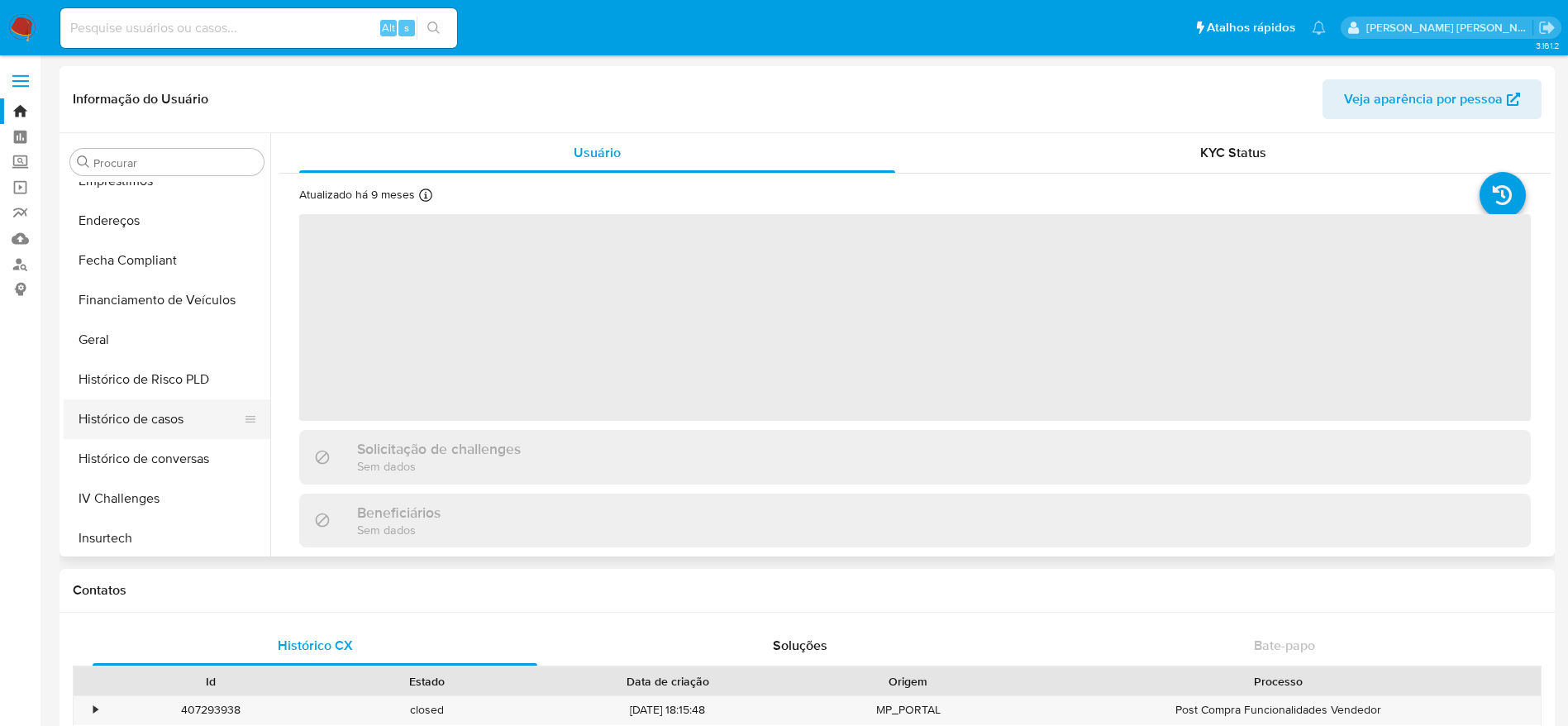
scroll to position [362, 0]
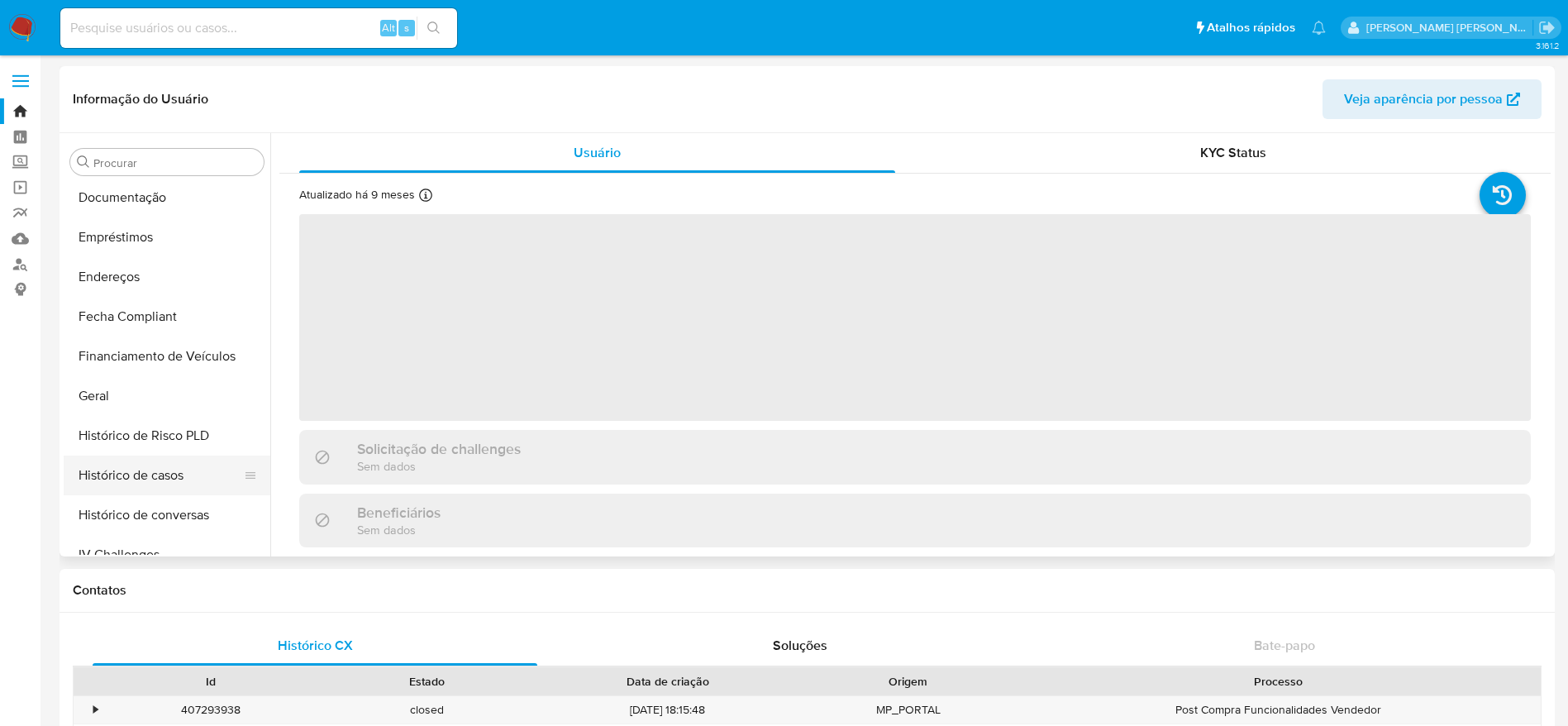
select select "10"
click at [141, 469] on button "Histórico de casos" at bounding box center [160, 475] width 194 height 39
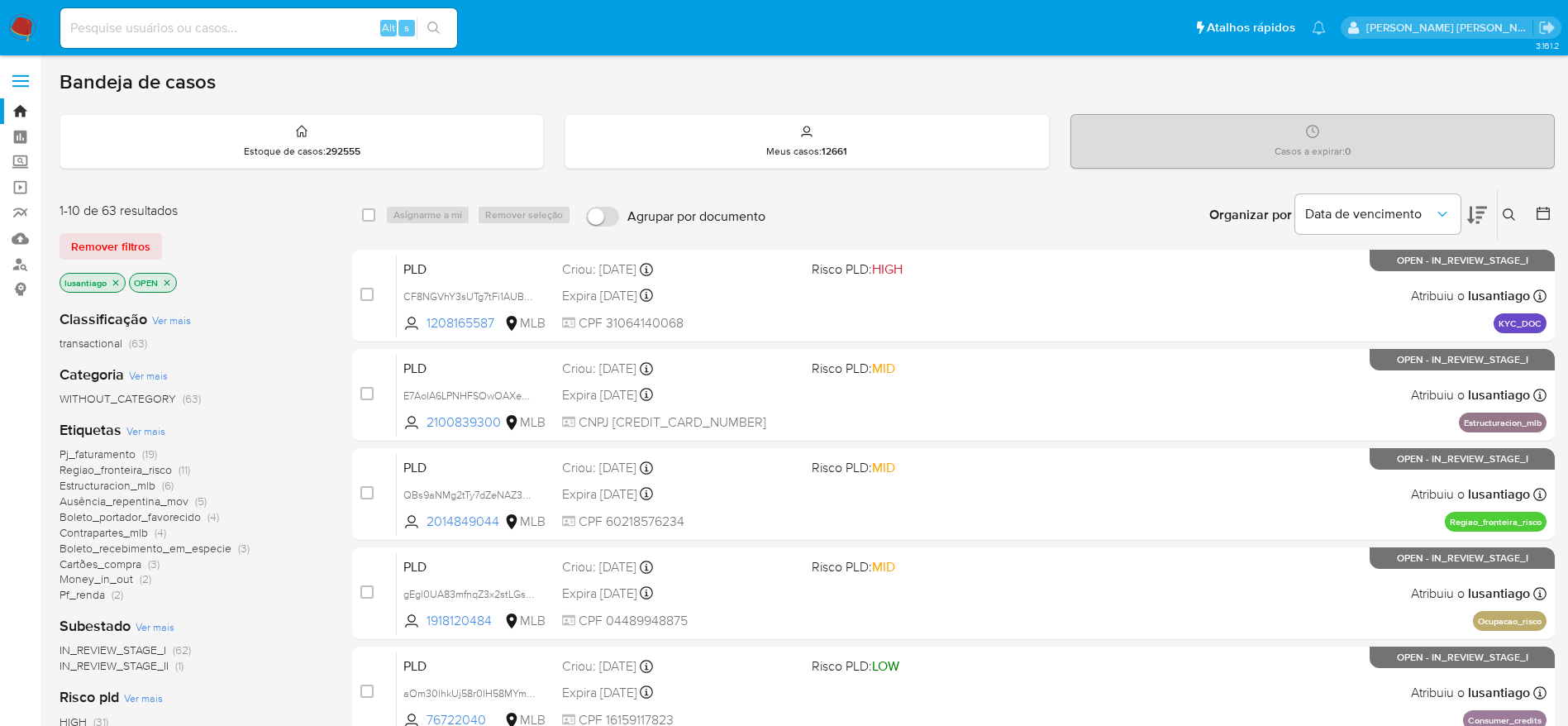
click at [208, 35] on input at bounding box center [259, 28] width 397 height 21
paste input "216359779"
type input "216359779"
click at [430, 28] on icon "search-icon" at bounding box center [434, 28] width 13 height 13
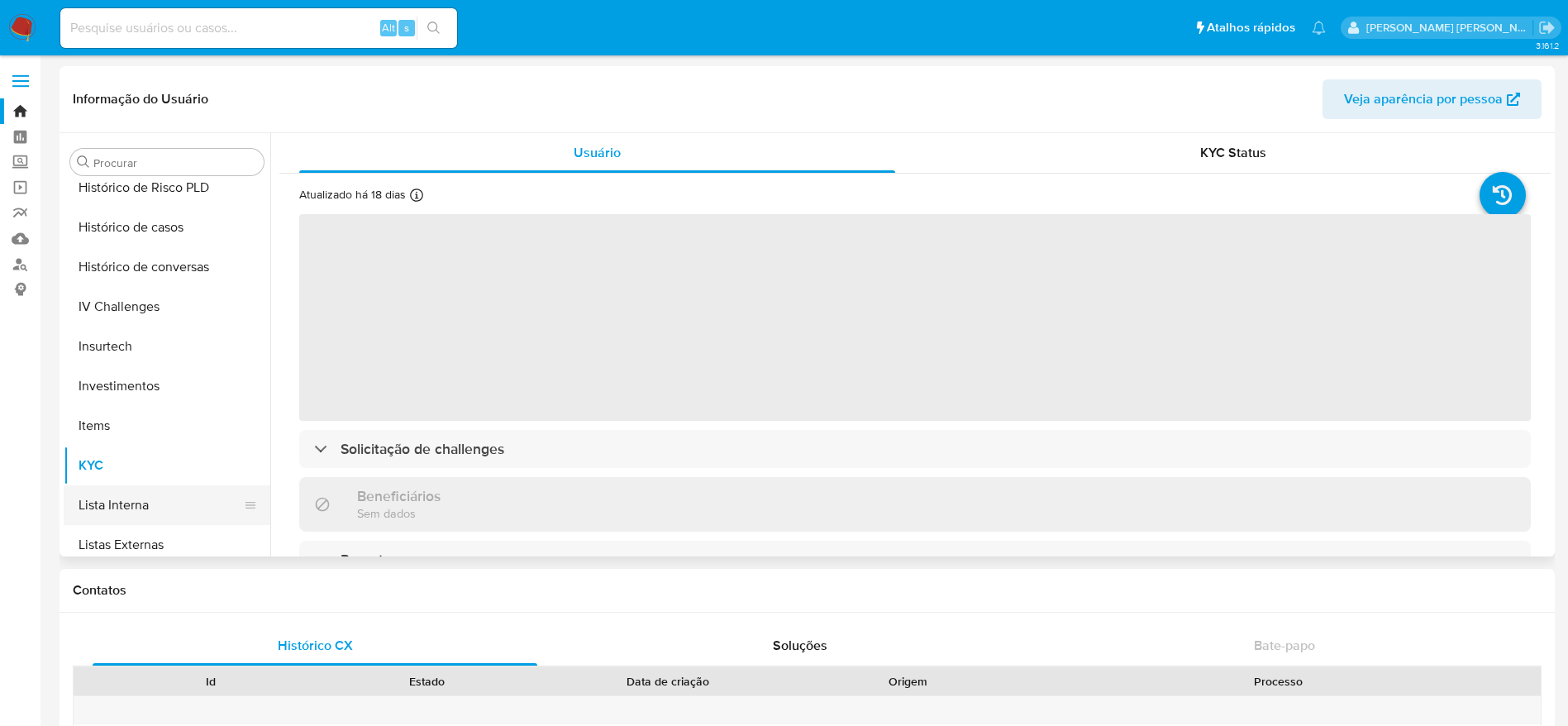
select select "10"
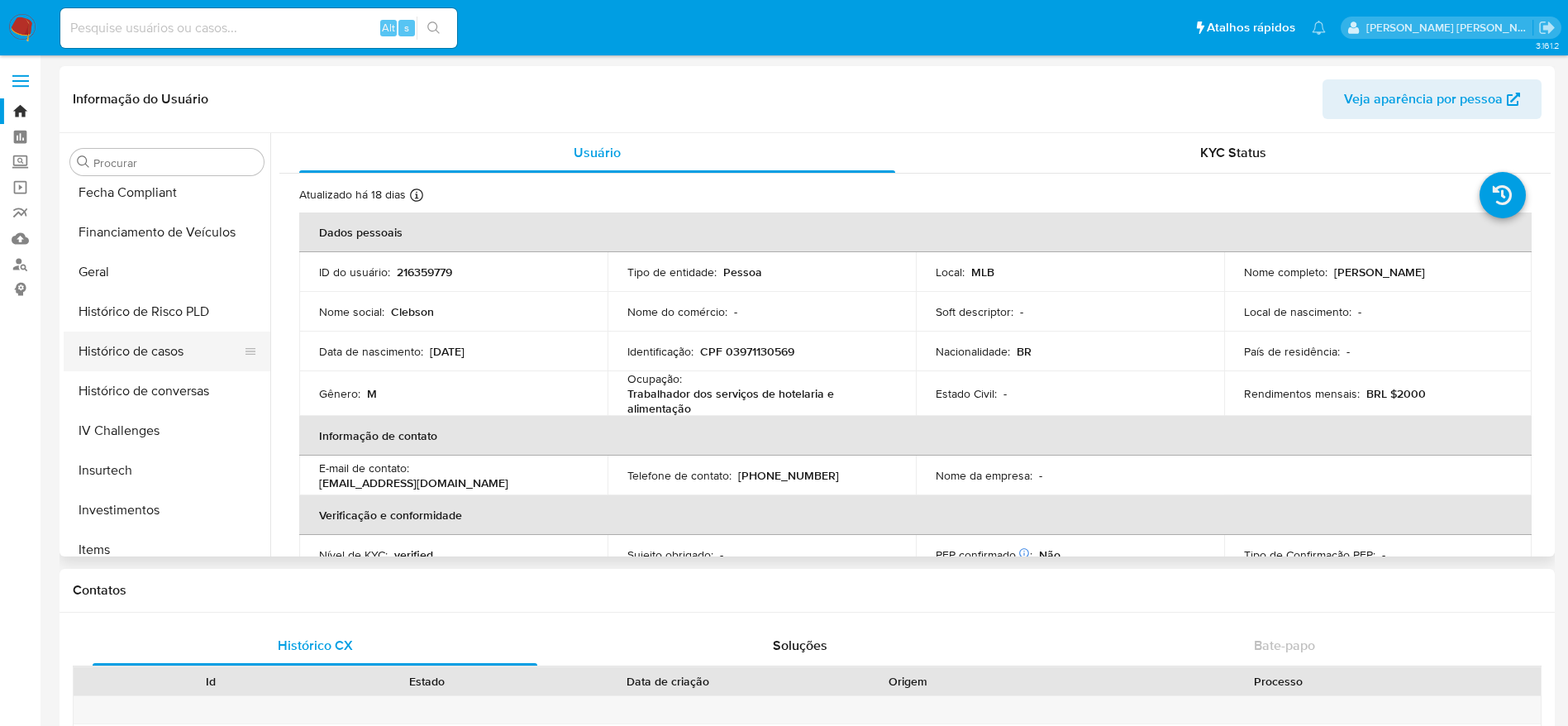
click at [138, 347] on button "Histórico de casos" at bounding box center [160, 351] width 194 height 39
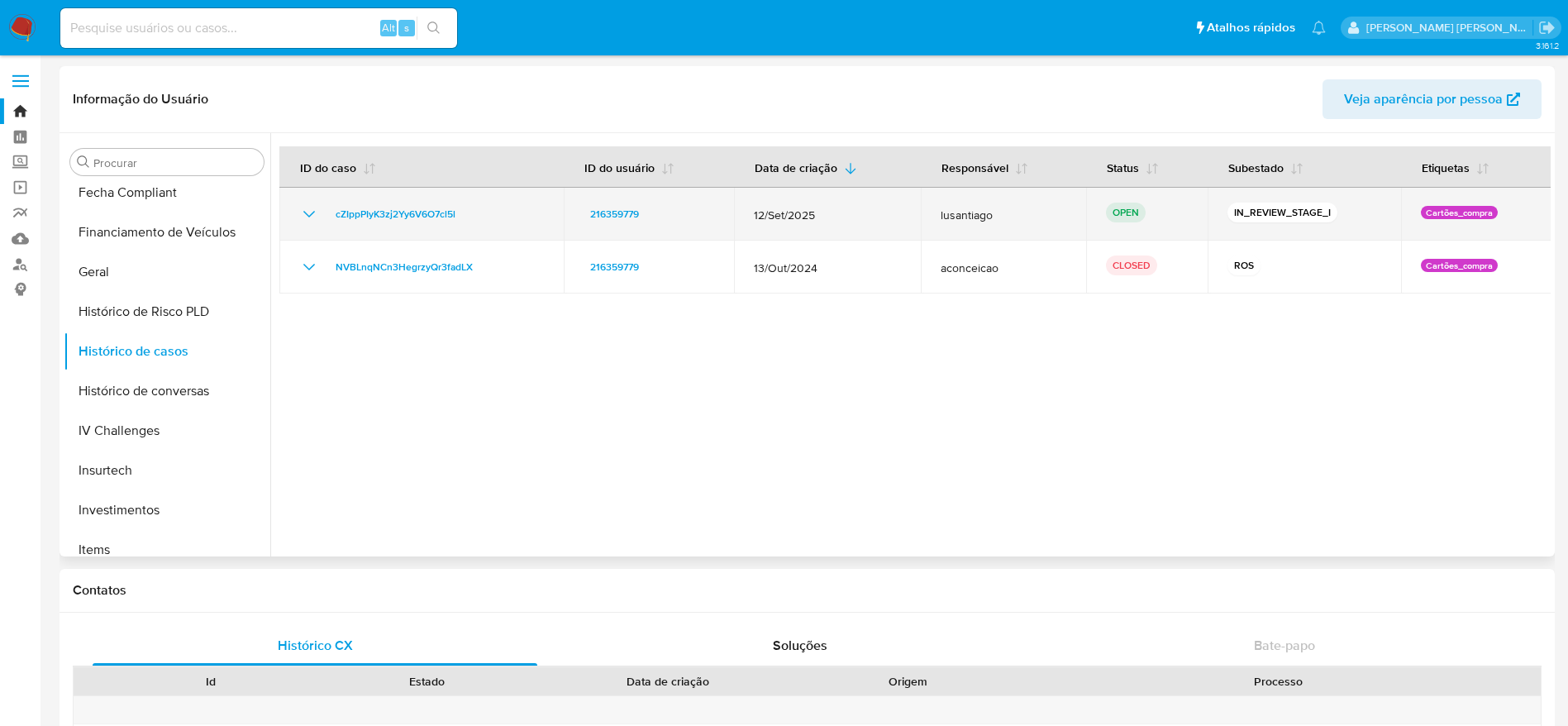
click at [406, 201] on td "cZIppPIyK3zj2Yy6V6O7cl5l" at bounding box center [422, 214] width 285 height 53
click at [406, 213] on span "cZIppPIyK3zj2Yy6V6O7cl5l" at bounding box center [395, 214] width 120 height 20
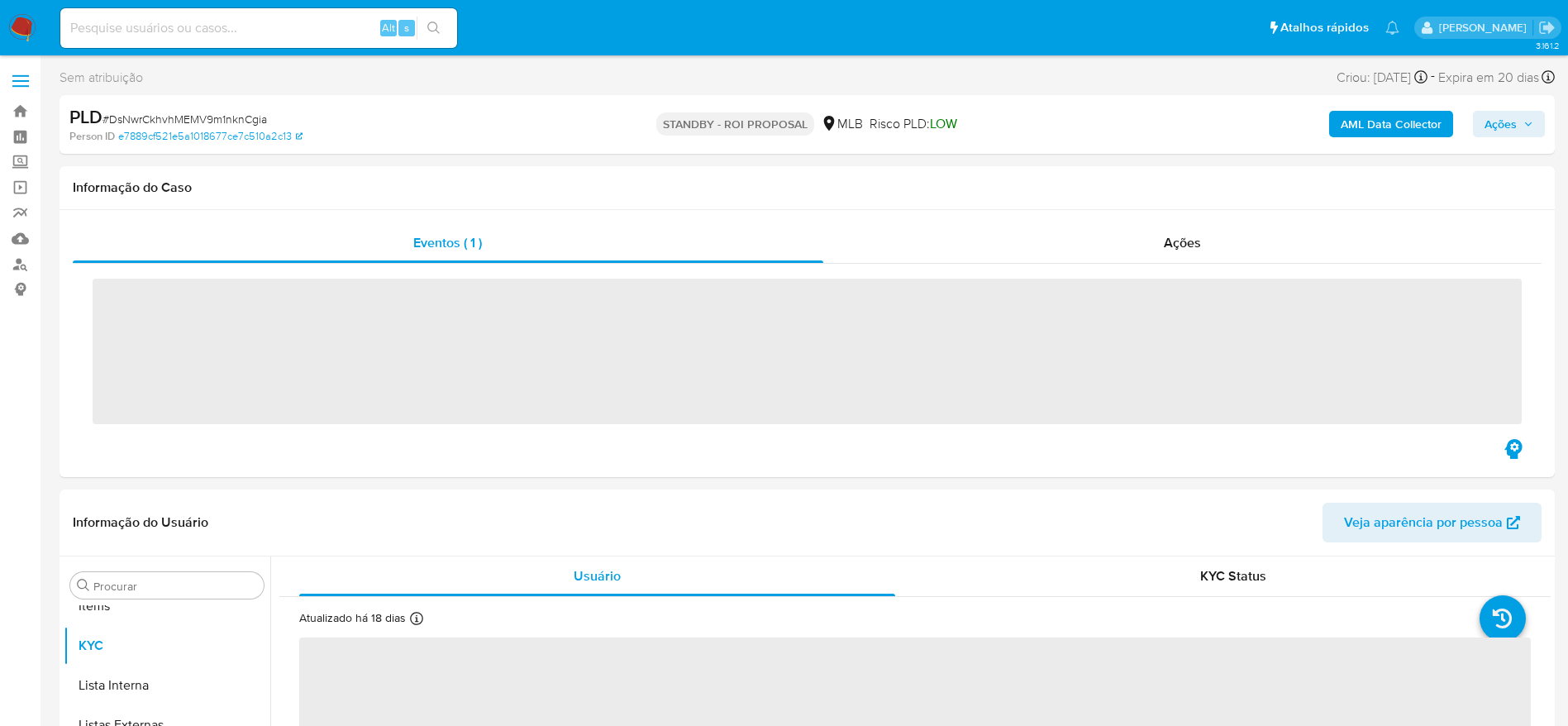
scroll to position [858, 0]
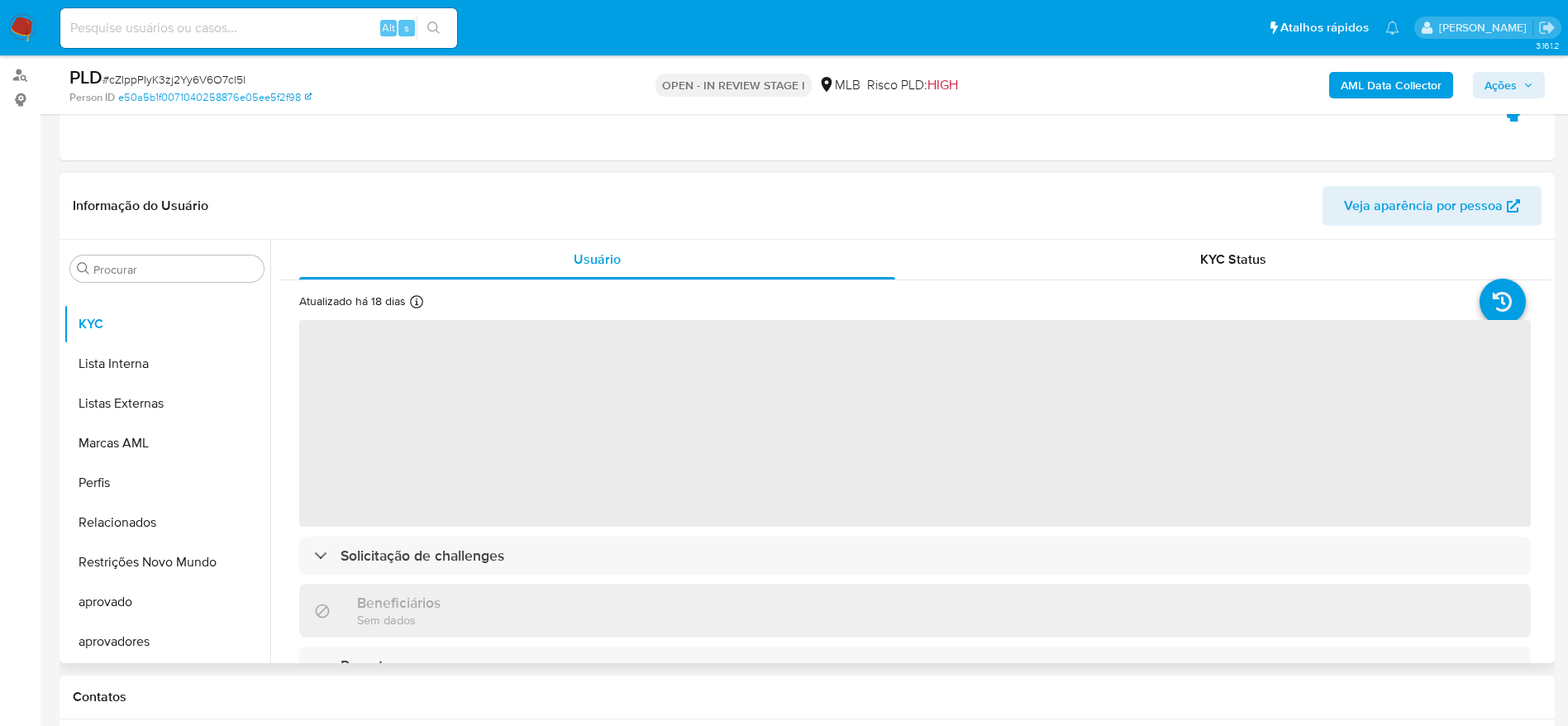
scroll to position [248, 0]
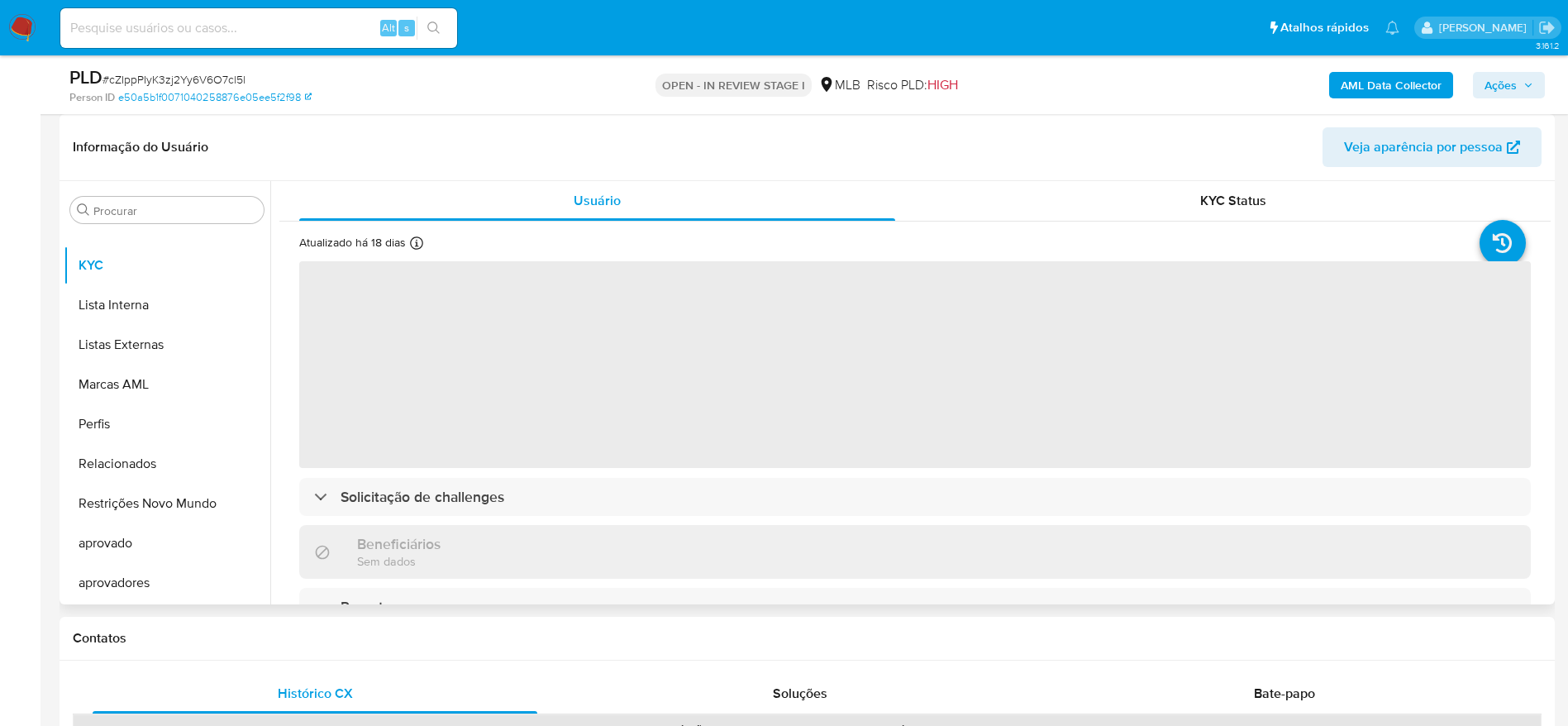
select select "10"
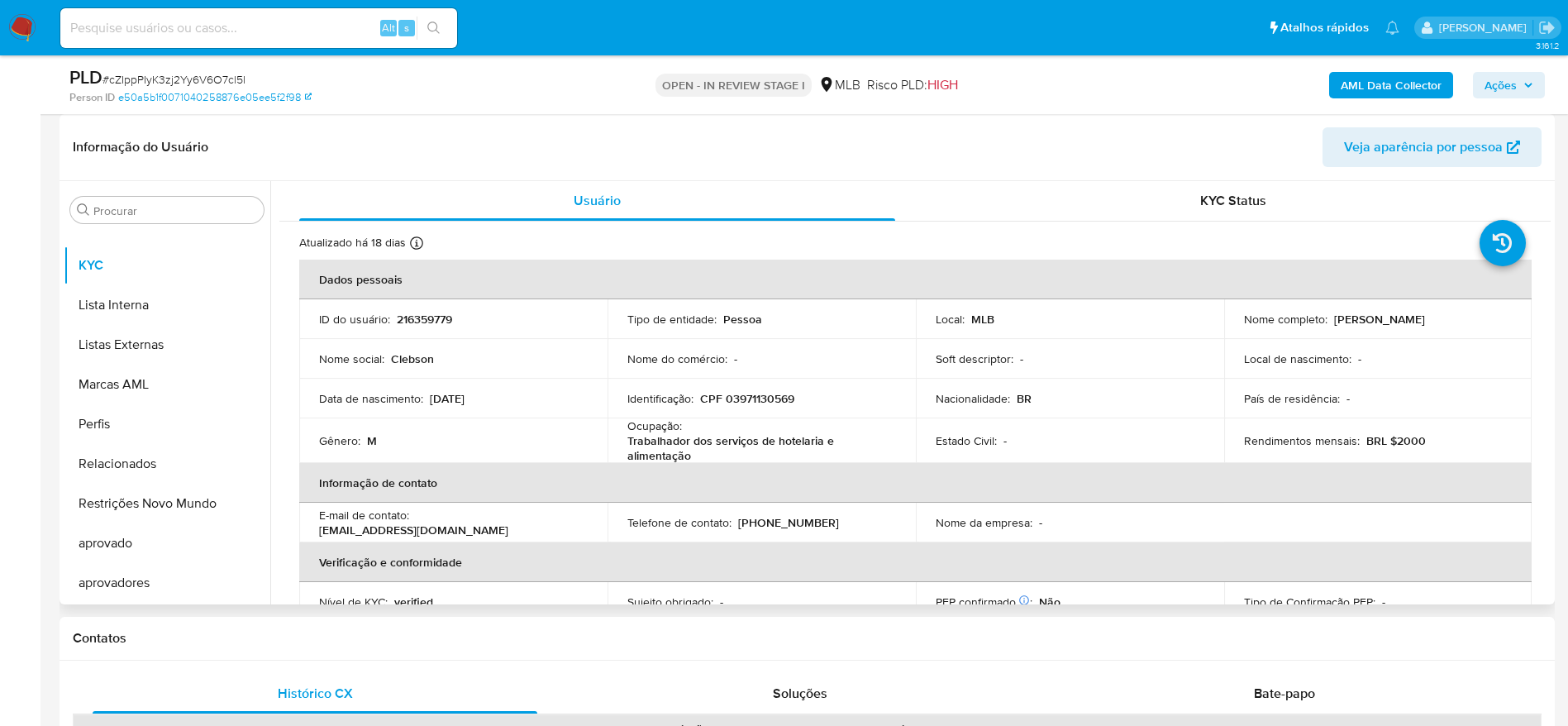
click at [766, 395] on p "CPF 03971130569" at bounding box center [748, 399] width 94 height 15
copy p "03971130569"
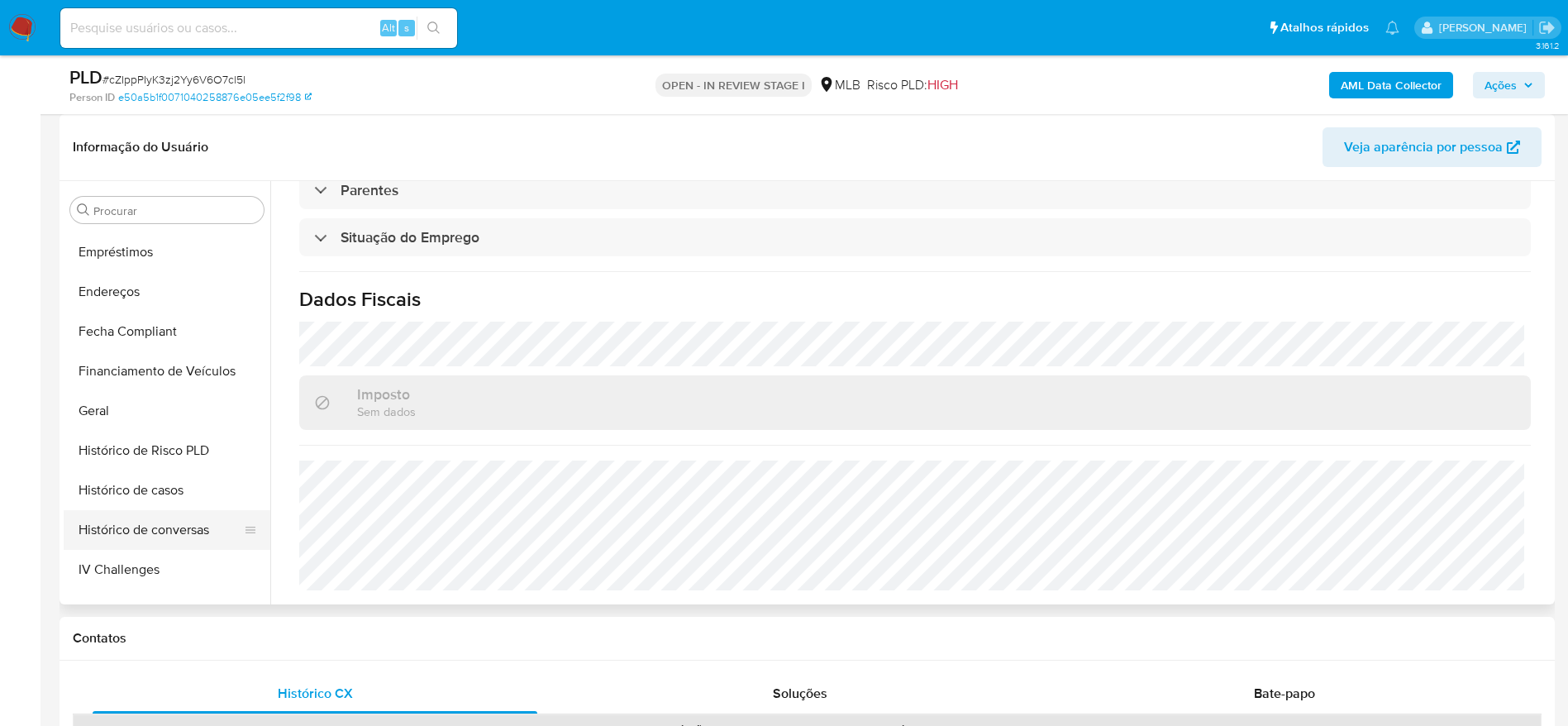
scroll to position [362, 0]
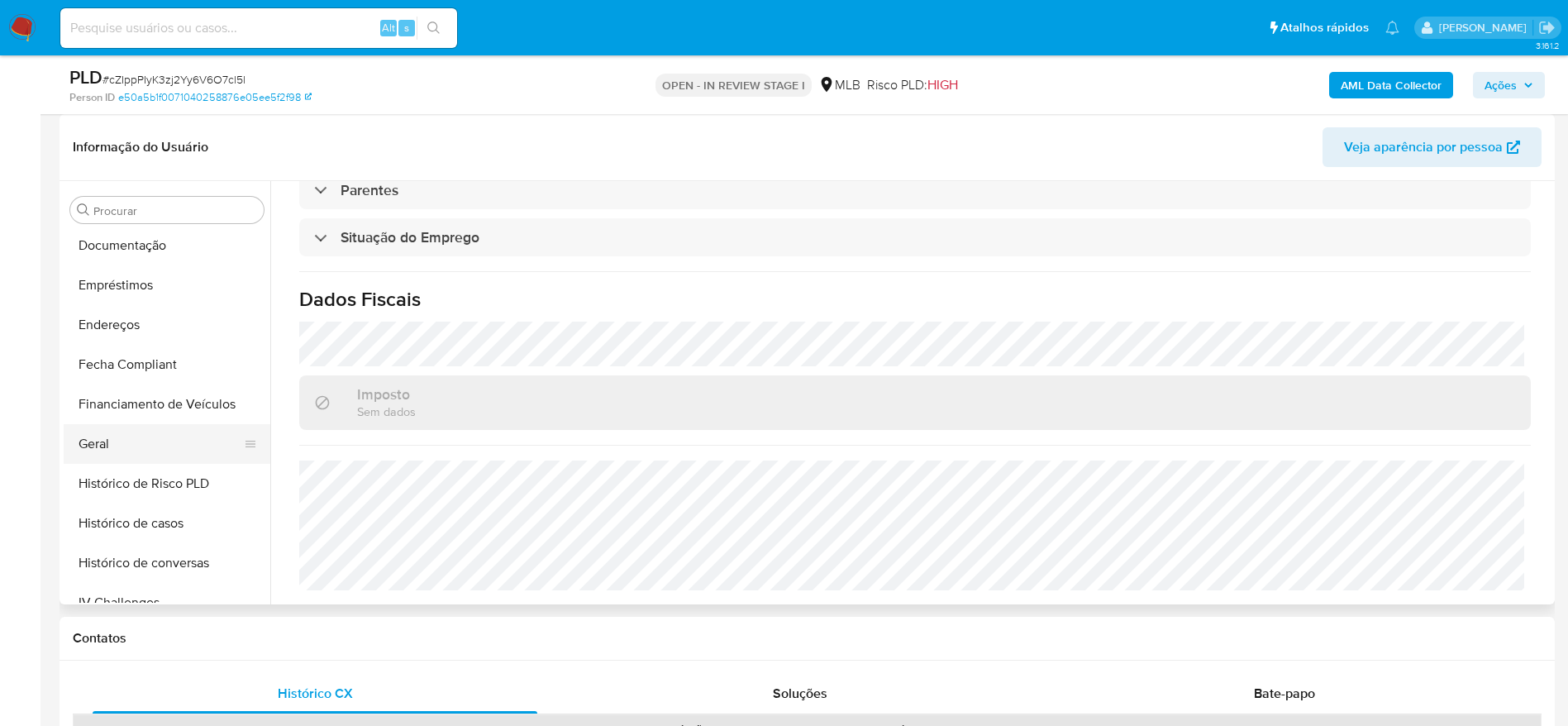
click at [132, 455] on button "Geral" at bounding box center [160, 444] width 194 height 39
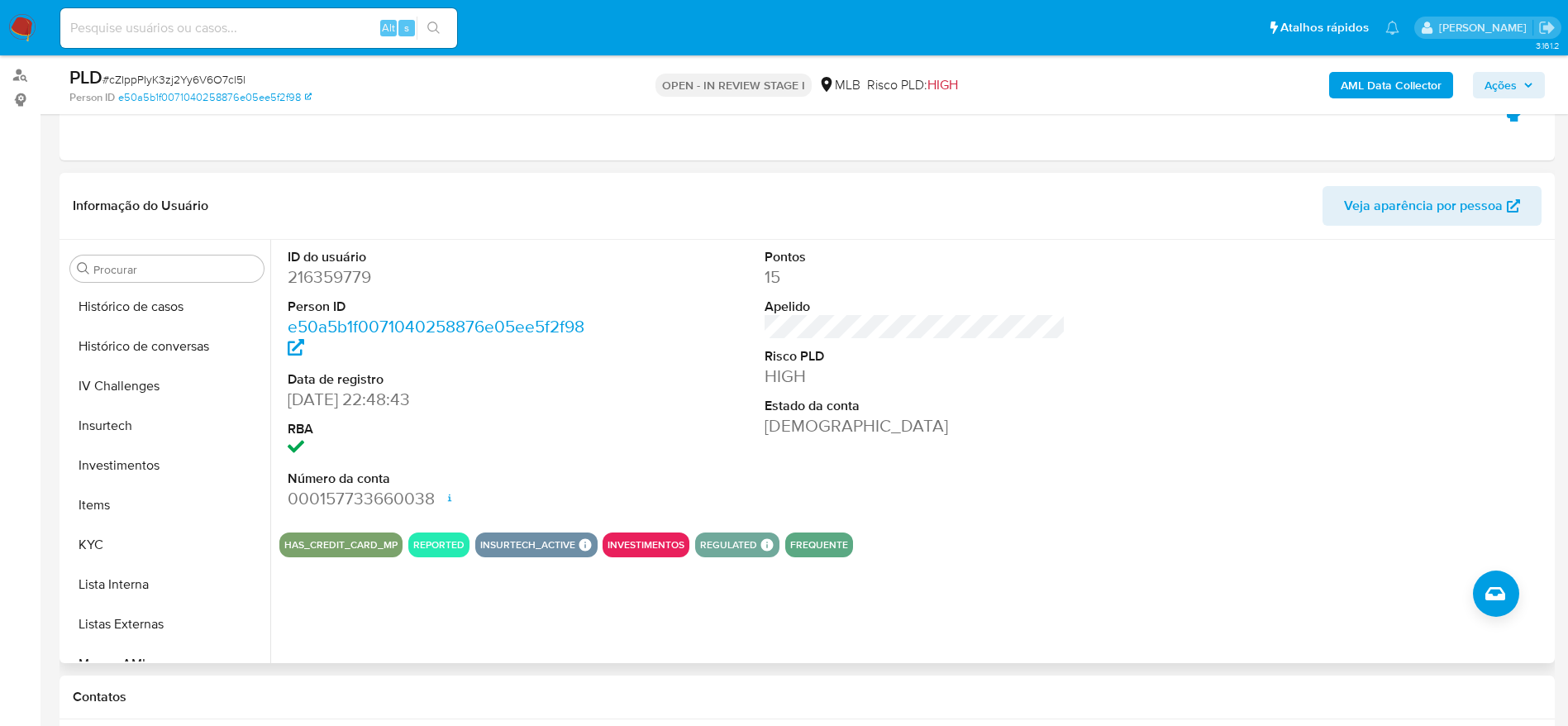
scroll to position [734, 0]
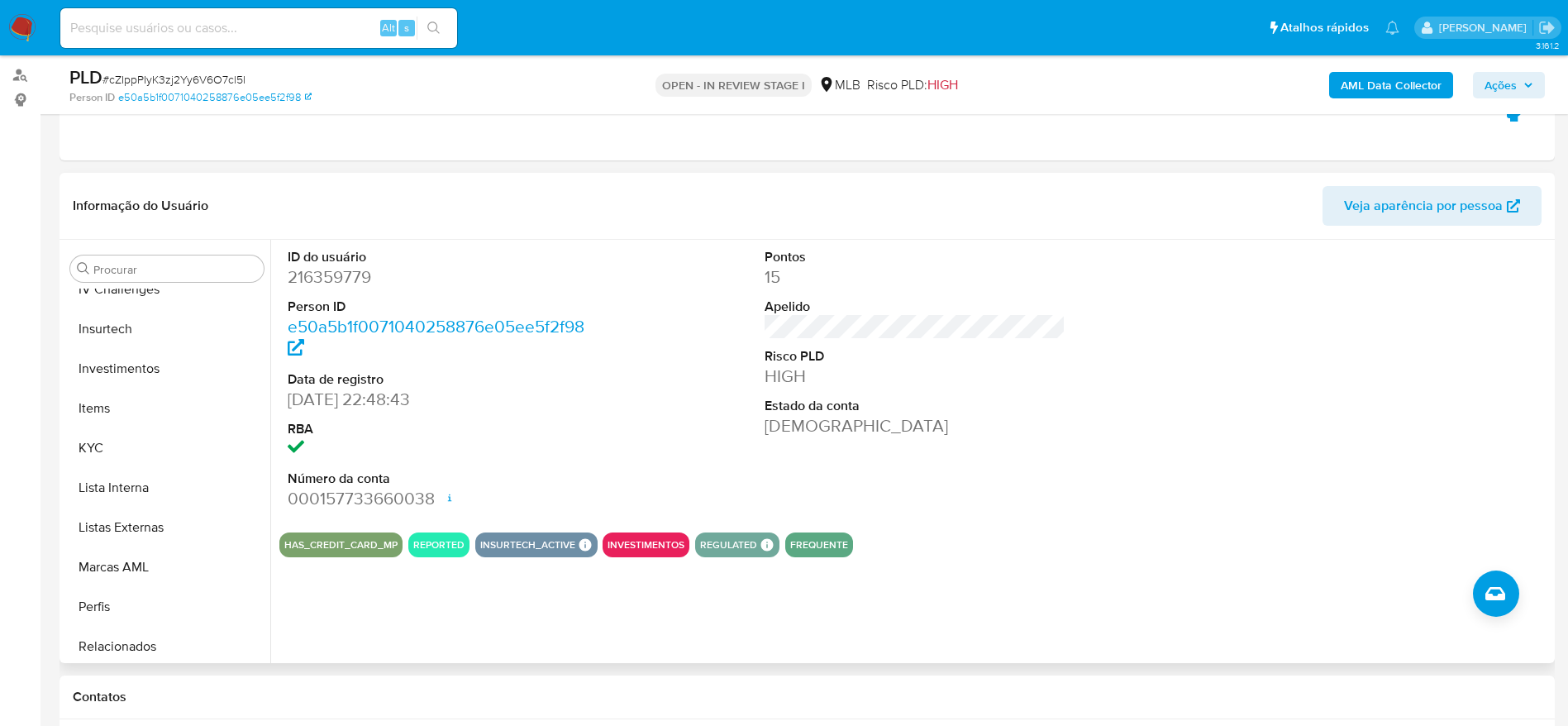
click at [158, 443] on button "KYC" at bounding box center [167, 448] width 207 height 39
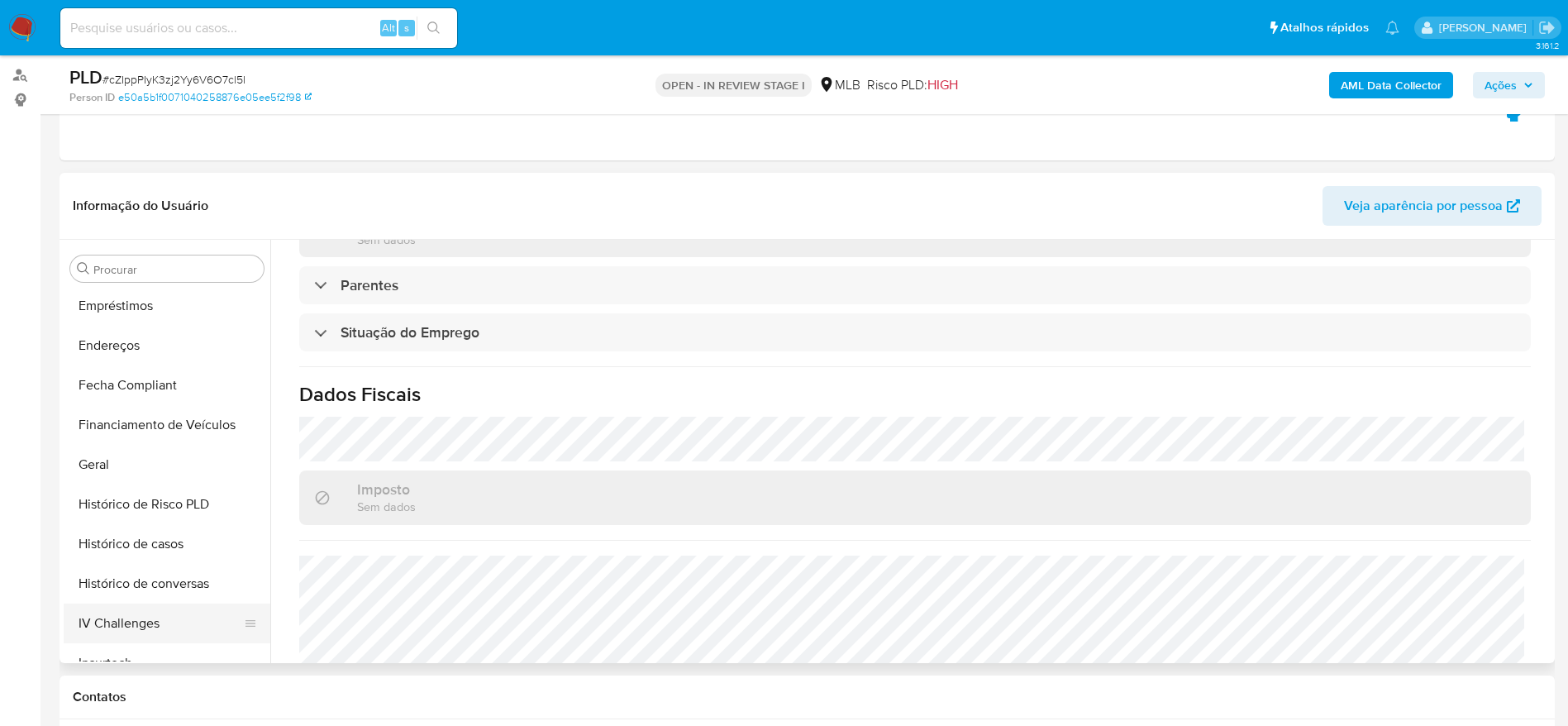
scroll to position [362, 0]
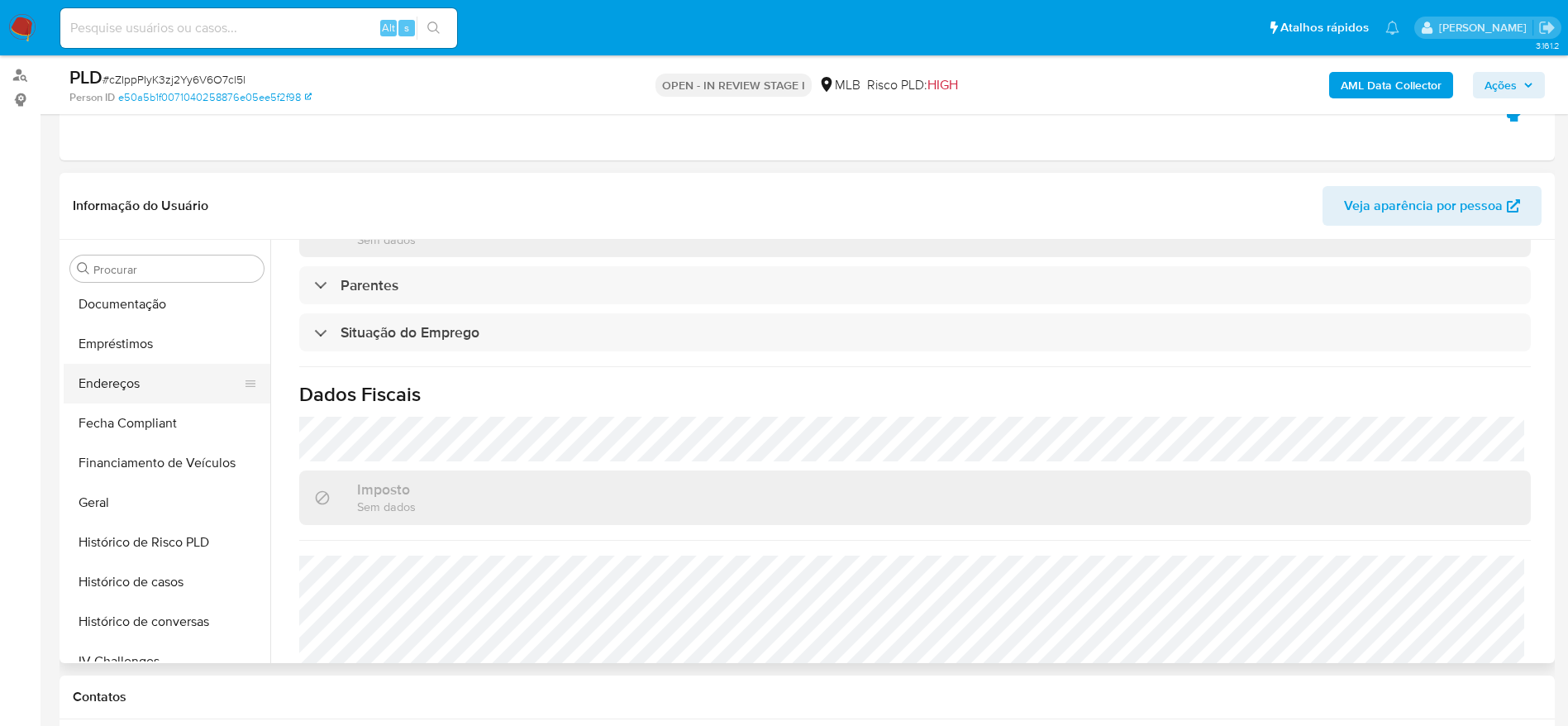
click at [100, 389] on button "Endereços" at bounding box center [160, 384] width 194 height 39
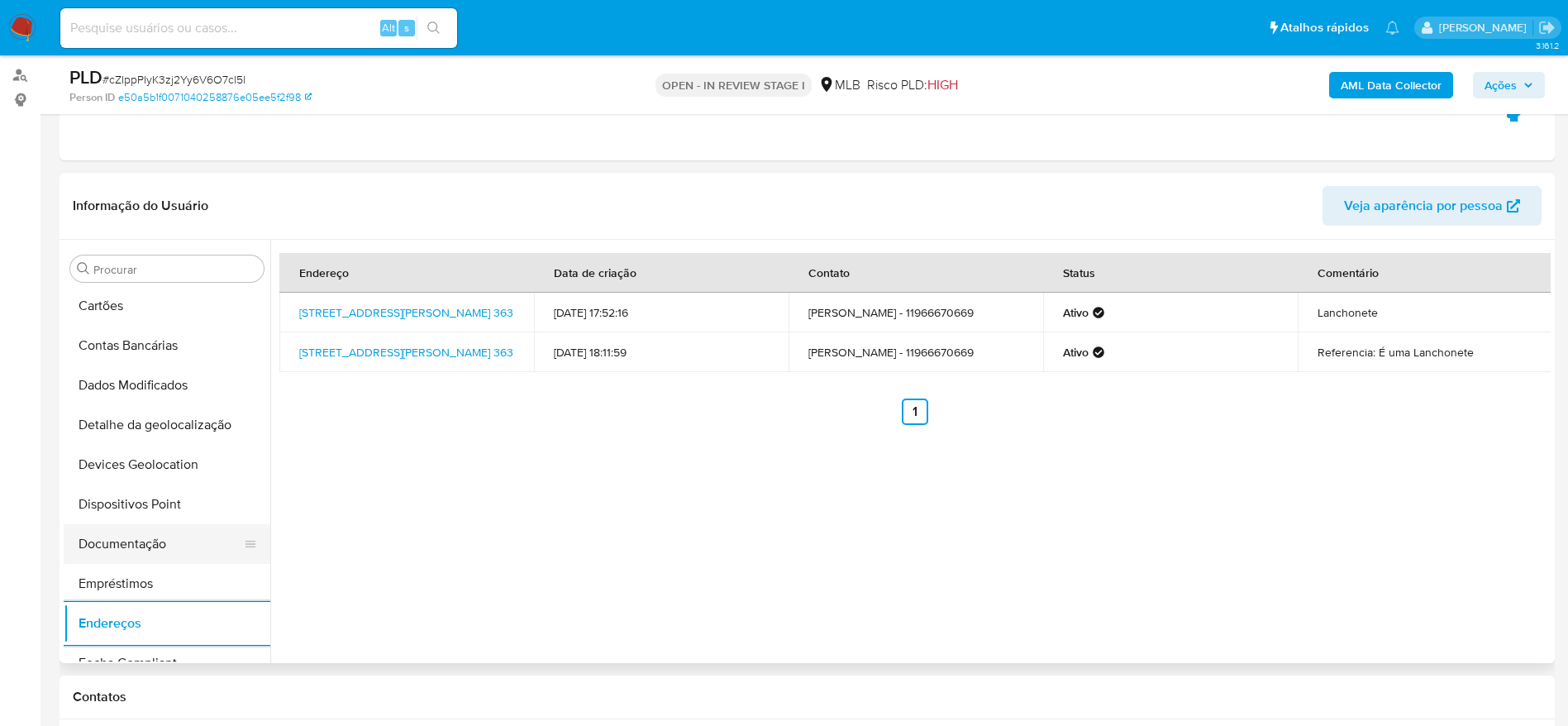
scroll to position [113, 0]
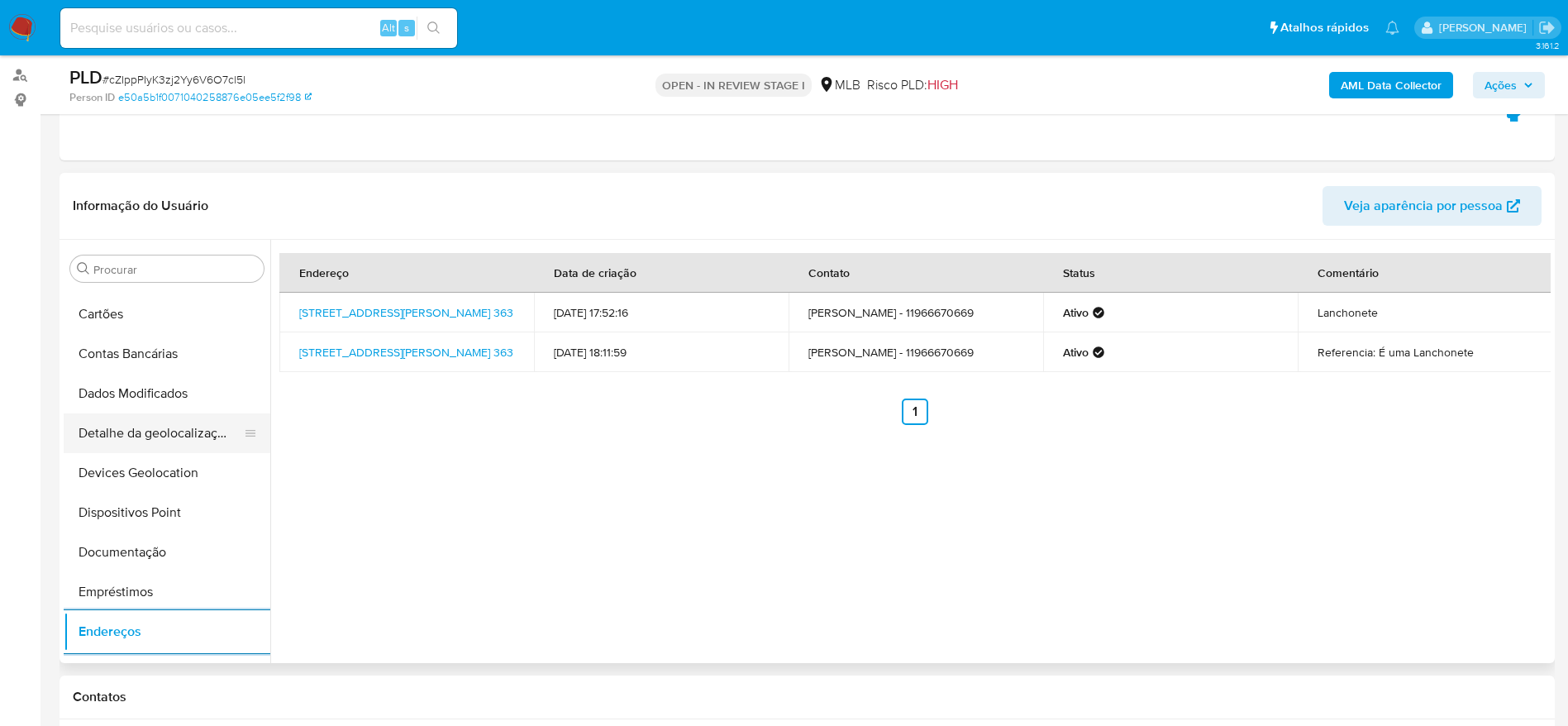
click at [142, 423] on button "Detalhe da geolocalização" at bounding box center [160, 433] width 194 height 39
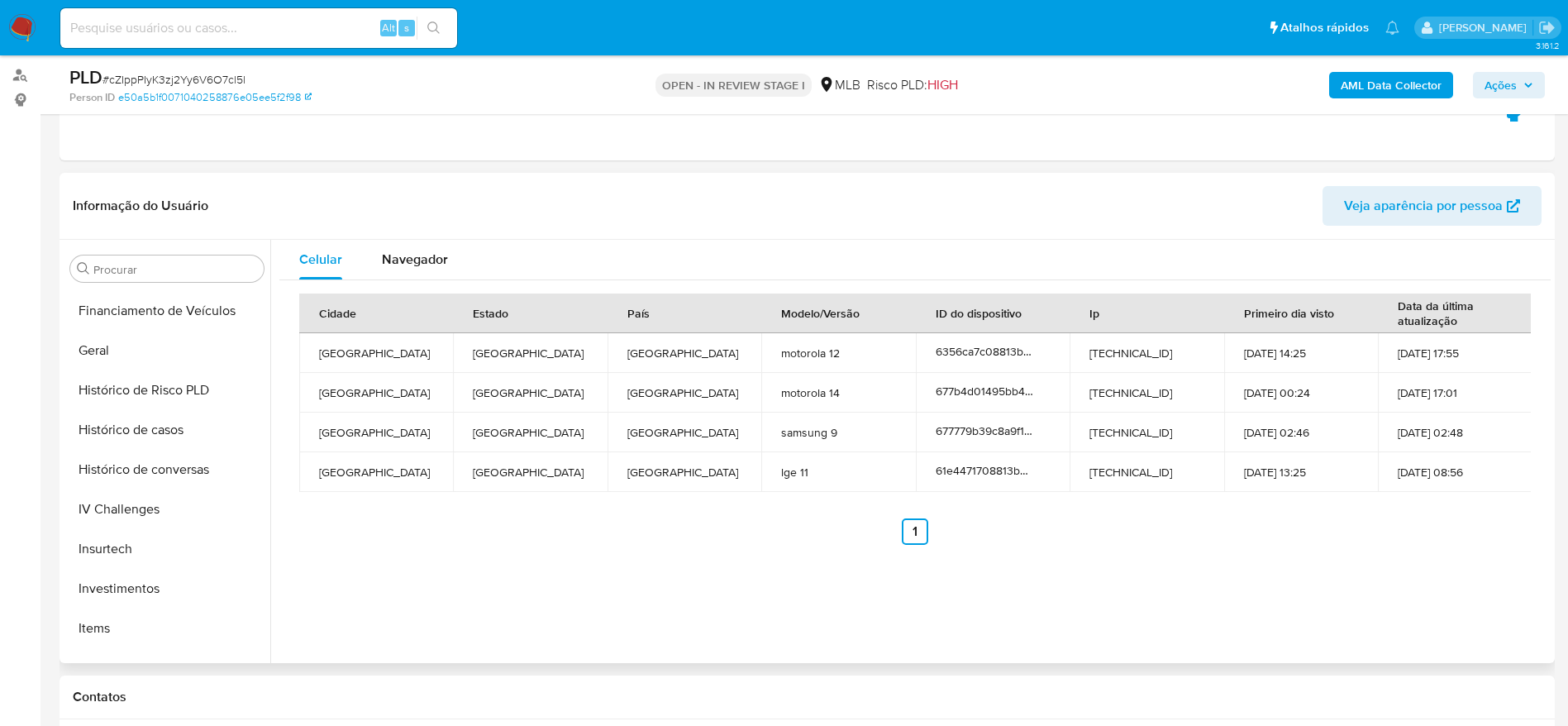
scroll to position [858, 0]
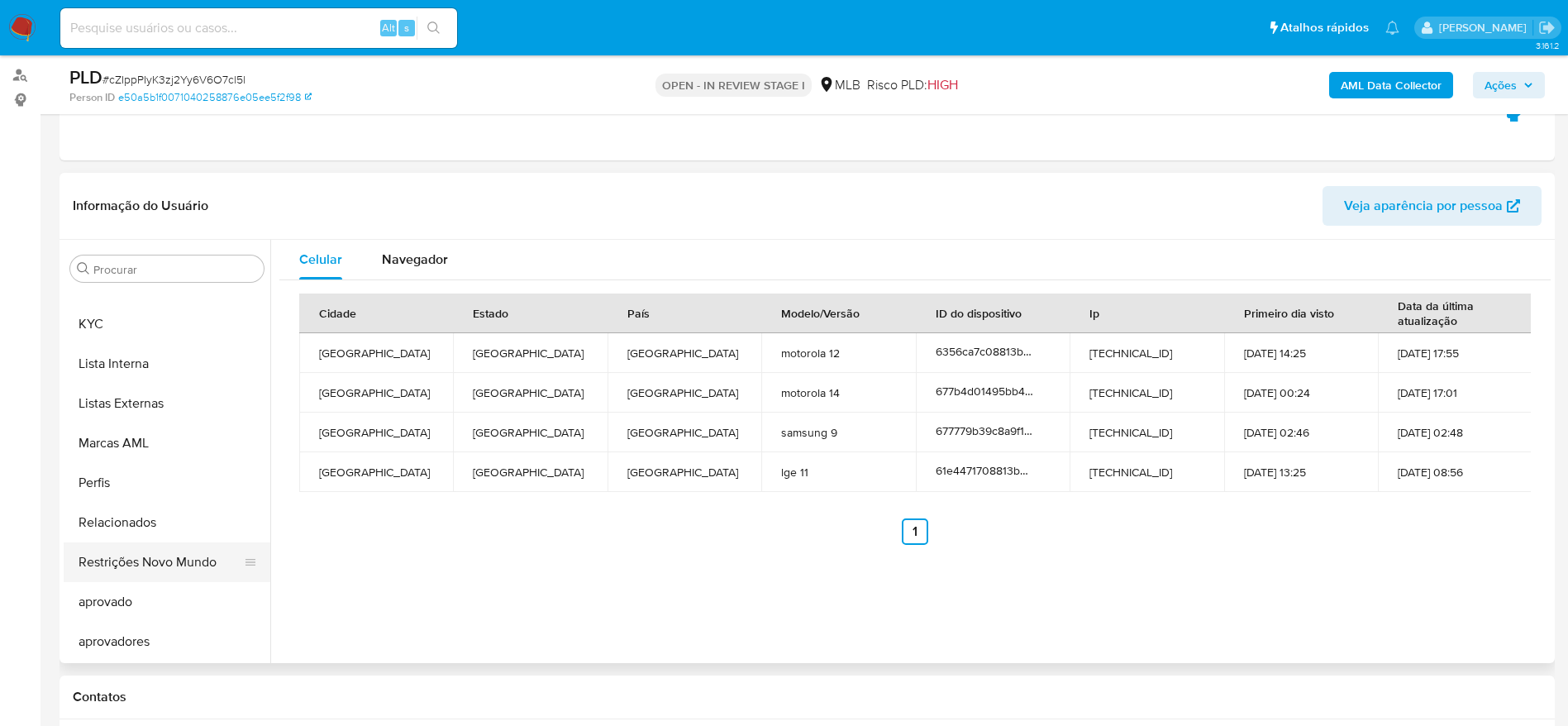
click at [153, 576] on button "Restrições Novo Mundo" at bounding box center [160, 562] width 194 height 39
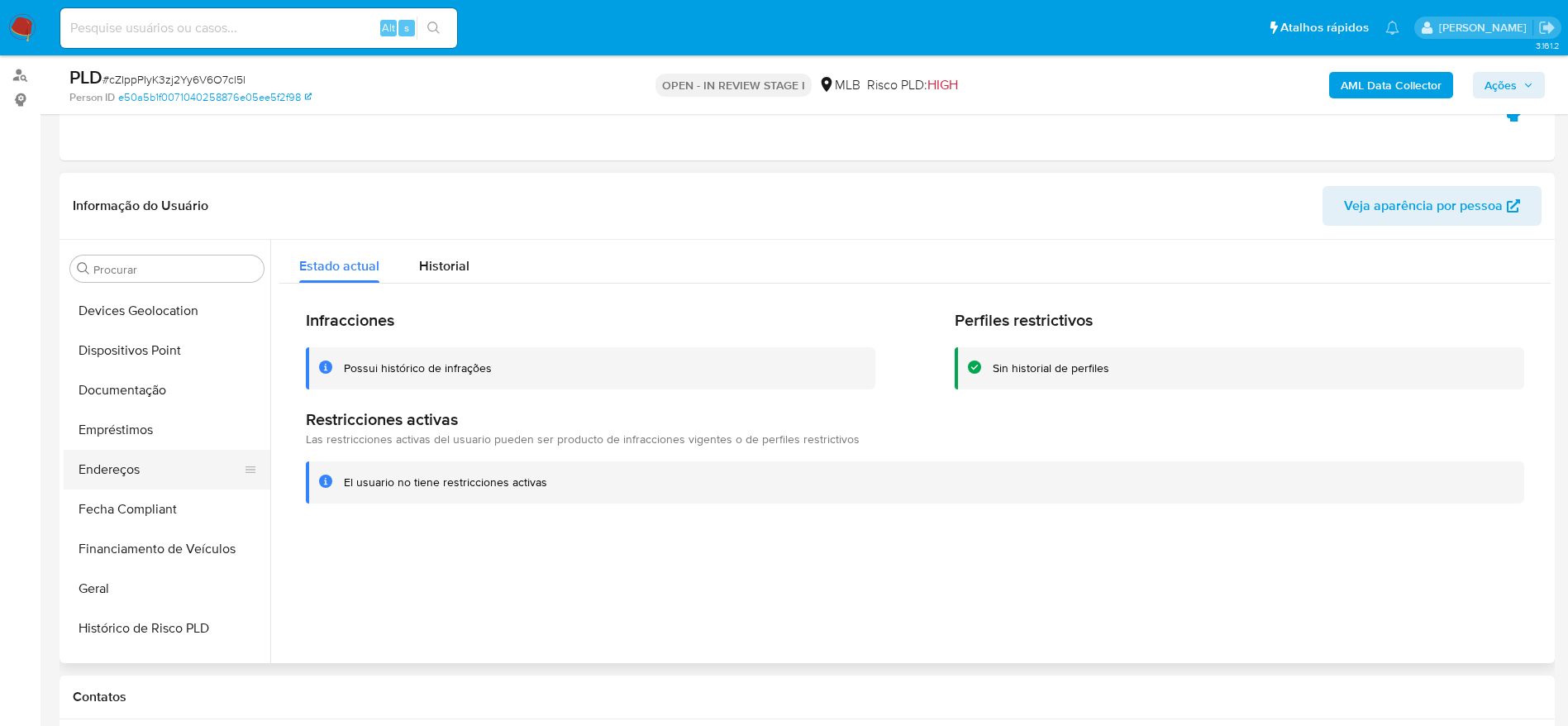
scroll to position [238, 0]
click at [153, 395] on button "Dispositivos Point" at bounding box center [160, 388] width 194 height 39
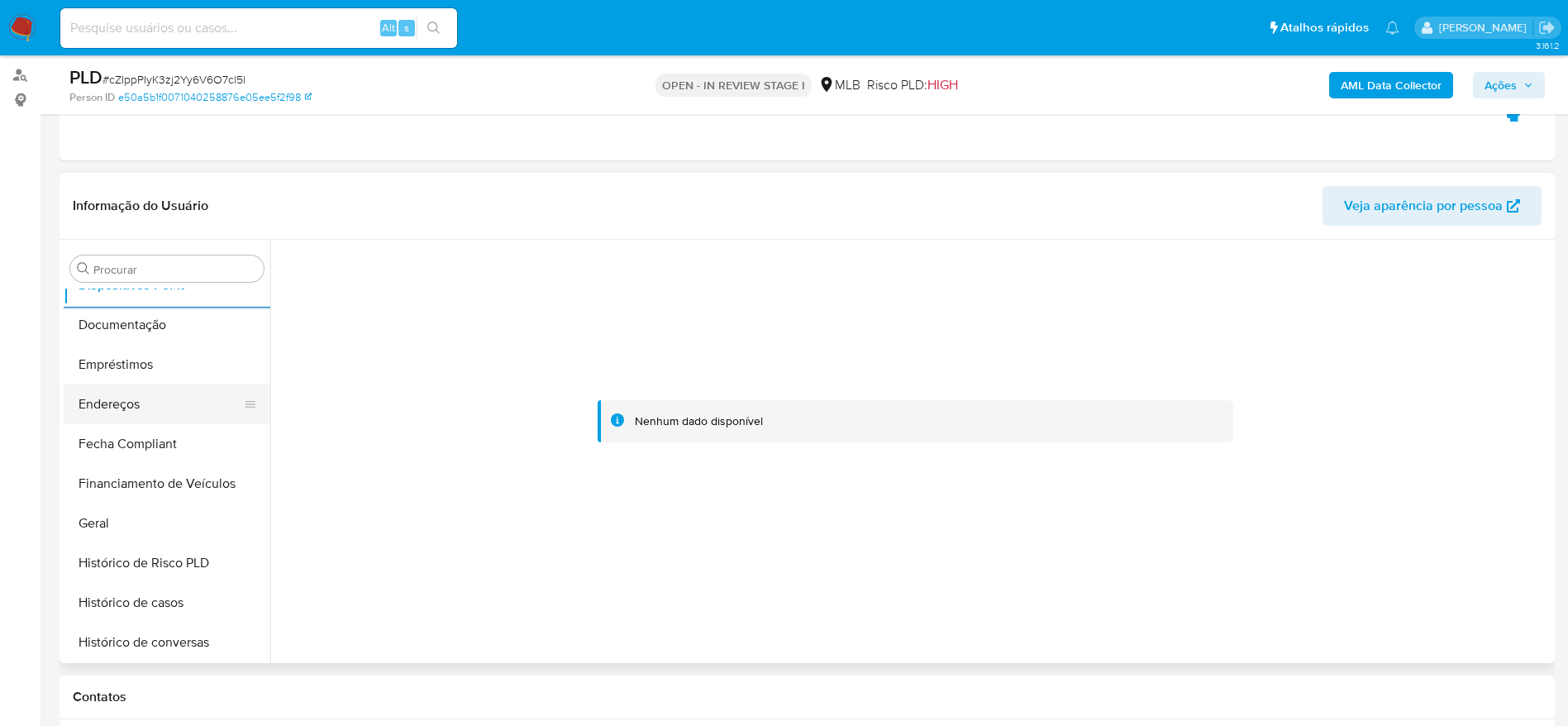
scroll to position [610, 0]
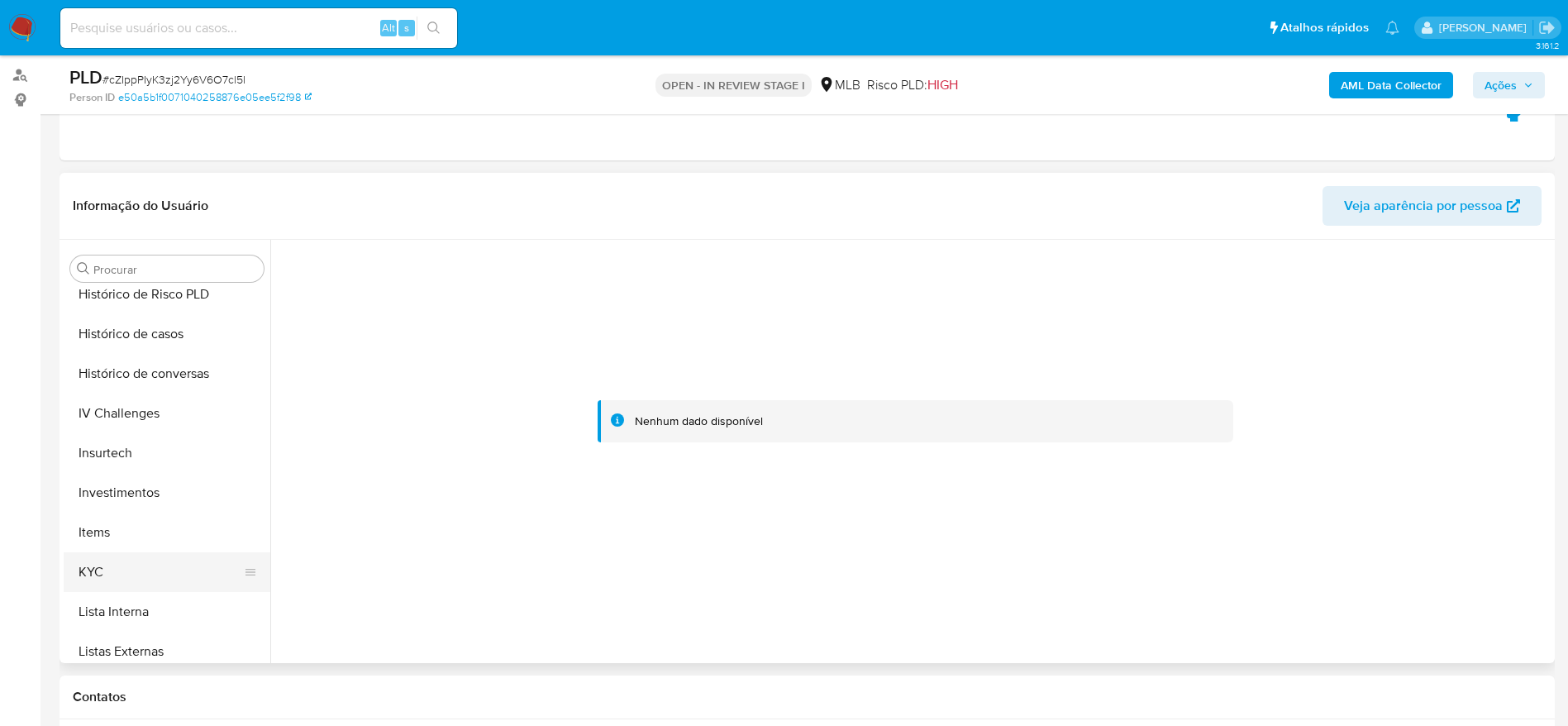
click at [162, 554] on button "KYC" at bounding box center [160, 572] width 194 height 39
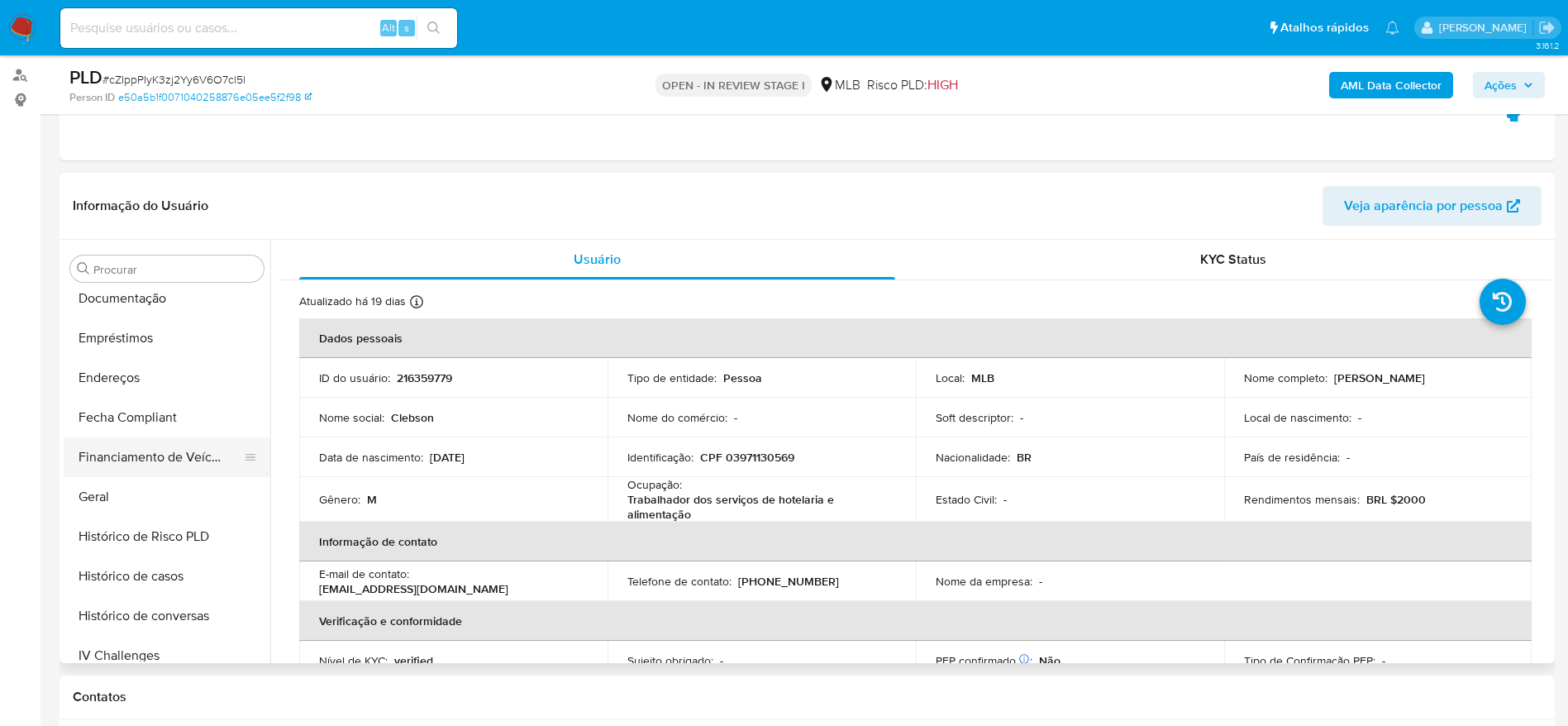
scroll to position [362, 0]
click at [111, 480] on button "Financiamento de Veículos" at bounding box center [160, 462] width 194 height 39
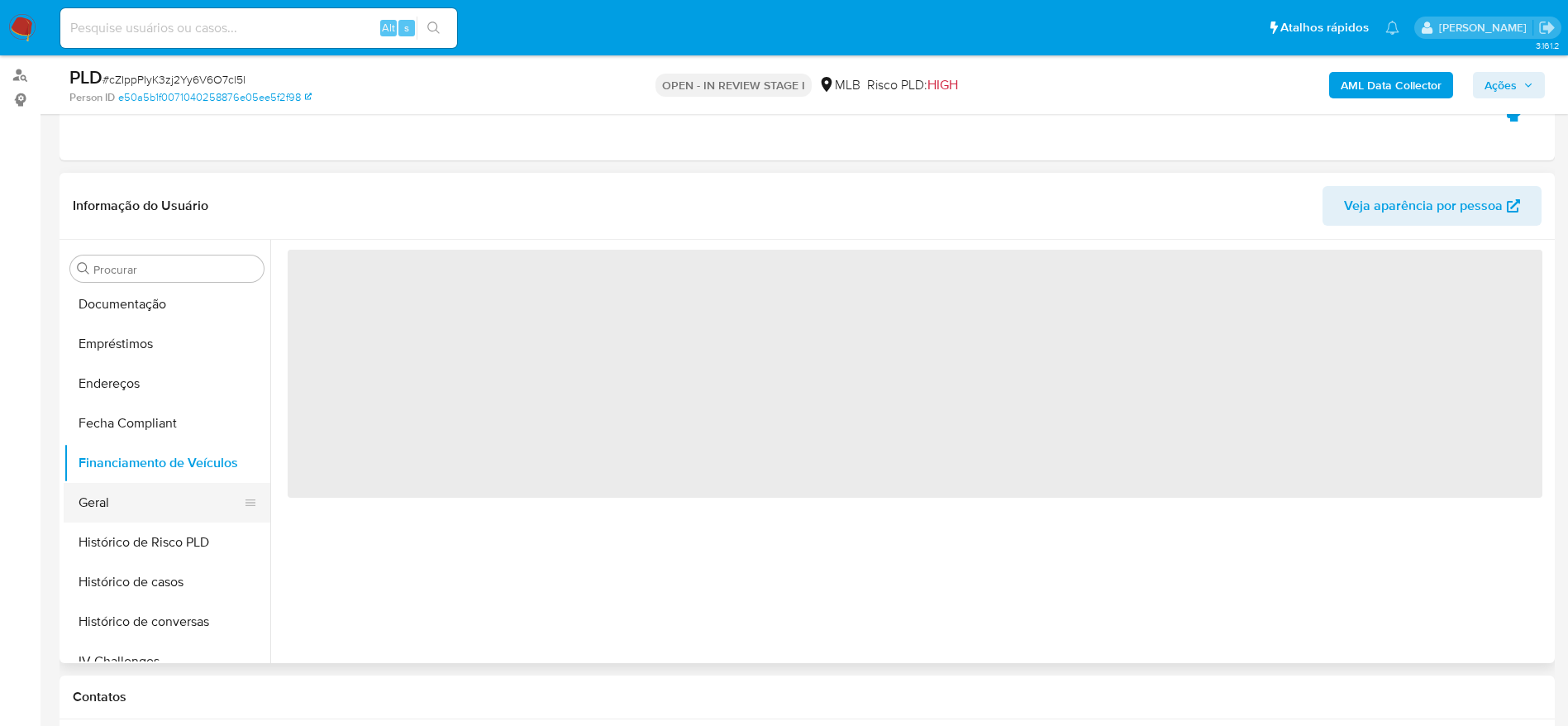
click at [107, 496] on button "Geral" at bounding box center [160, 503] width 194 height 39
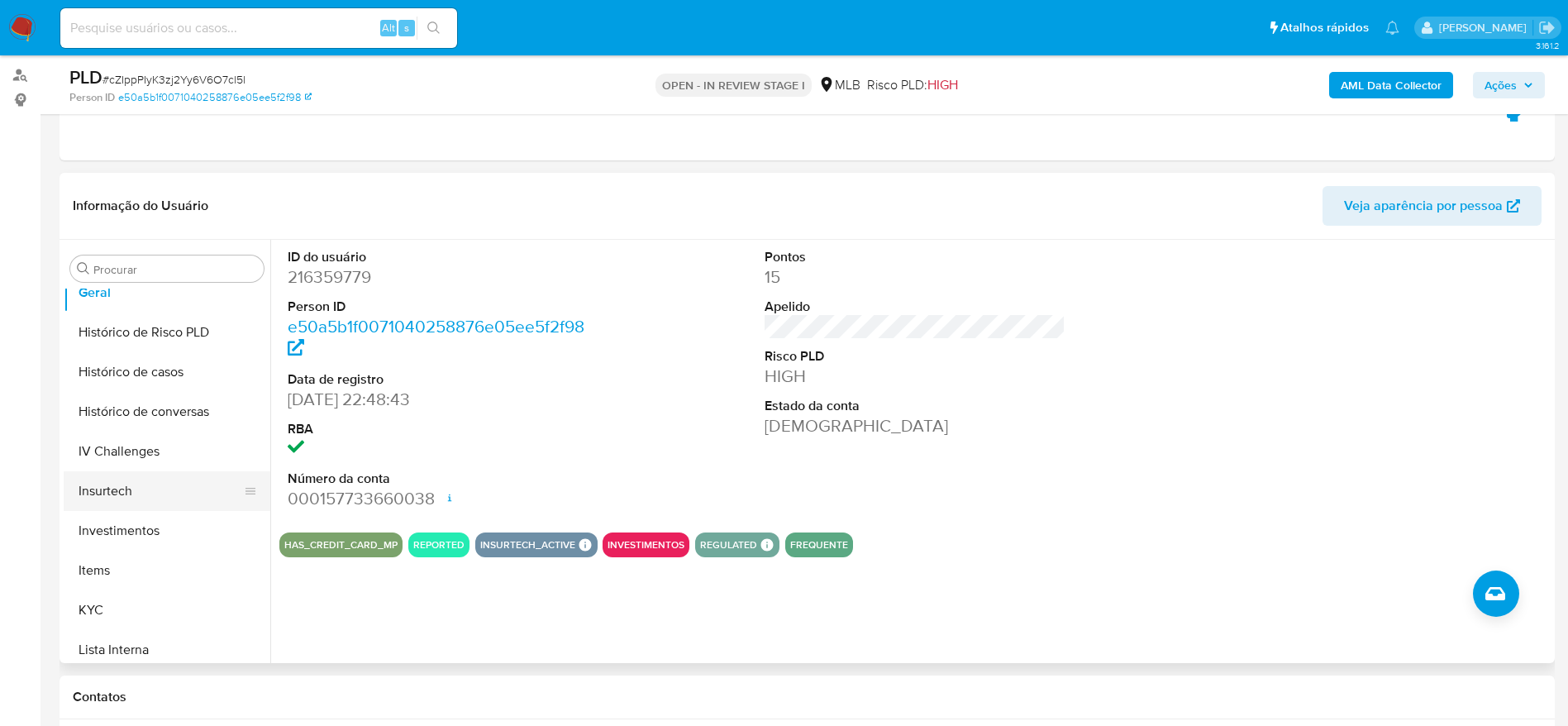
scroll to position [610, 0]
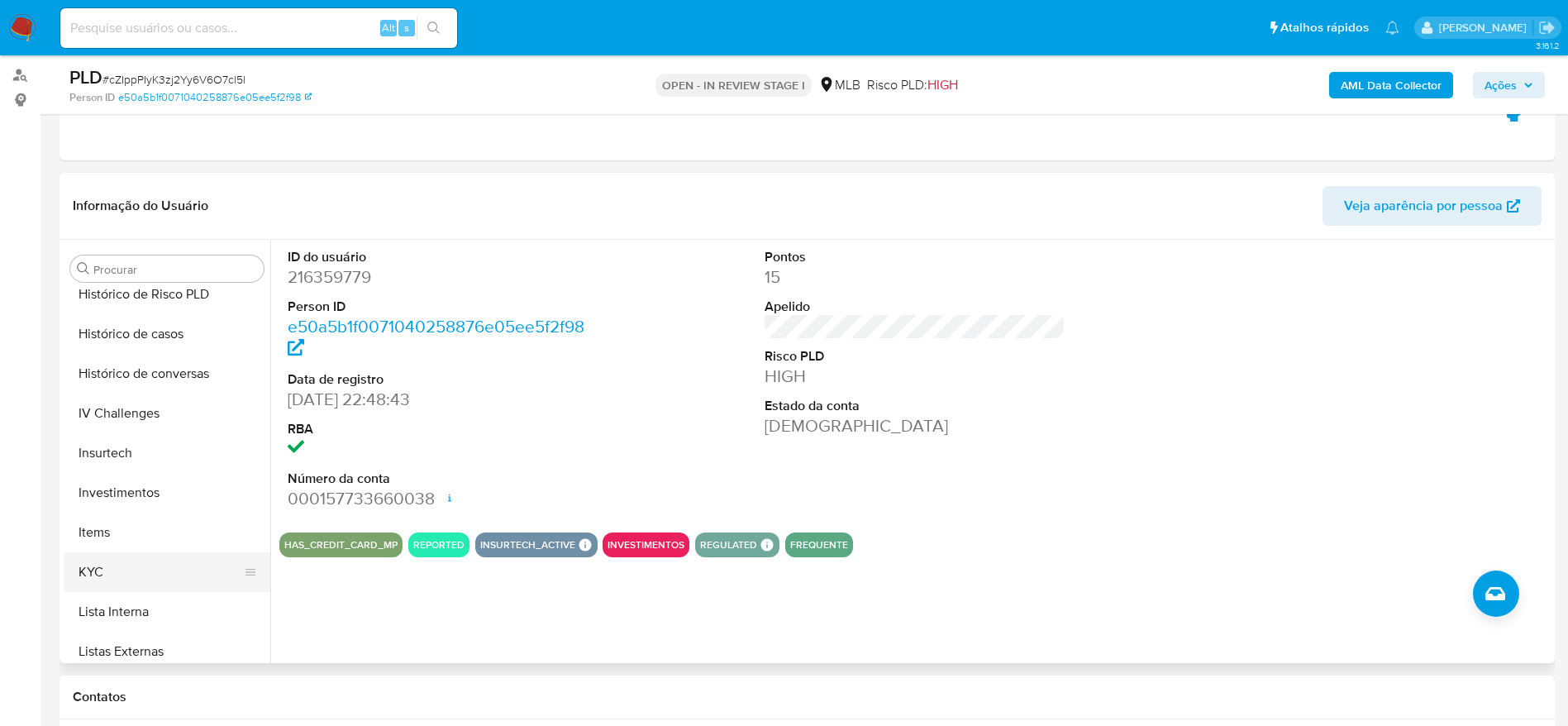
click at [112, 572] on button "KYC" at bounding box center [160, 572] width 194 height 39
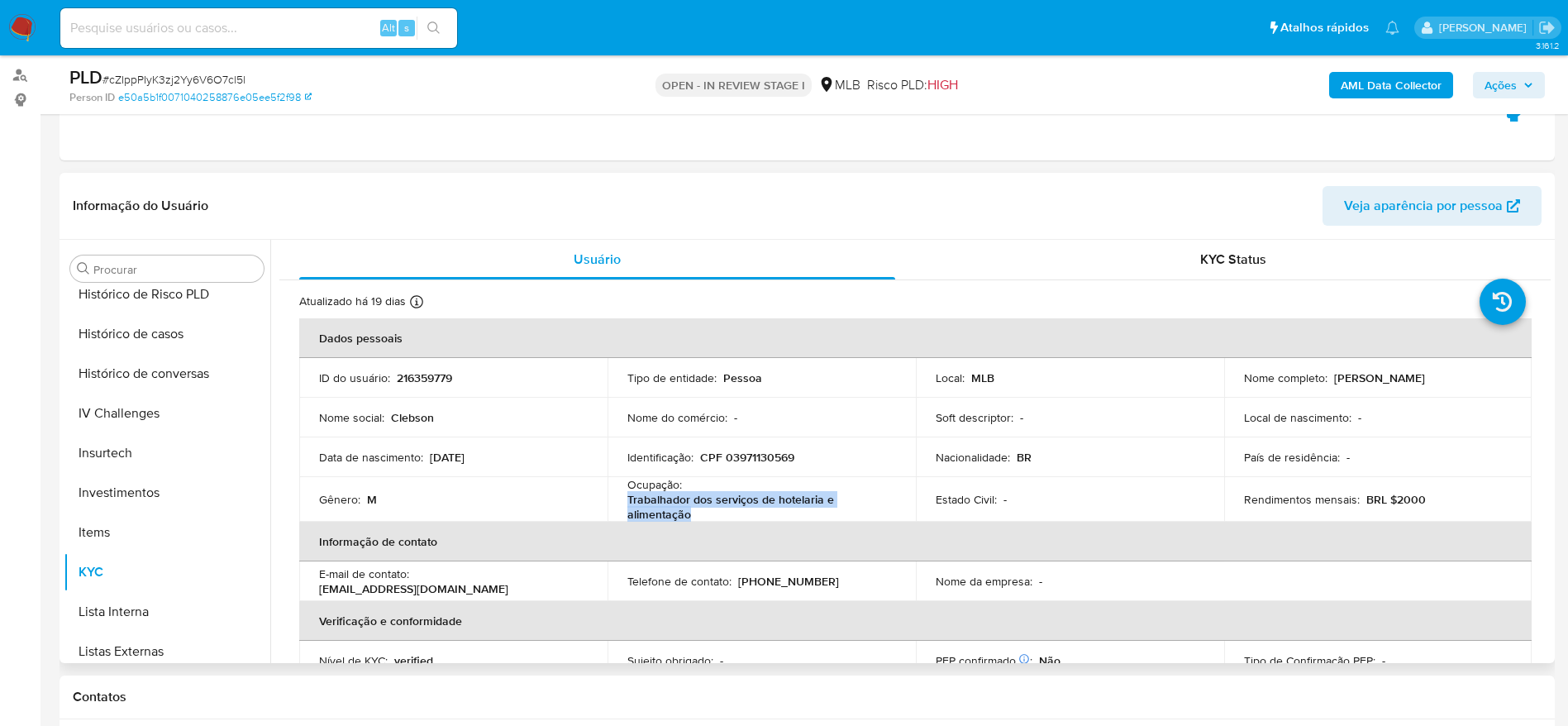
drag, startPoint x: 701, startPoint y: 515, endPoint x: 626, endPoint y: 504, distance: 75.8
click at [628, 504] on p "Trabalhador dos serviços de hotelaria e alimentação" at bounding box center [758, 506] width 262 height 30
copy p "Trabalhador dos serviços de hotelaria e alimentação"
click at [434, 370] on p "216359779" at bounding box center [425, 378] width 56 height 15
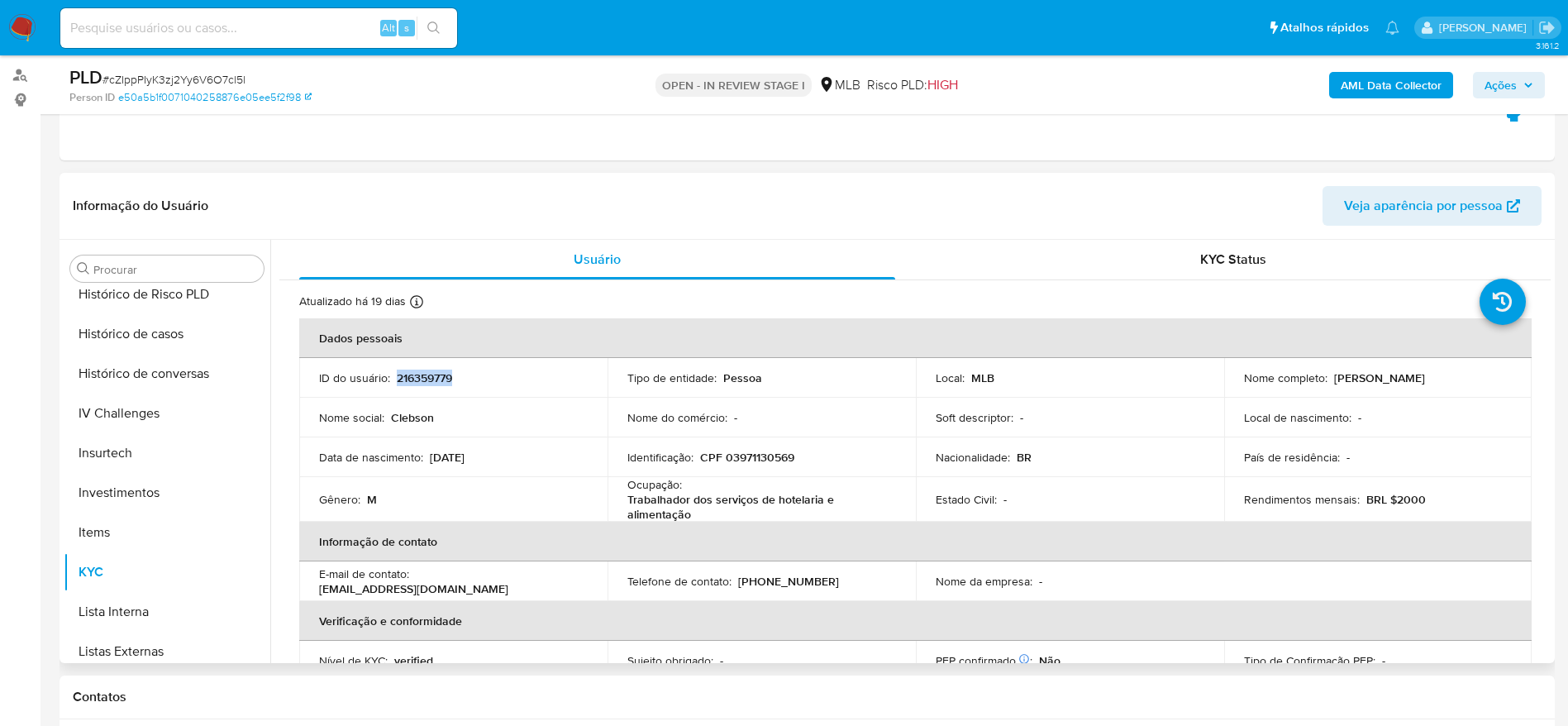
copy p "216359779"
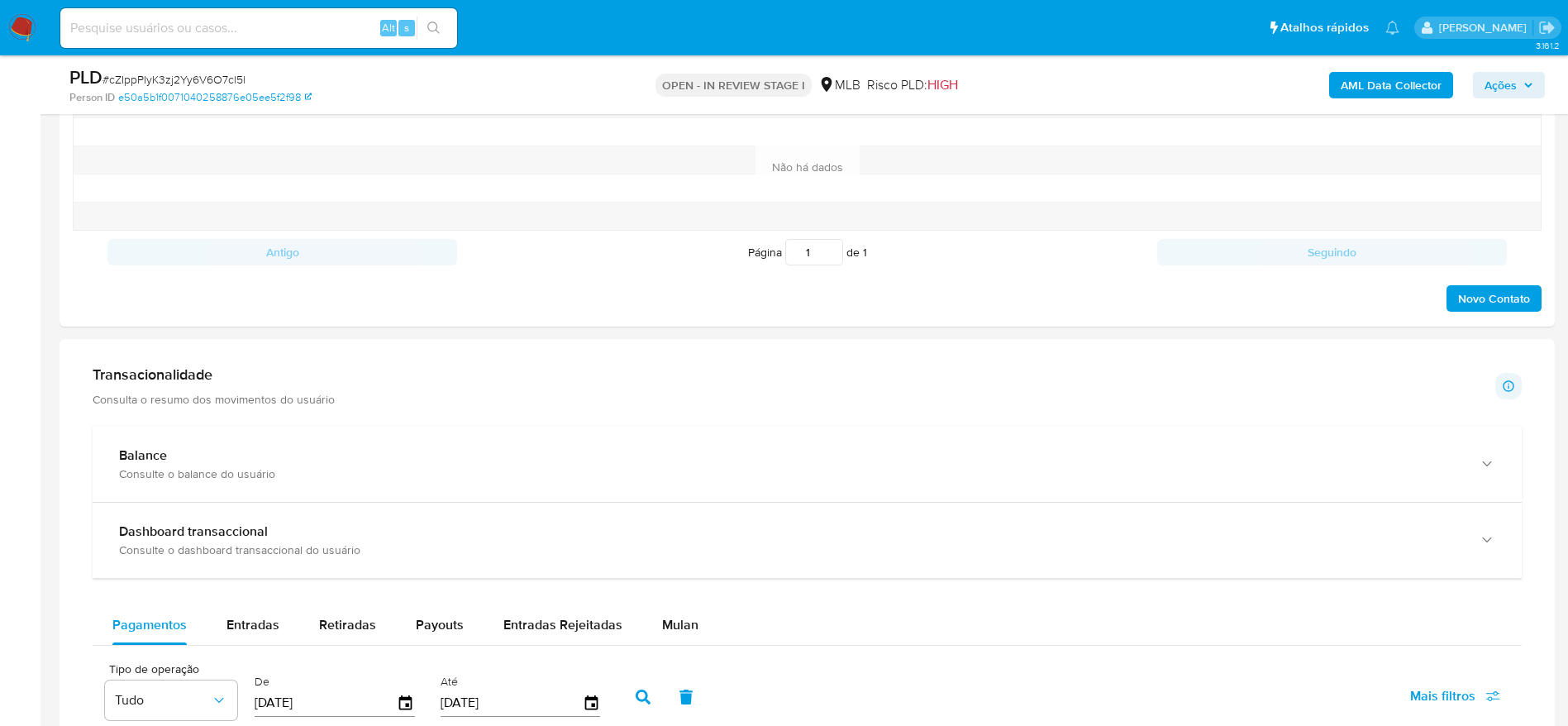
scroll to position [1183, 0]
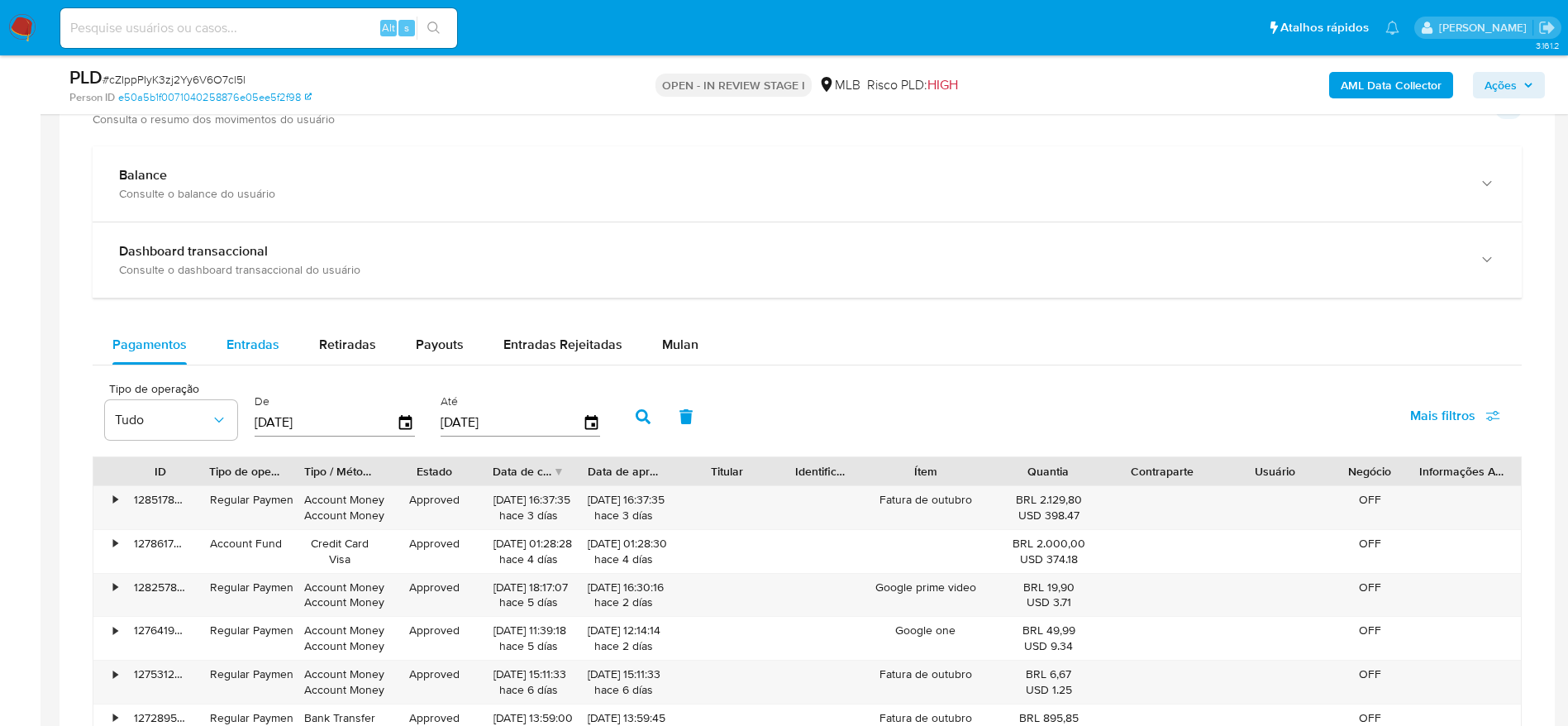
click at [256, 337] on span "Entradas" at bounding box center [252, 344] width 53 height 19
select select "10"
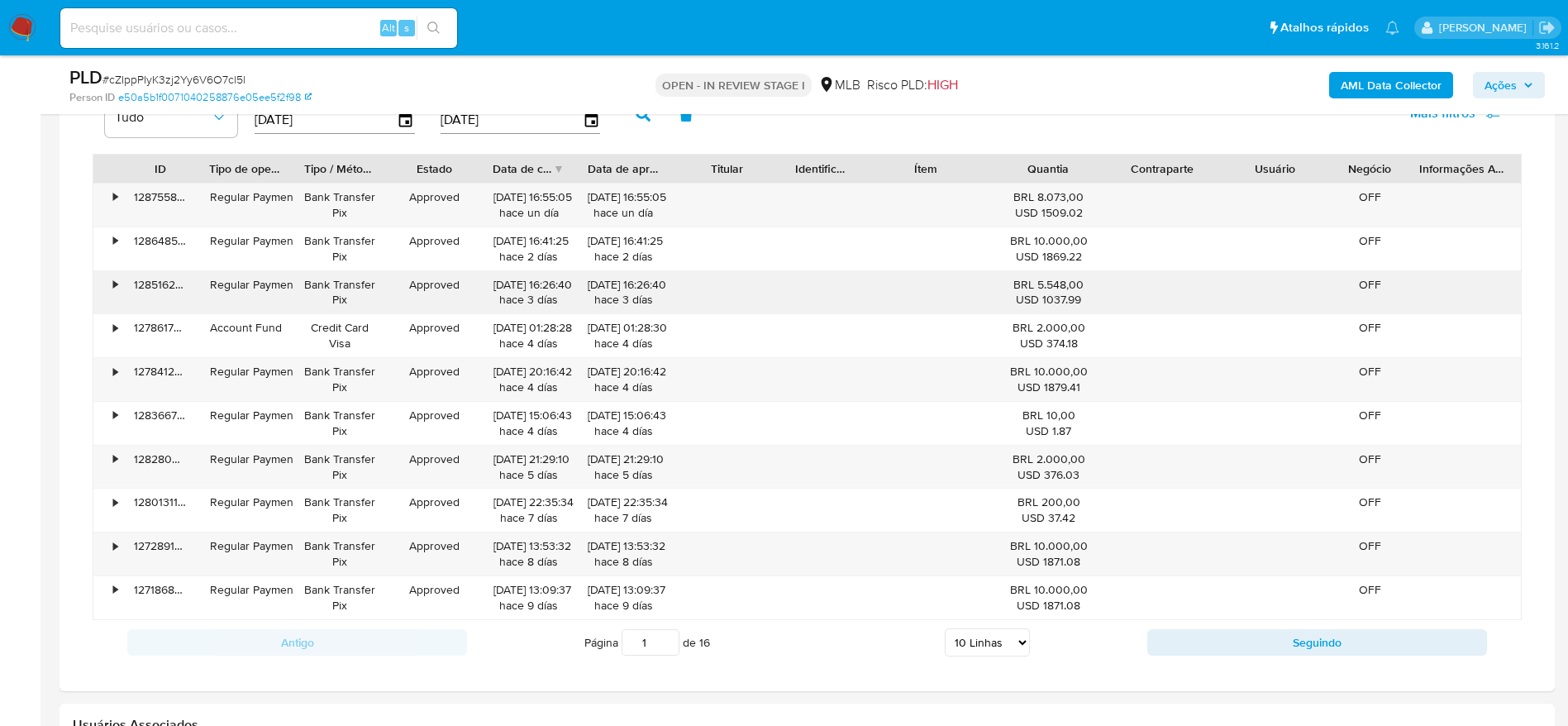
scroll to position [1431, 0]
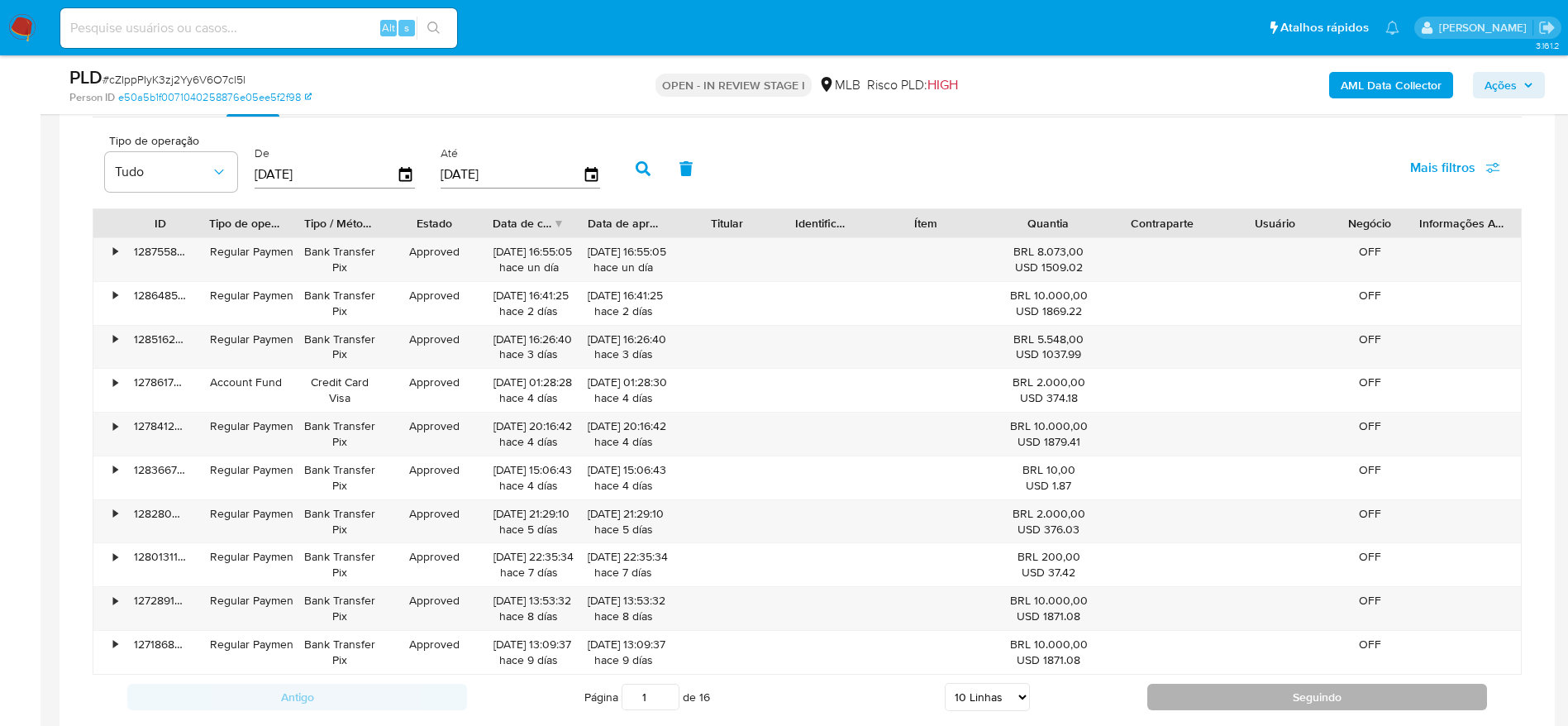
click at [1185, 687] on button "Seguindo" at bounding box center [1317, 697] width 340 height 27
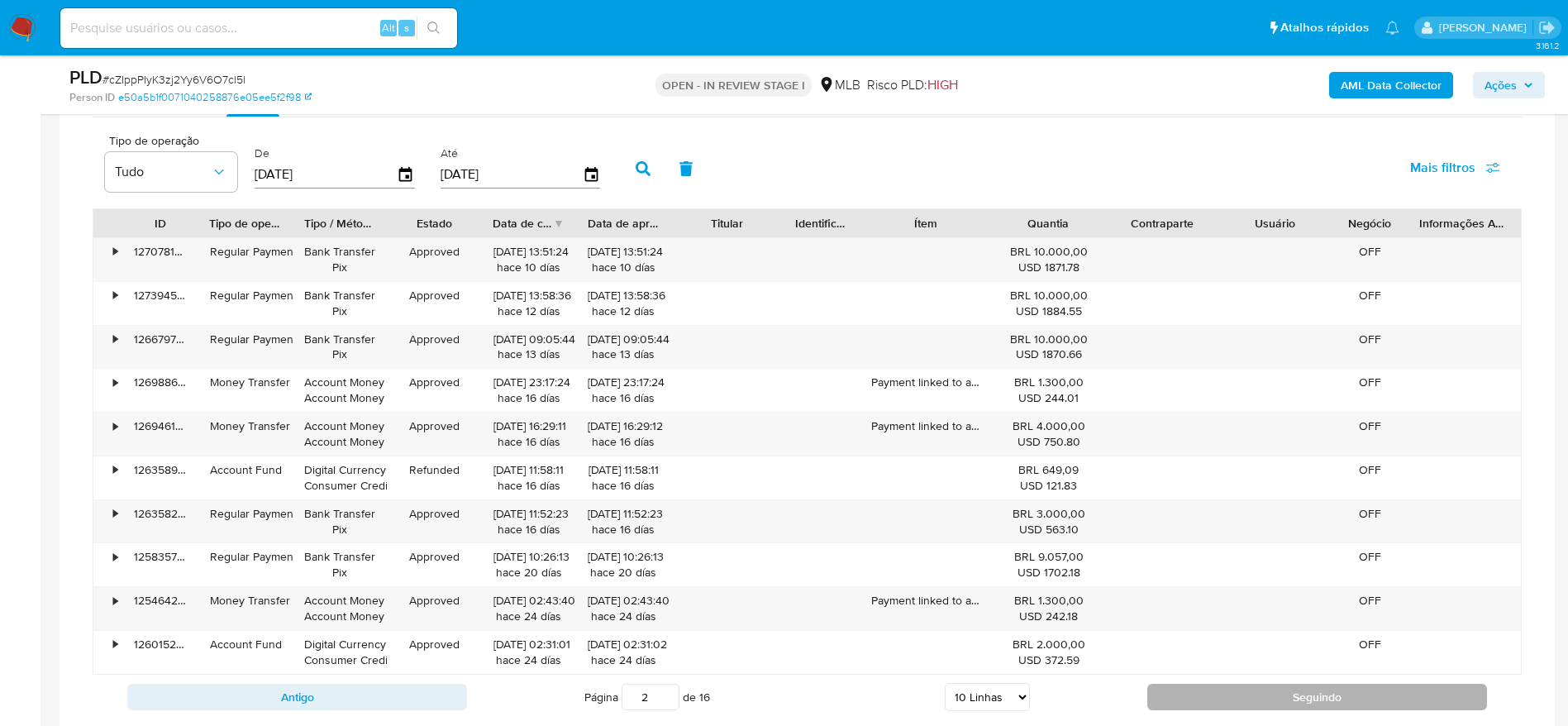
click at [1178, 700] on button "Seguindo" at bounding box center [1317, 697] width 340 height 27
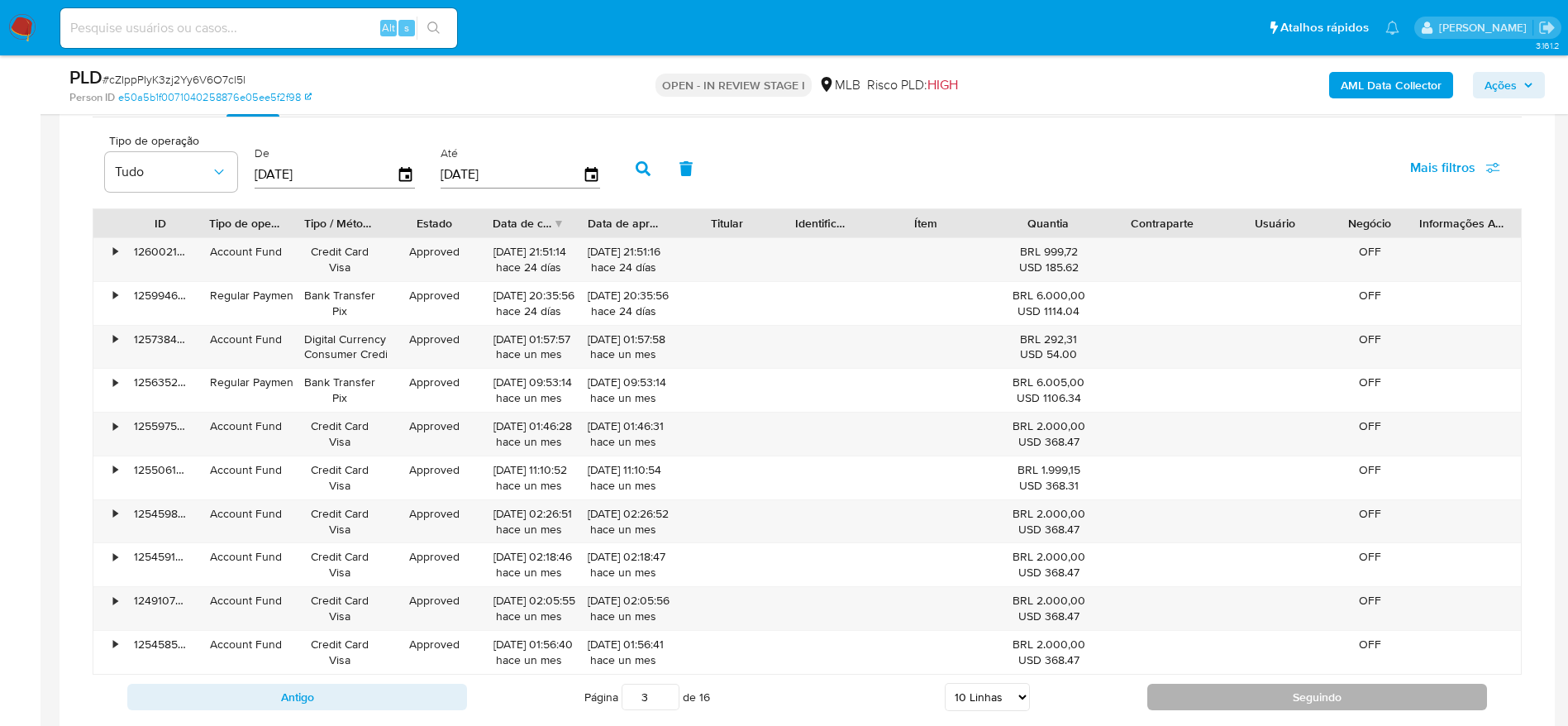
click at [1190, 695] on button "Seguindo" at bounding box center [1317, 697] width 340 height 27
type input "4"
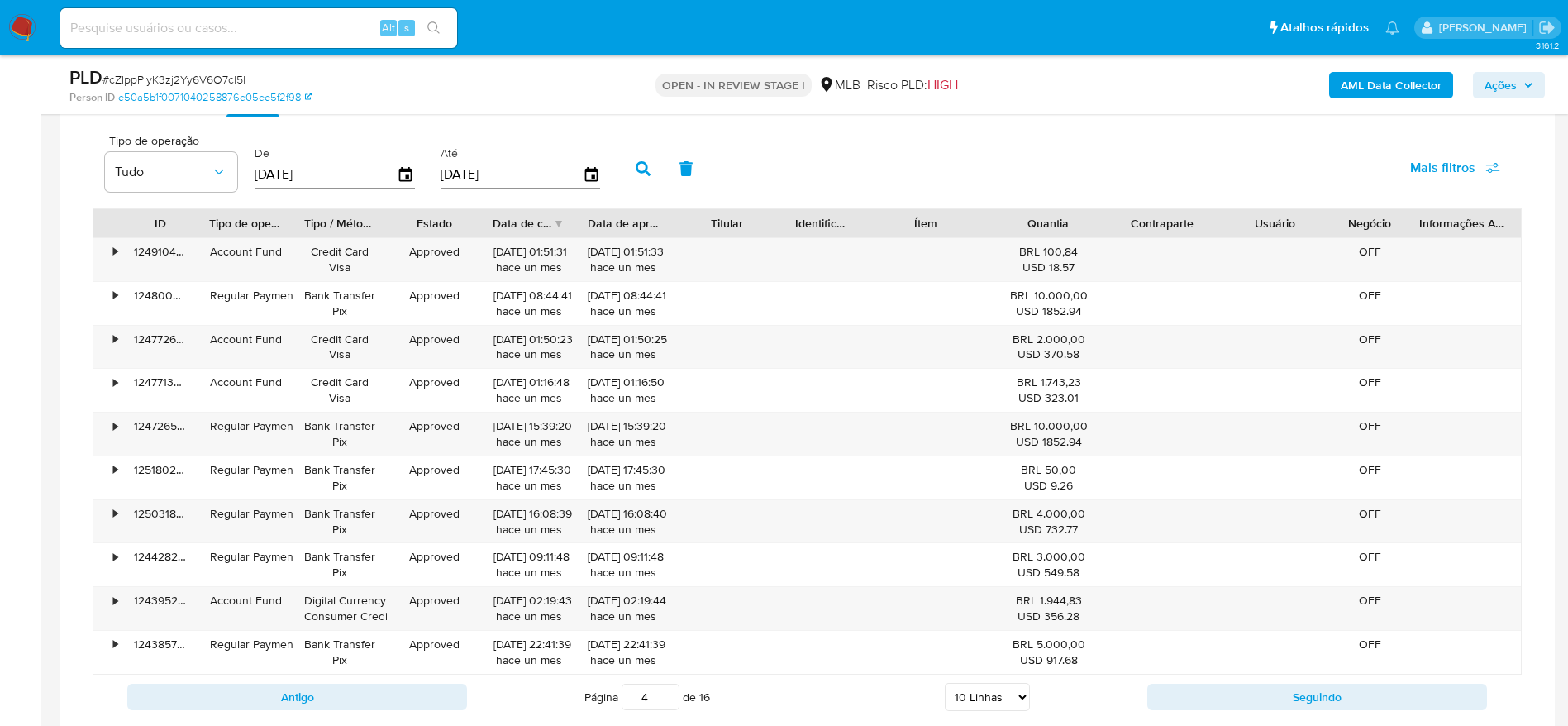
click at [1513, 73] on span "Ações" at bounding box center [1501, 85] width 33 height 27
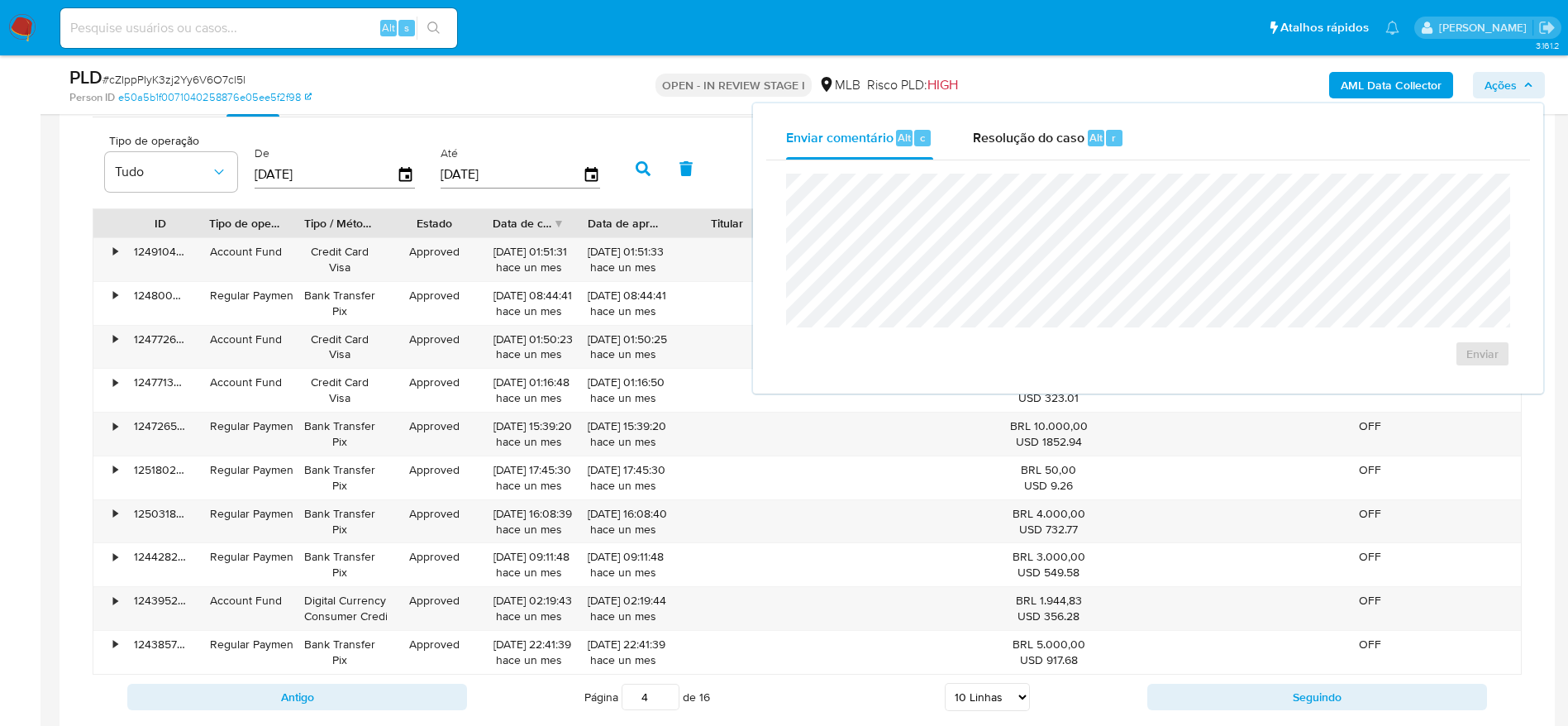
drag, startPoint x: 991, startPoint y: 141, endPoint x: 987, endPoint y: 169, distance: 28.3
click at [993, 143] on span "Resolução do caso" at bounding box center [1028, 137] width 111 height 19
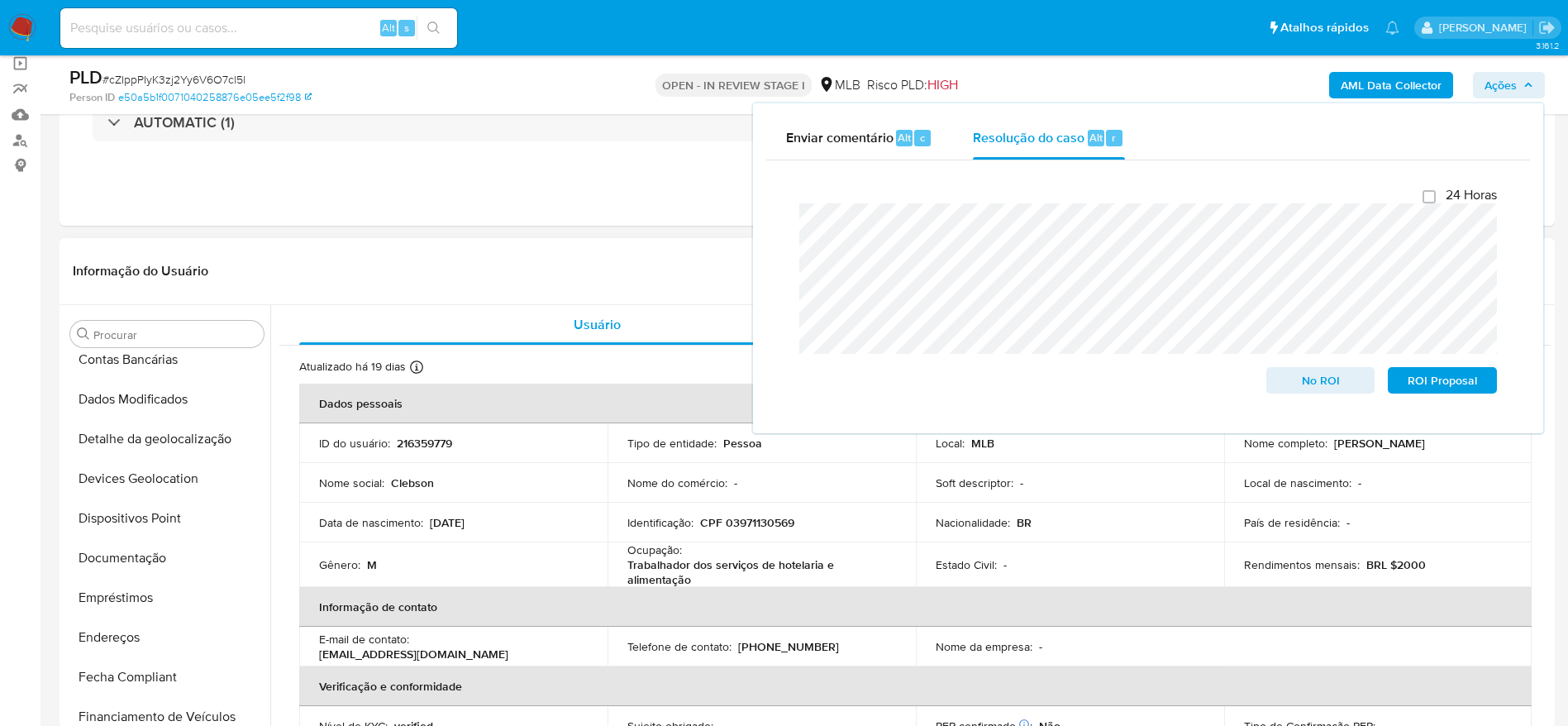
scroll to position [0, 0]
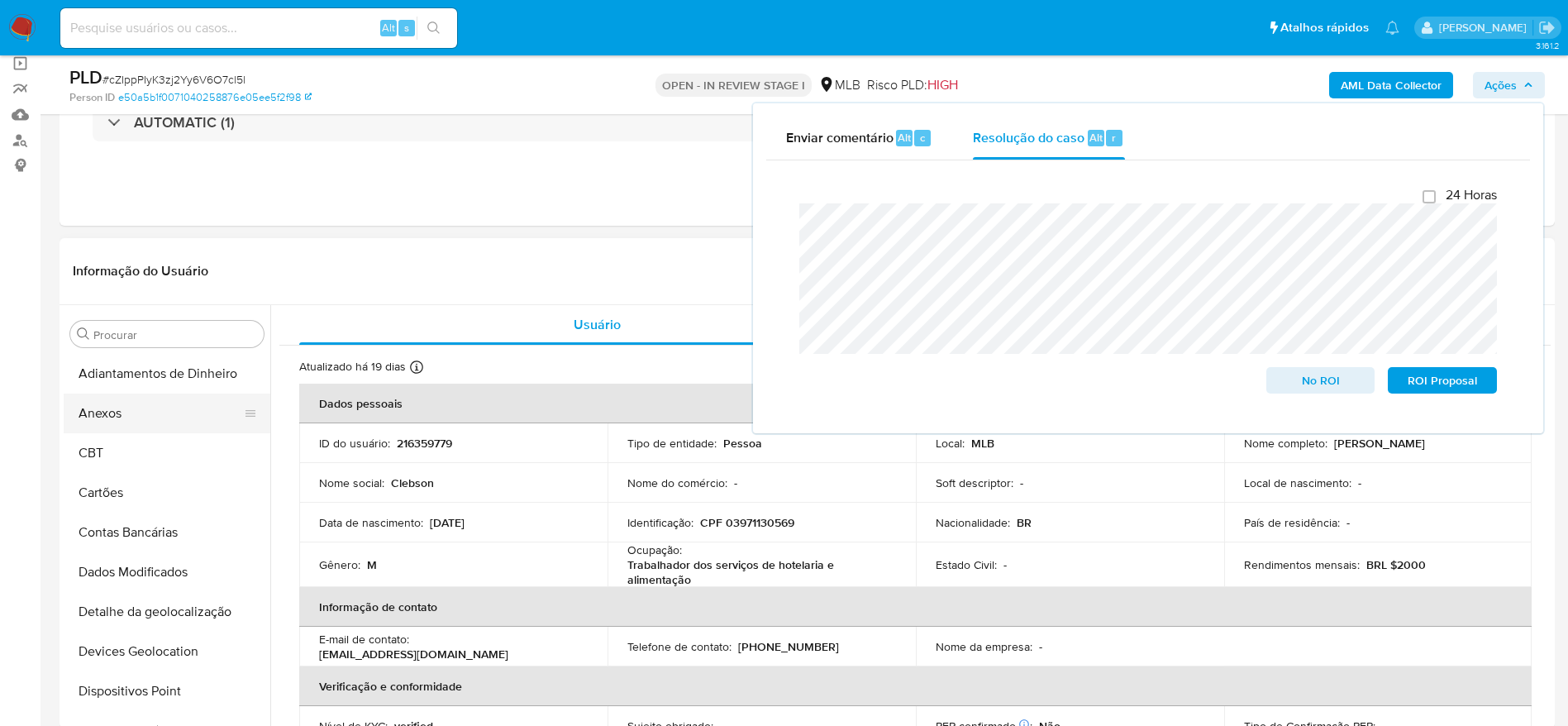
click at [151, 425] on button "Anexos" at bounding box center [160, 413] width 194 height 39
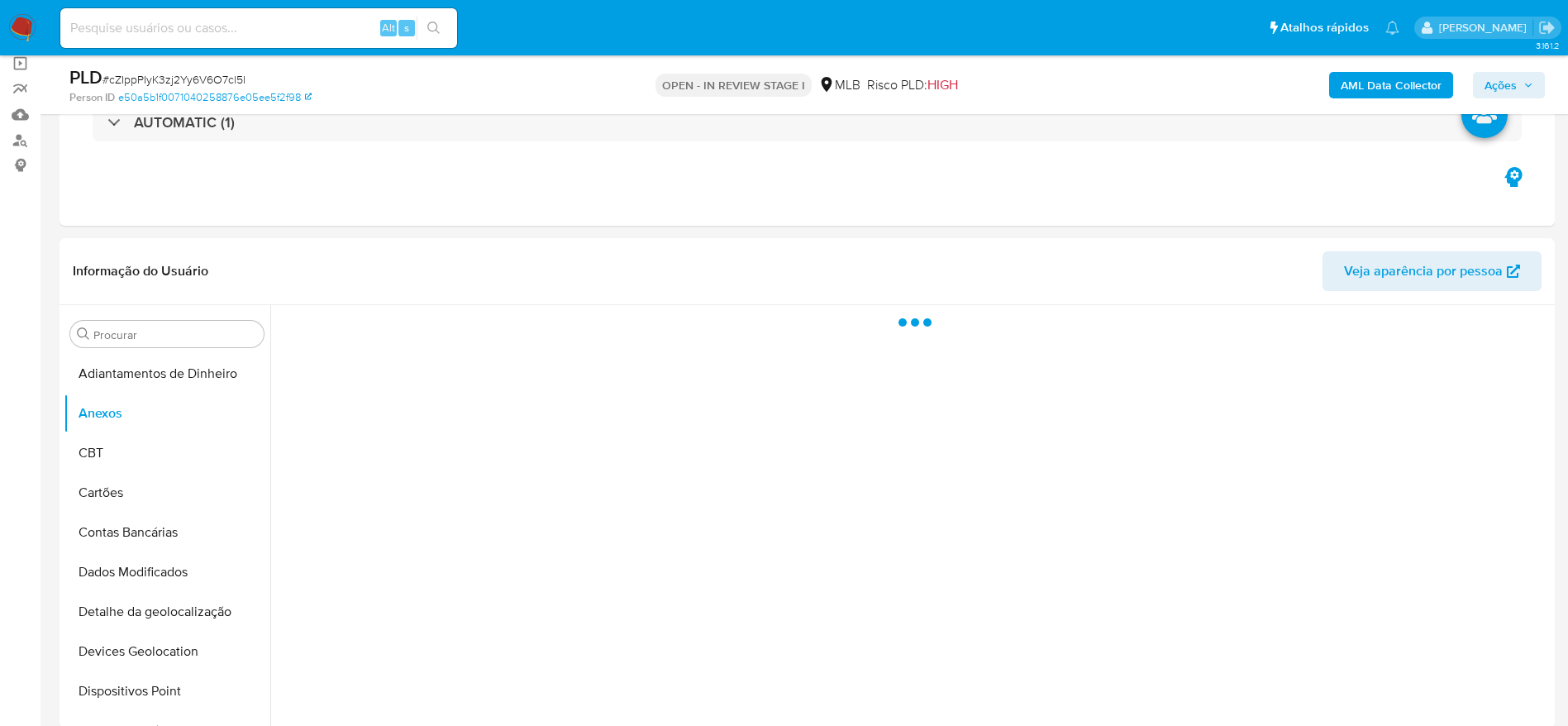
click at [1409, 93] on b "AML Data Collector" at bounding box center [1391, 85] width 101 height 27
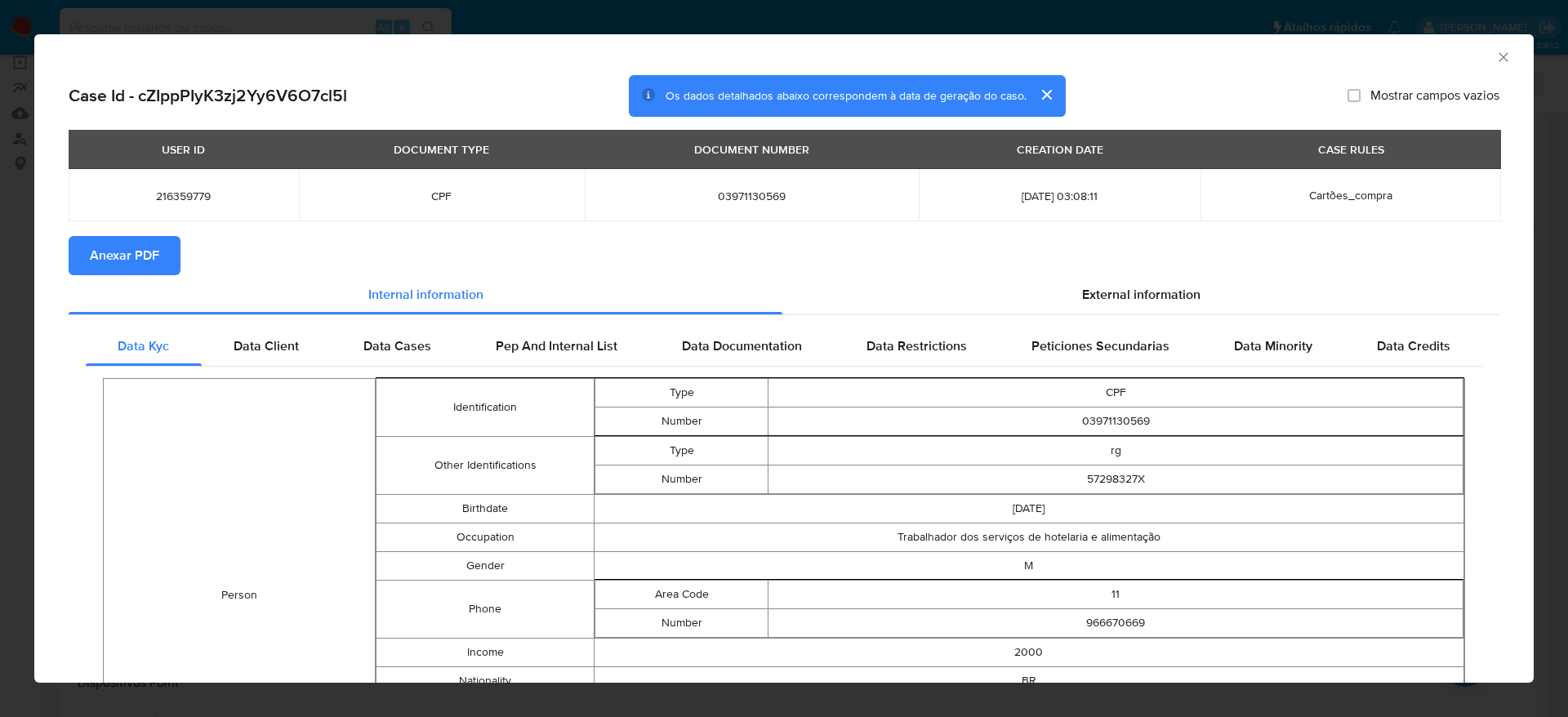
click at [120, 249] on span "Anexar PDF" at bounding box center [124, 256] width 69 height 36
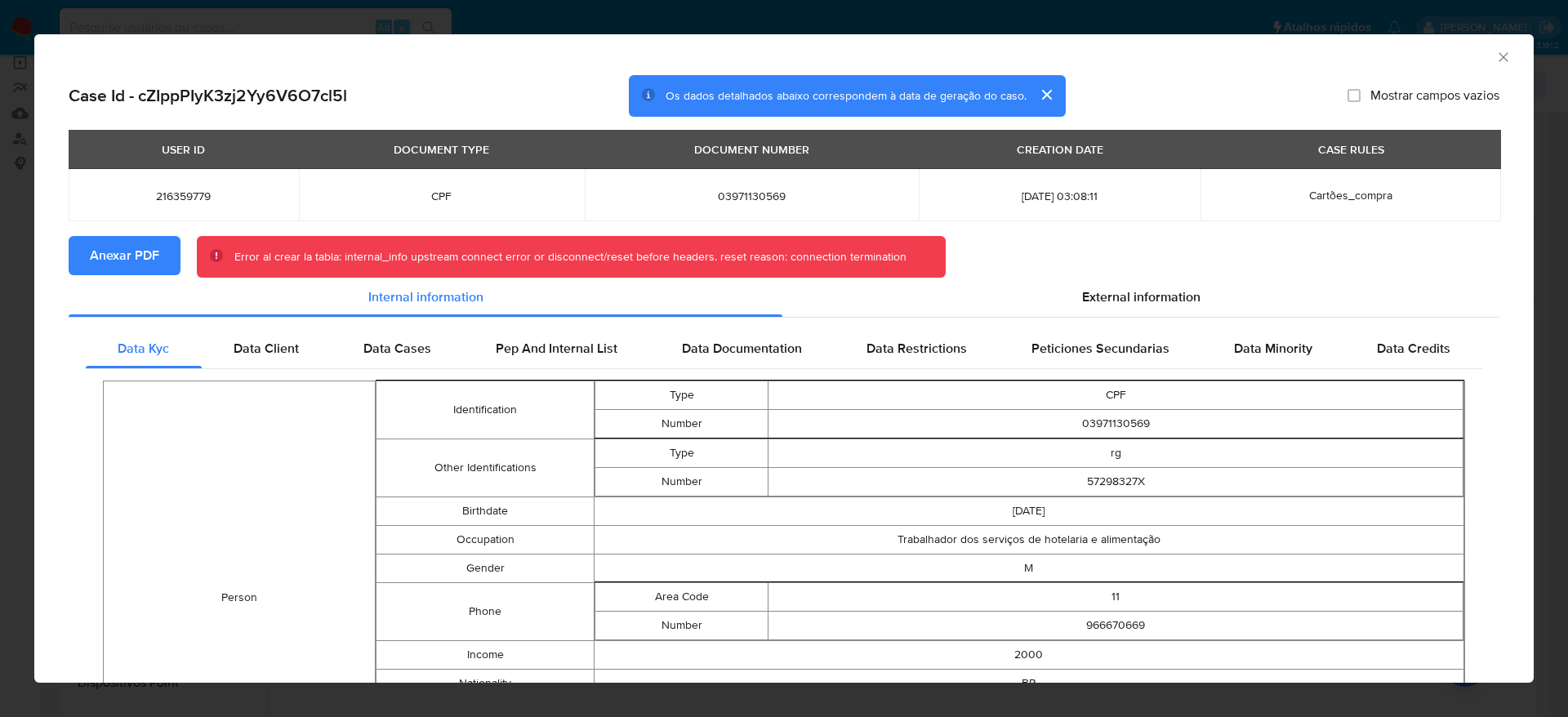
click at [1496, 59] on icon "Fechar a janela" at bounding box center [1504, 57] width 16 height 16
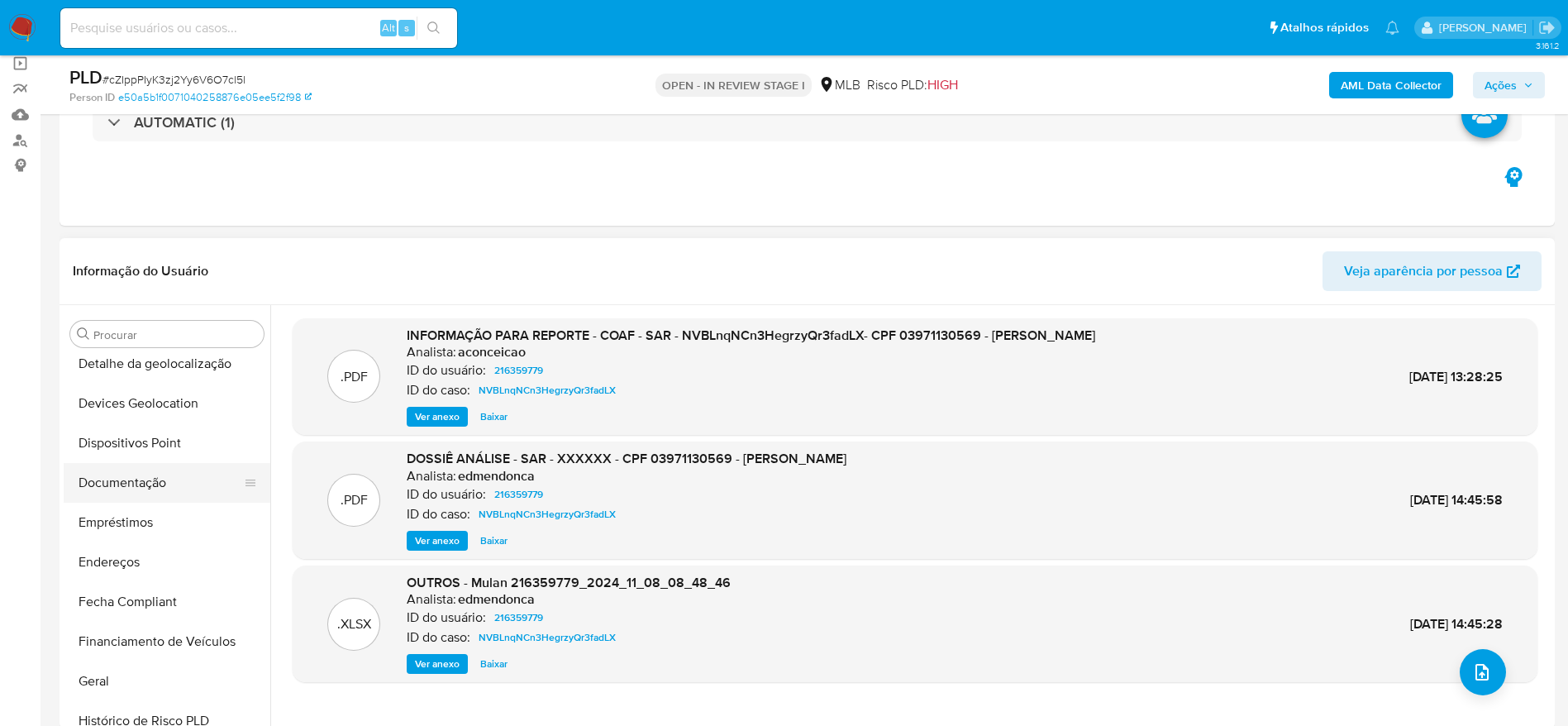
scroll to position [372, 0]
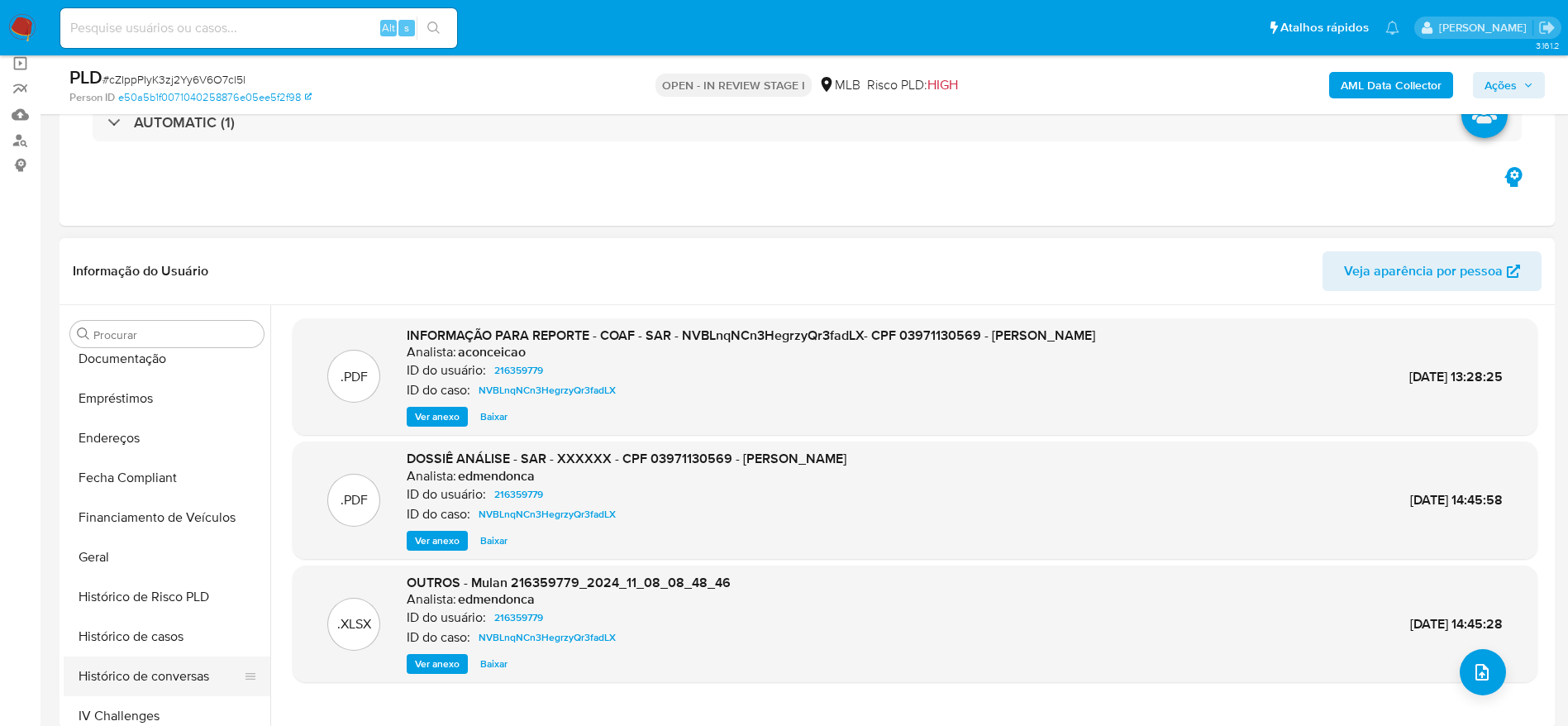
click at [149, 657] on button "Histórico de conversas" at bounding box center [160, 676] width 194 height 39
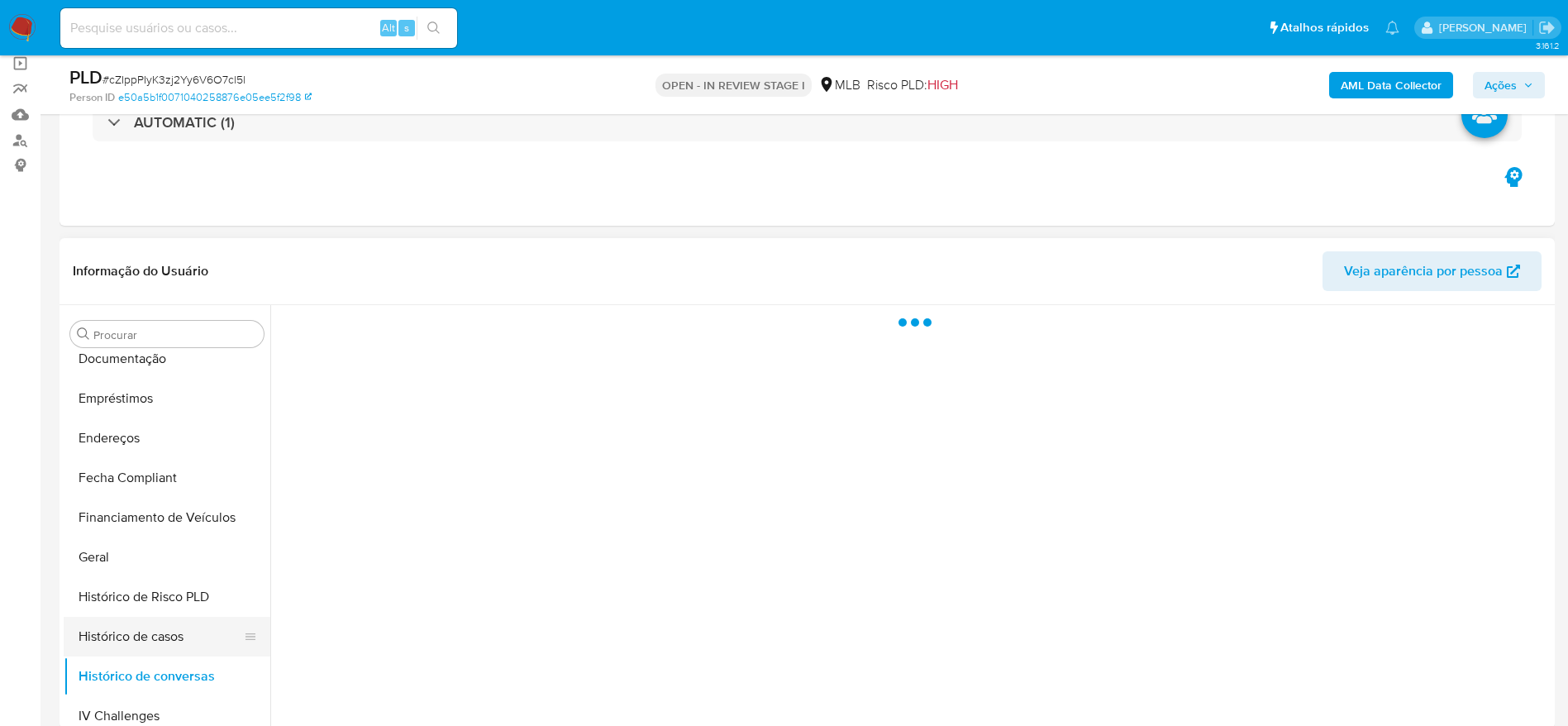
click at [147, 636] on button "Histórico de casos" at bounding box center [160, 637] width 194 height 39
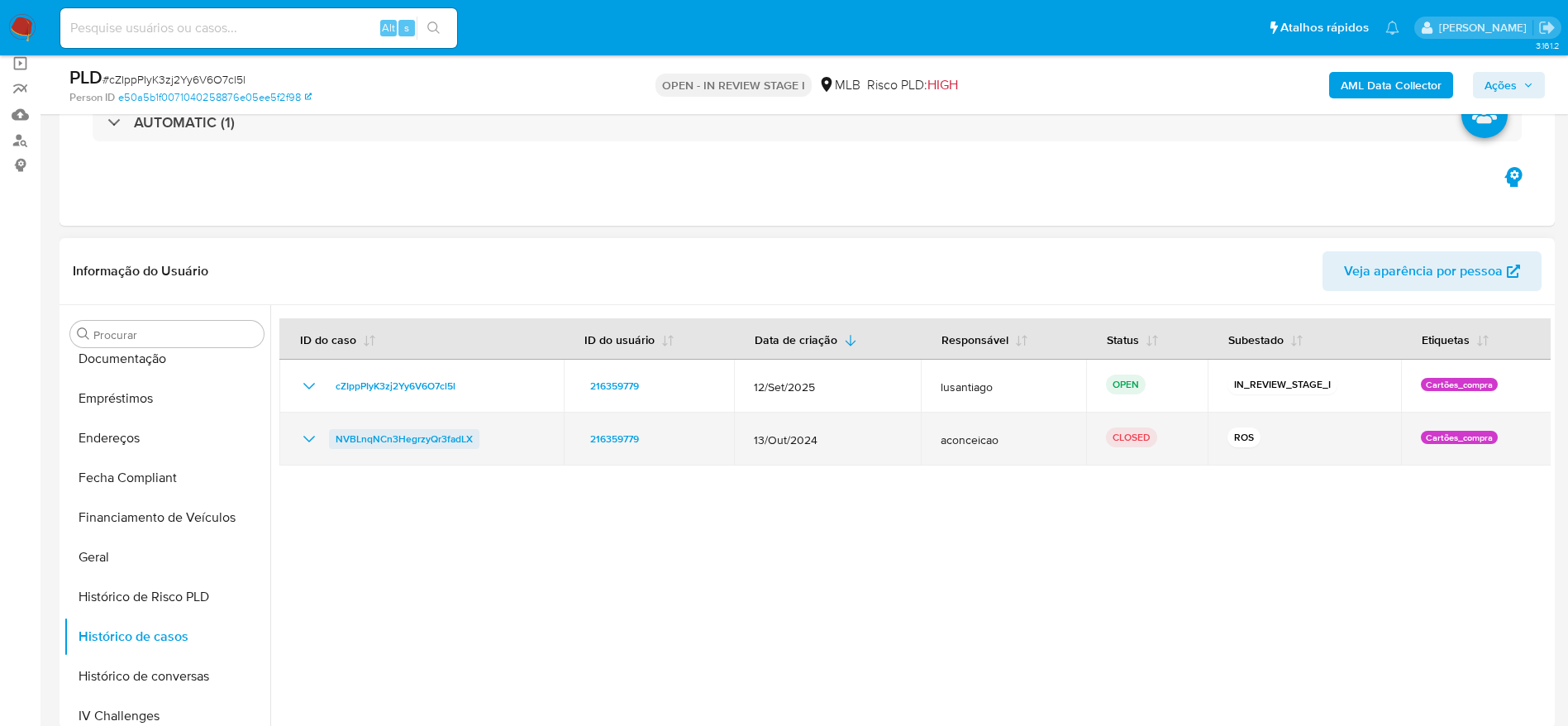
click at [356, 445] on span "NVBLnqNCn3HegrzyQr3fadLX" at bounding box center [404, 439] width 137 height 20
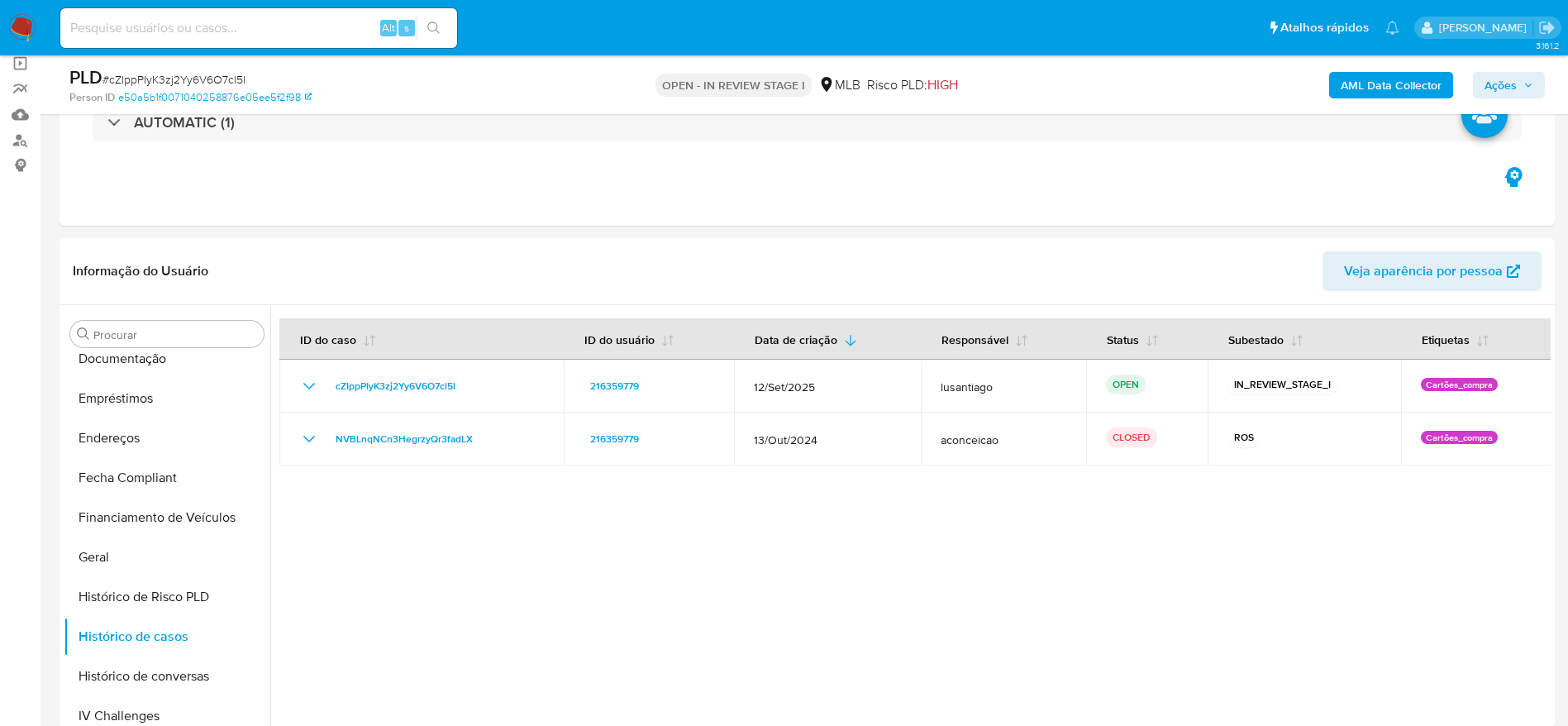
click at [1504, 92] on span "Ações" at bounding box center [1501, 85] width 33 height 27
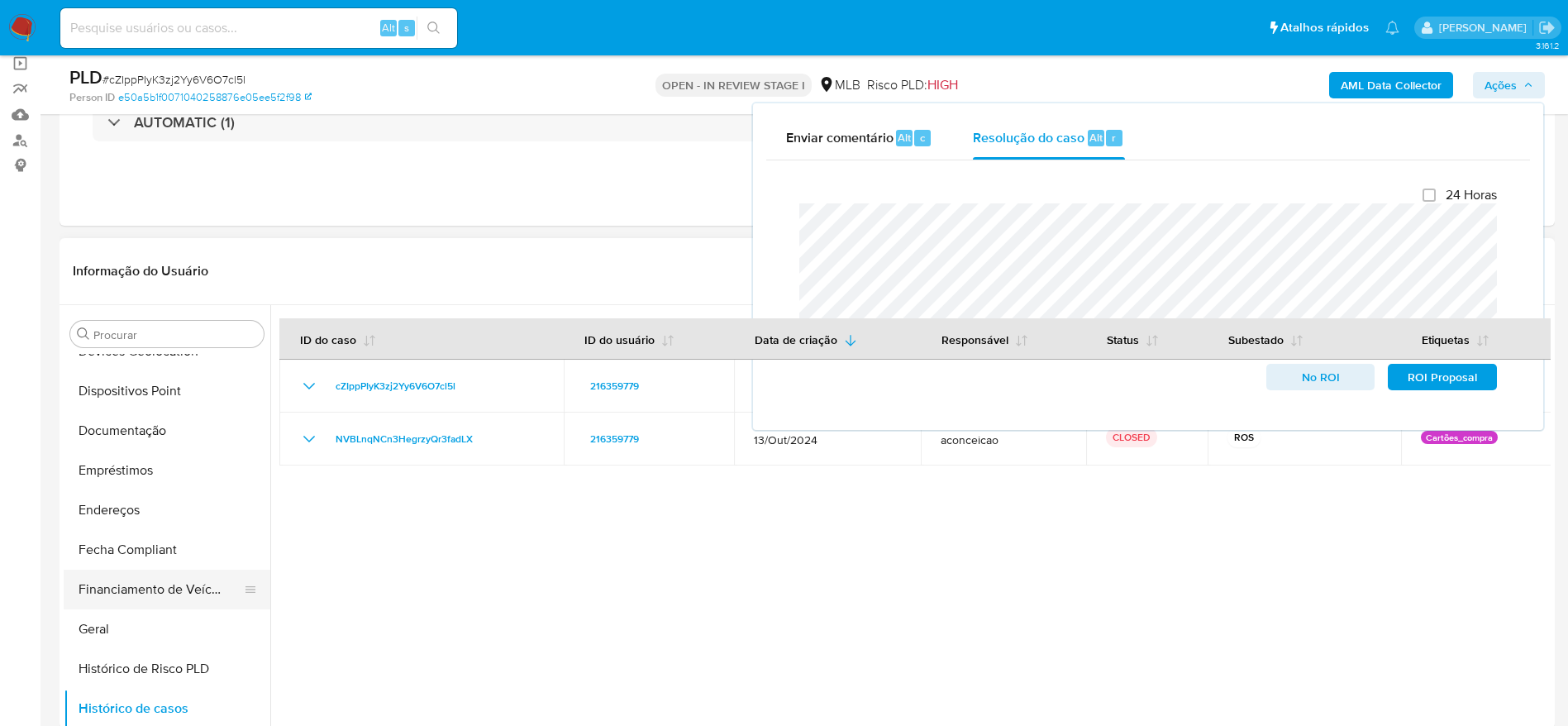
scroll to position [248, 0]
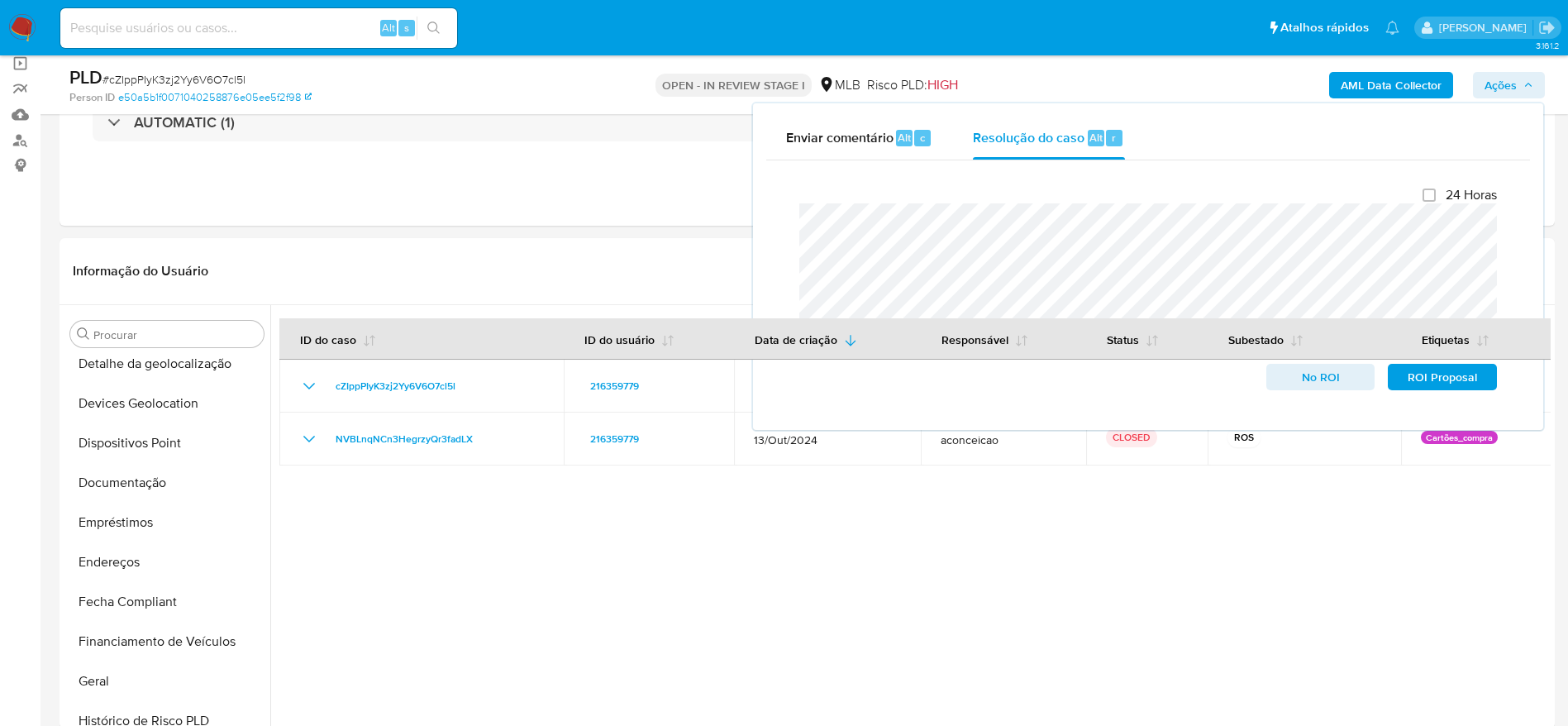
click at [1519, 80] on span "Ações" at bounding box center [1509, 85] width 49 height 23
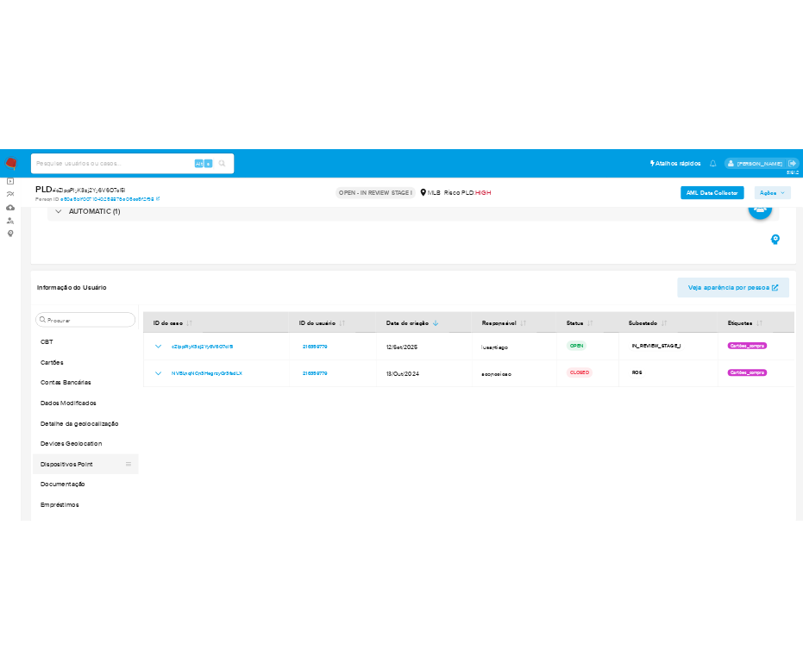
scroll to position [0, 0]
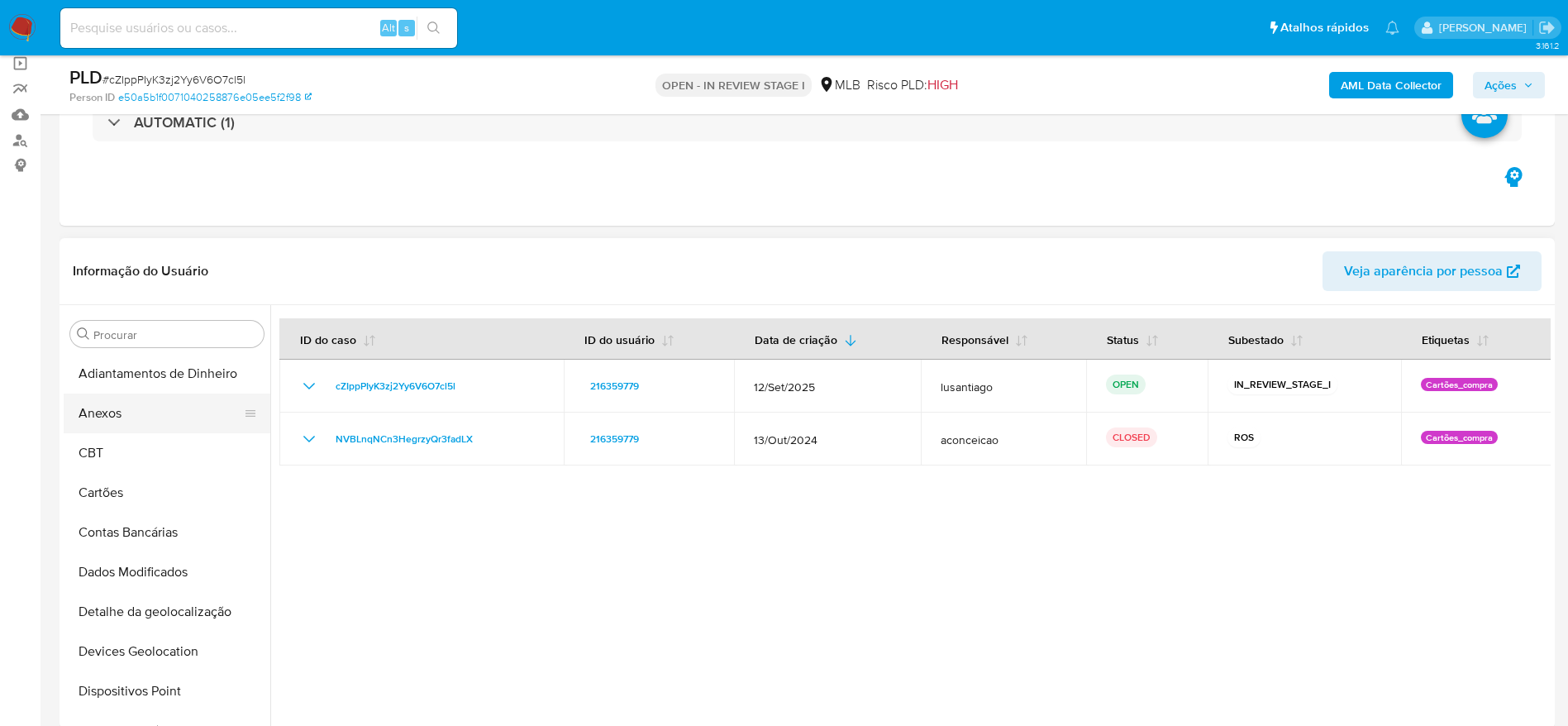
click at [142, 423] on button "Anexos" at bounding box center [160, 413] width 194 height 39
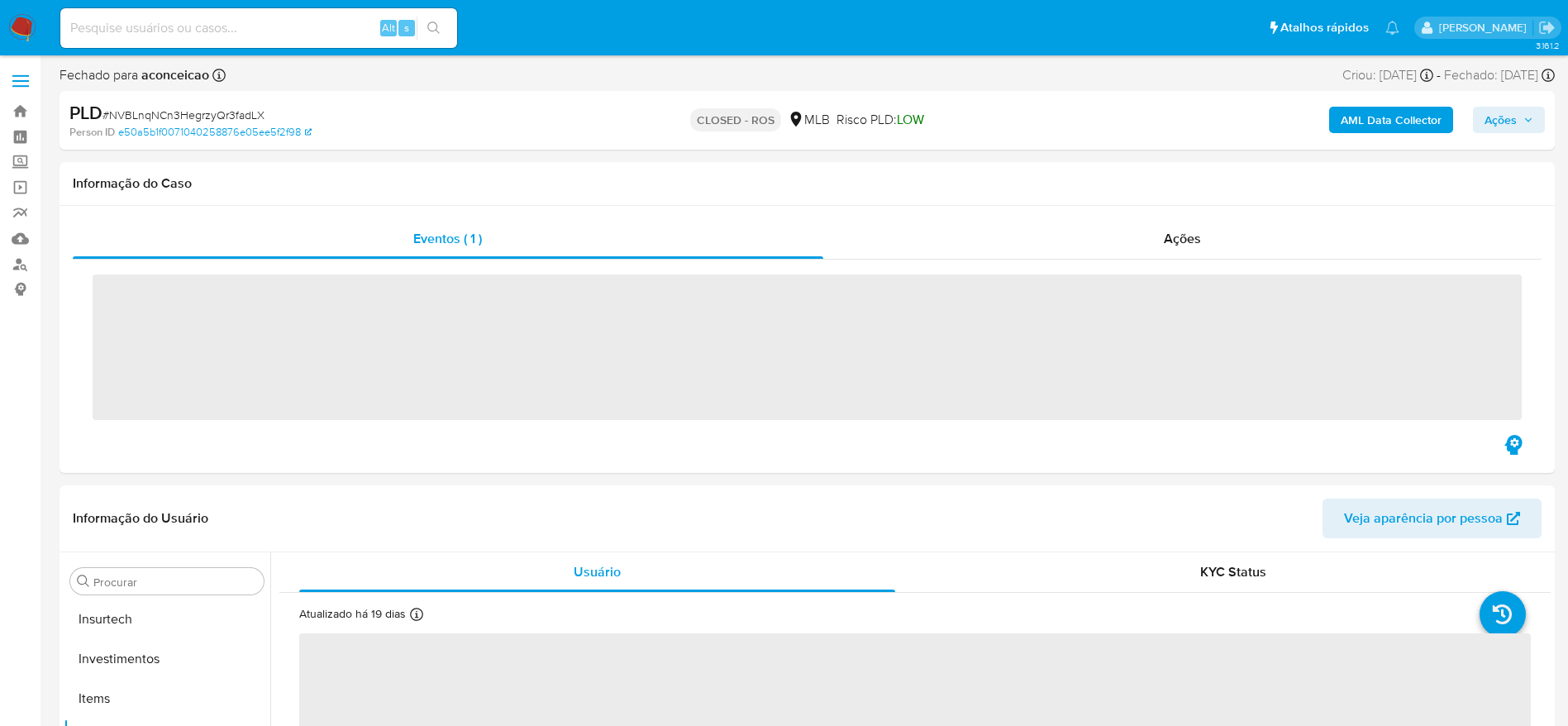
scroll to position [820, 0]
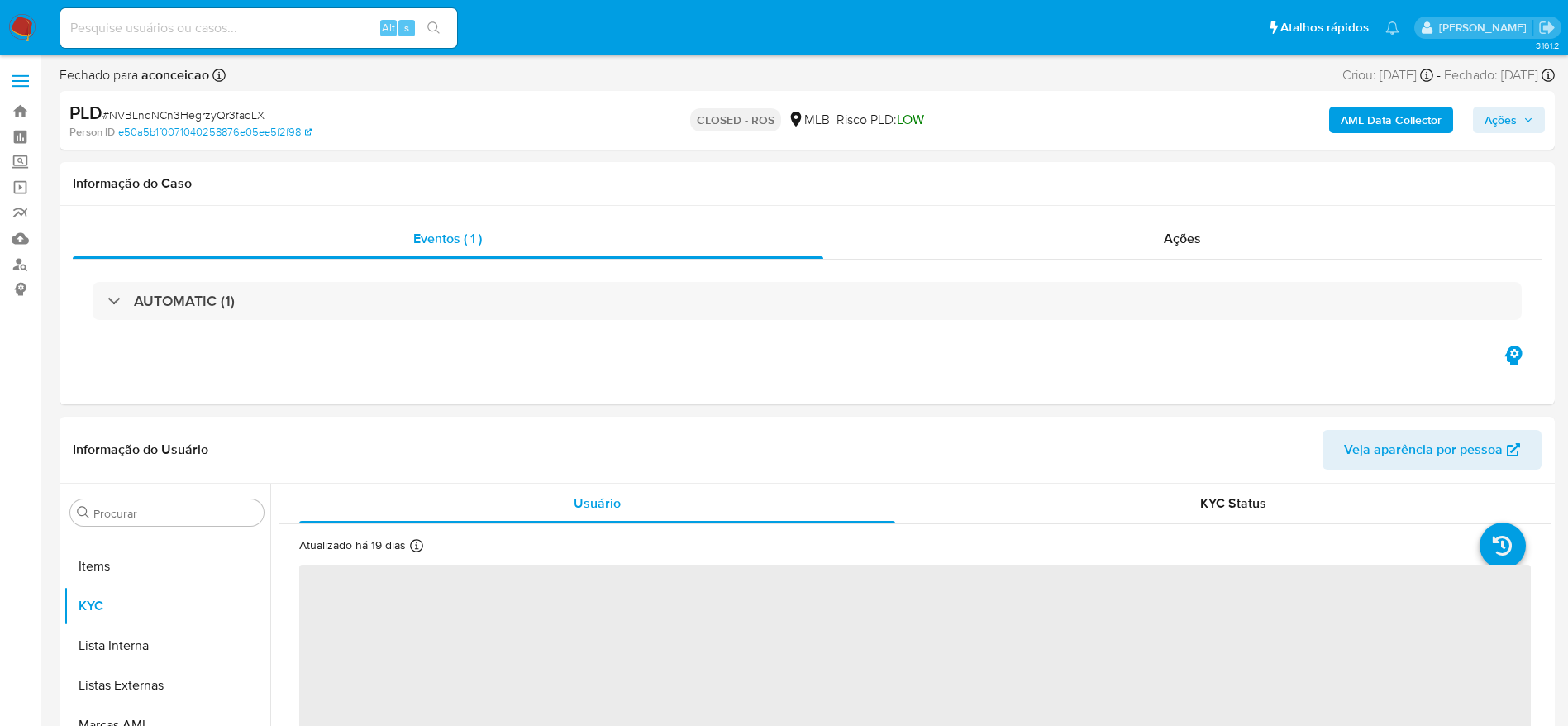
select select "10"
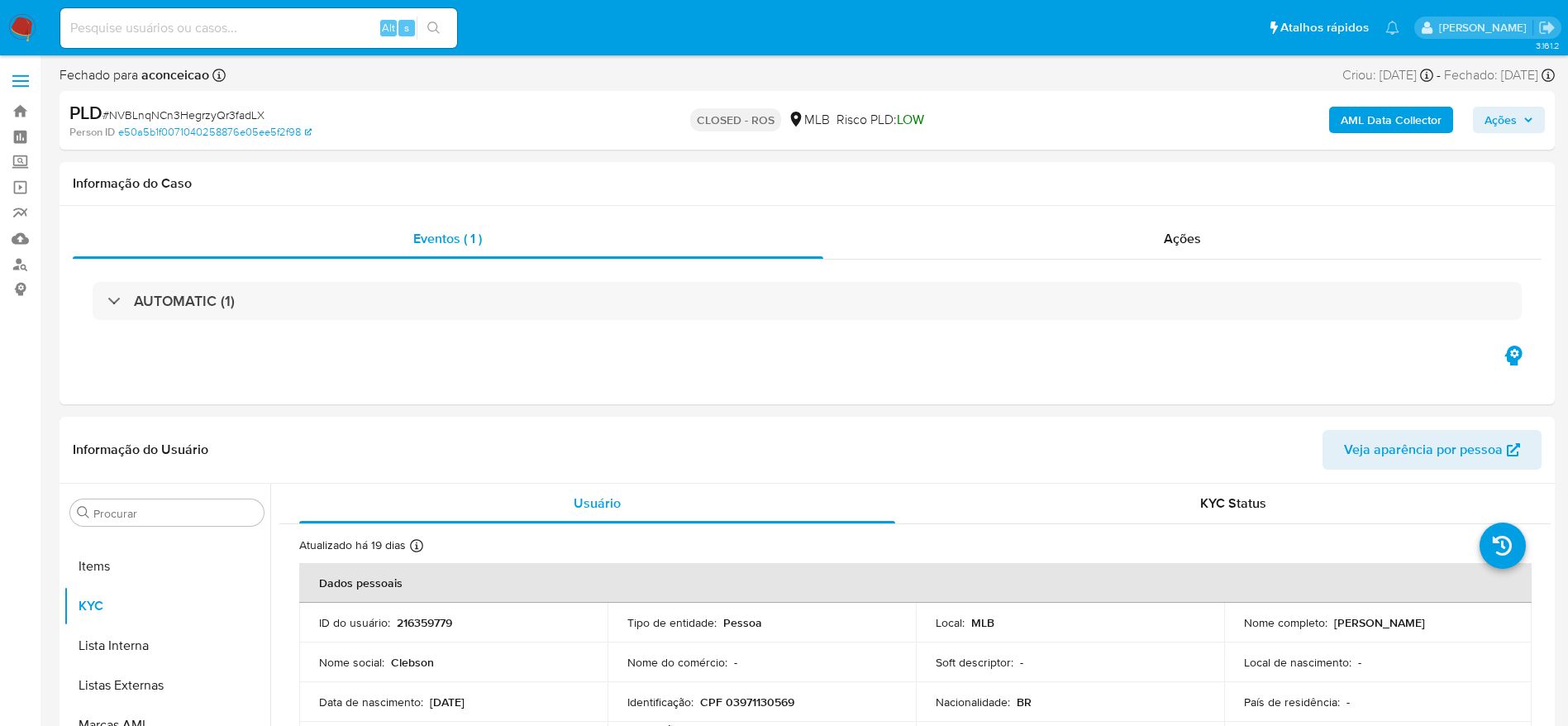
scroll to position [858, 0]
click at [1039, 234] on div "Ações" at bounding box center [1183, 239] width 720 height 39
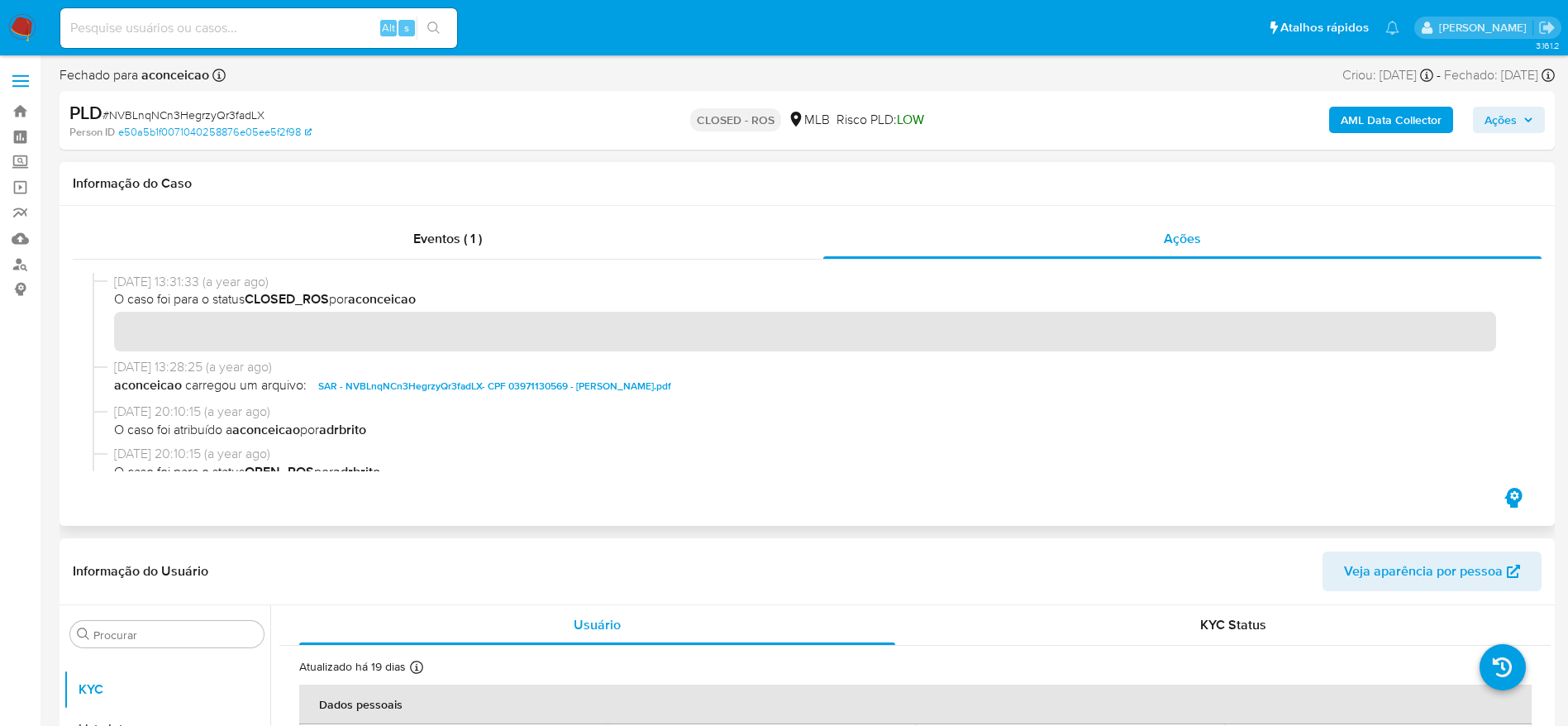
drag, startPoint x: 113, startPoint y: 284, endPoint x: 172, endPoint y: 286, distance: 59.0
click at [172, 286] on div "[DATE] 13:31:33 (a year ago) O caso foi para o status CLOSED_ROS por aconceicao" at bounding box center [808, 316] width 1430 height 85
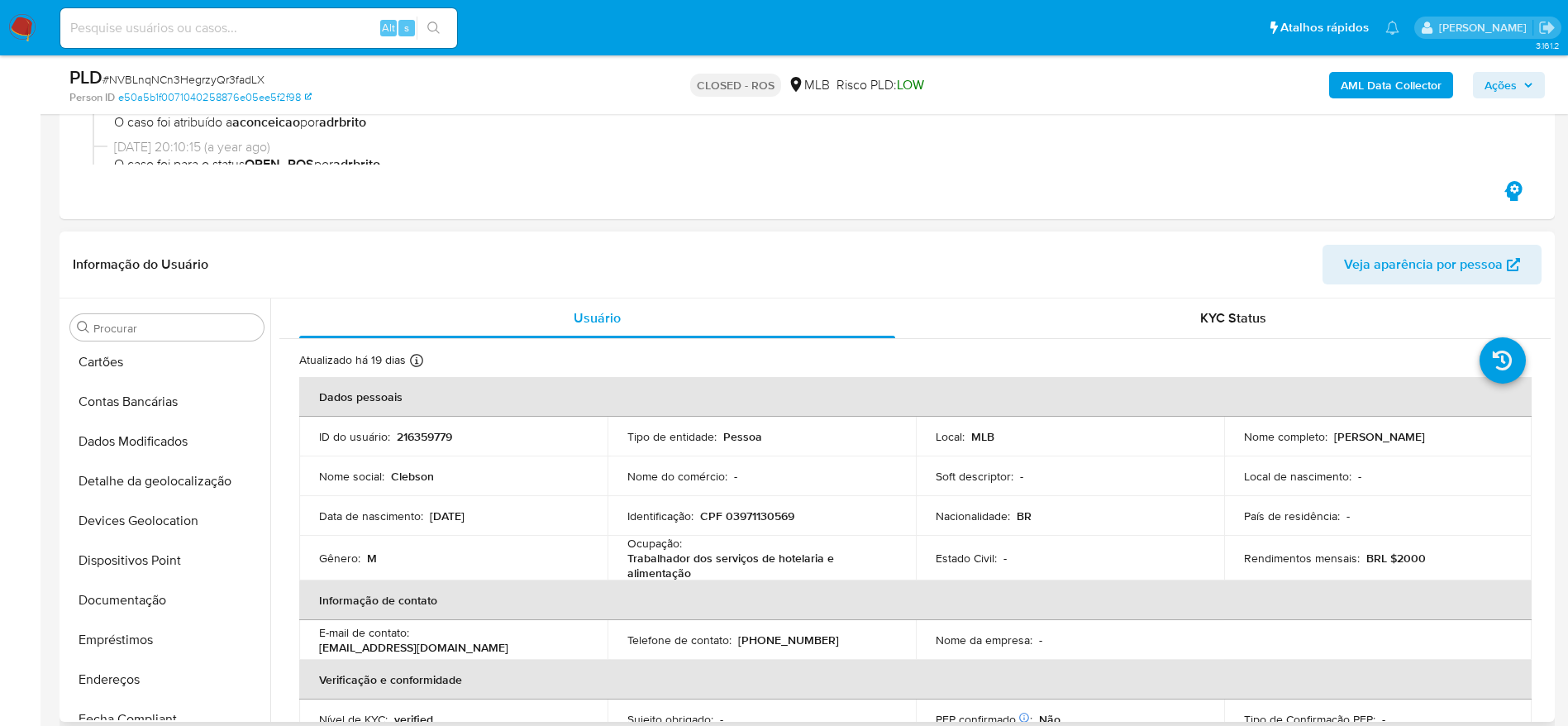
scroll to position [0, 0]
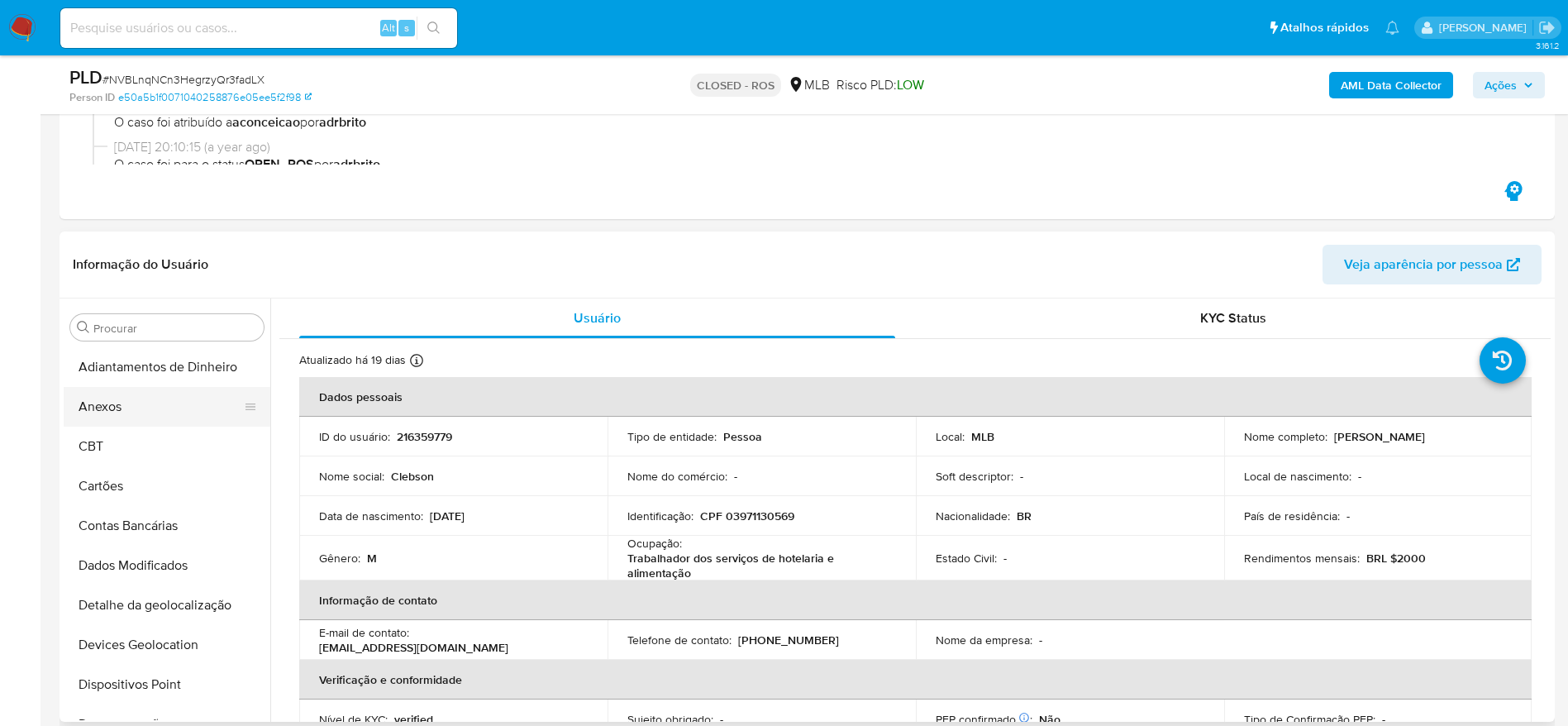
click at [150, 418] on button "Anexos" at bounding box center [160, 407] width 194 height 39
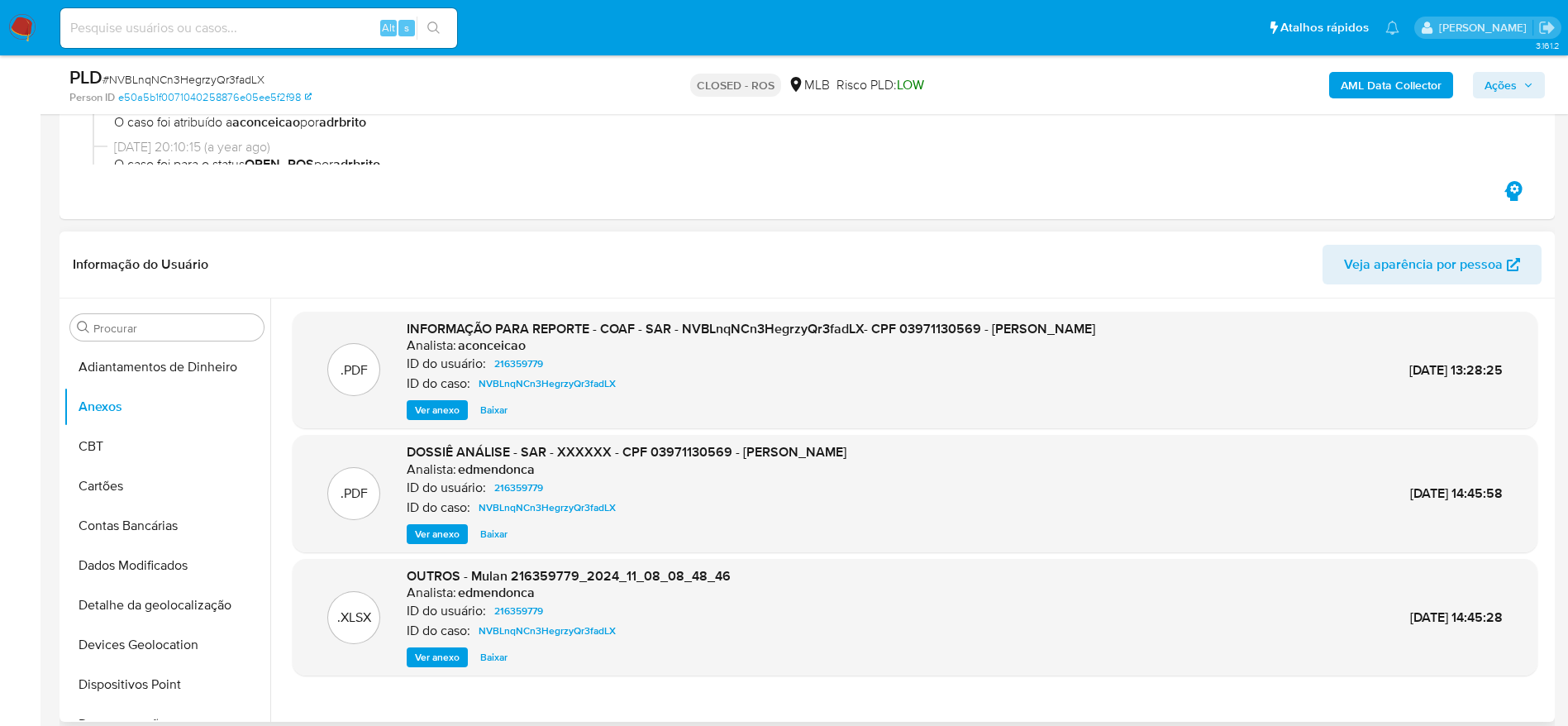
click at [443, 410] on span "Ver anexo" at bounding box center [437, 410] width 45 height 16
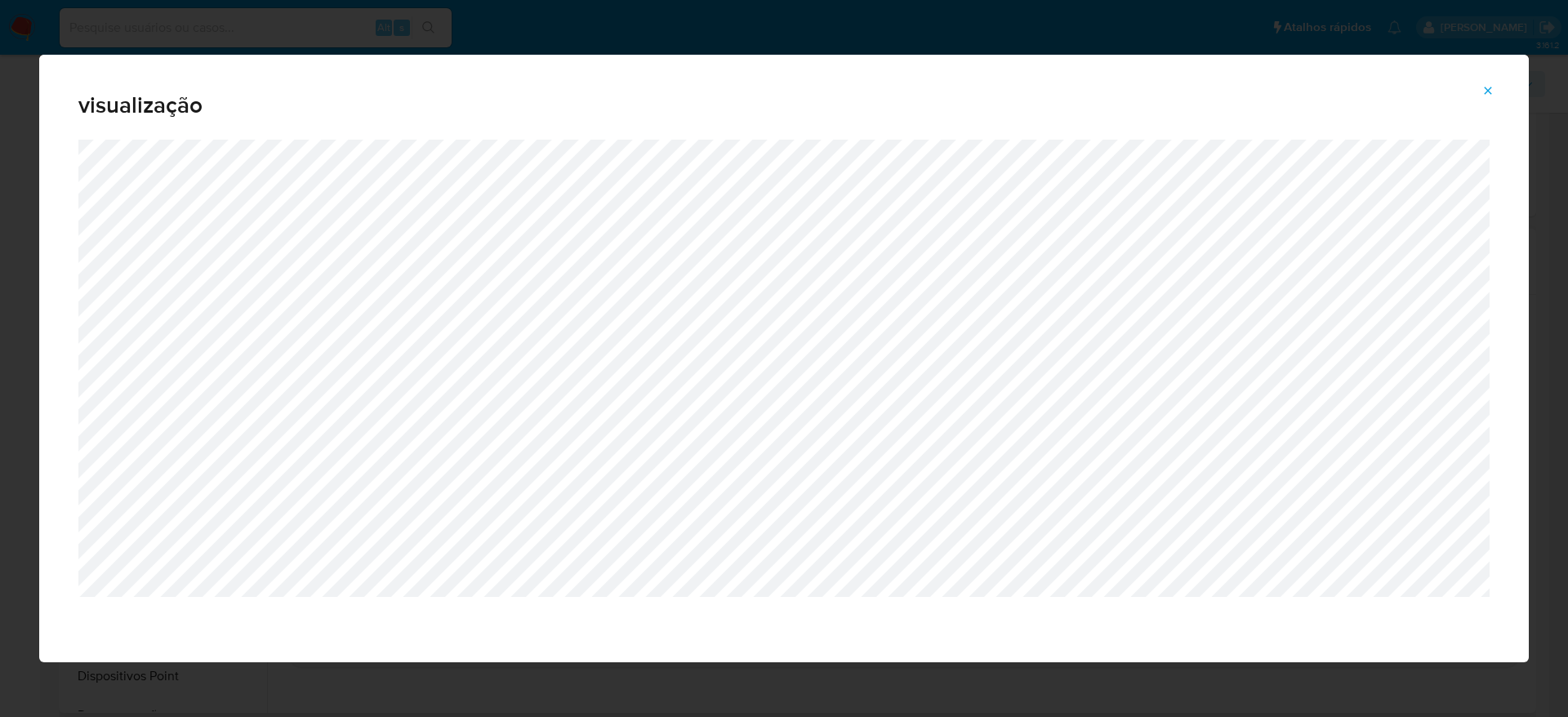
click at [1490, 94] on icon "Attachment preview" at bounding box center [1488, 91] width 13 height 13
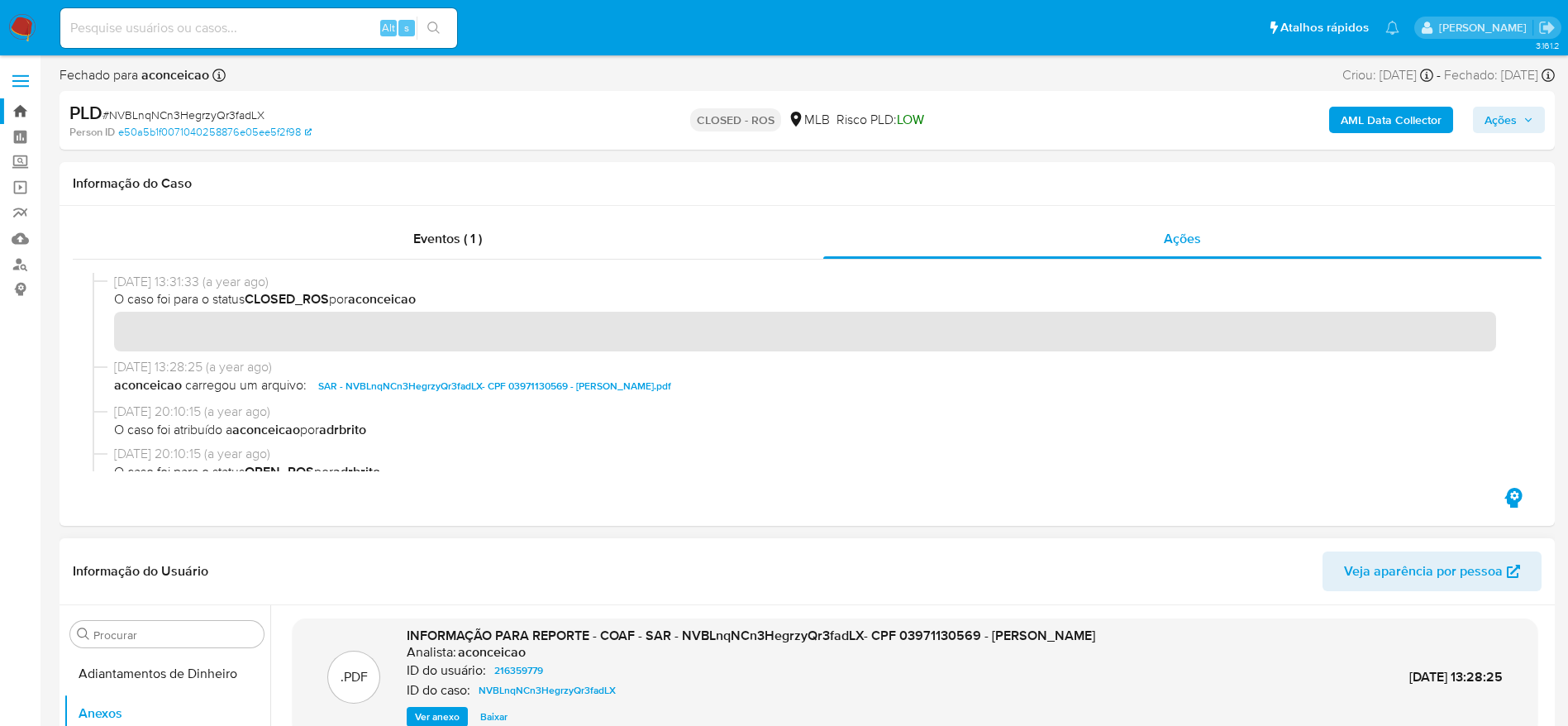
click at [21, 111] on link "Bandeja" at bounding box center [98, 111] width 196 height 26
